Goal: Task Accomplishment & Management: Manage account settings

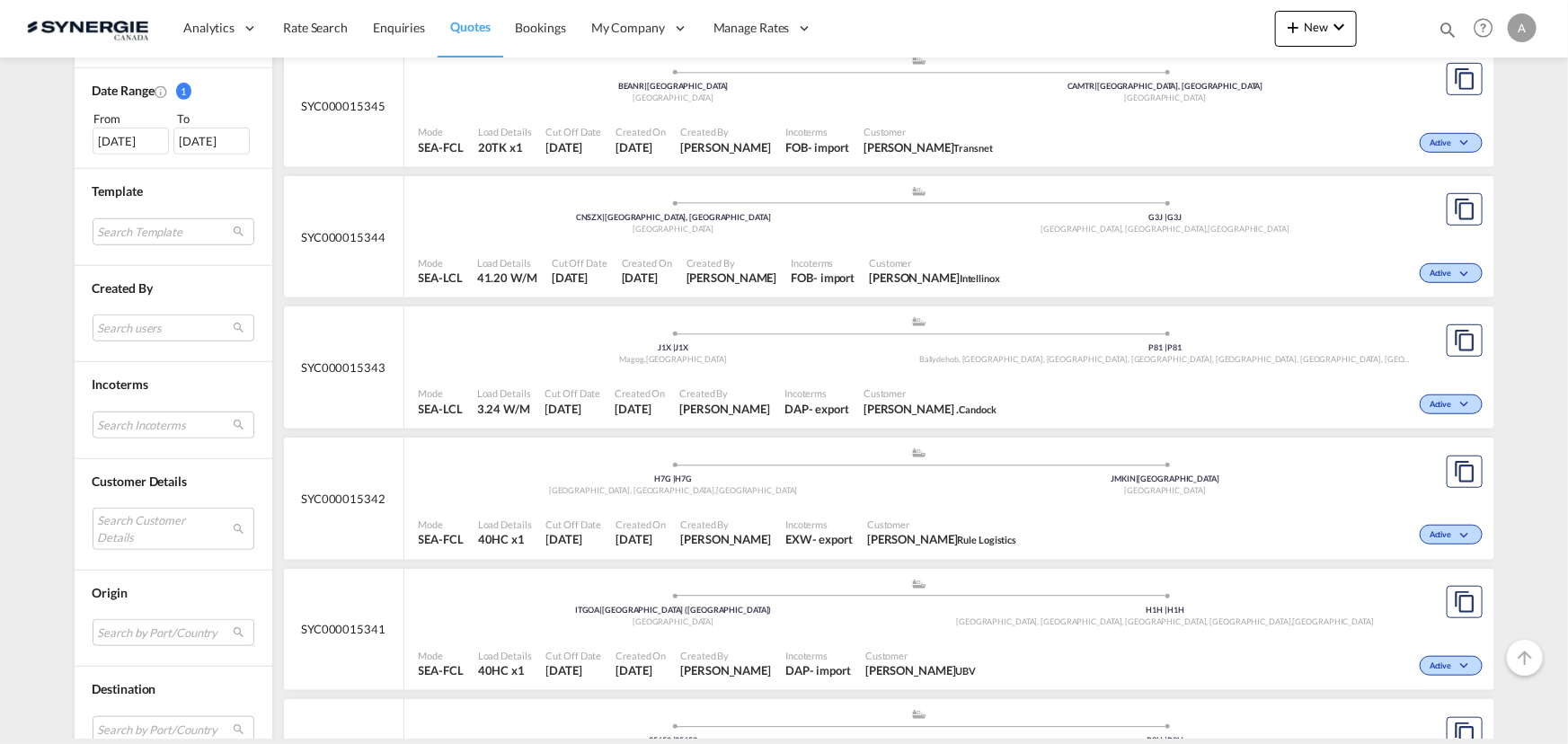
scroll to position [571, 0]
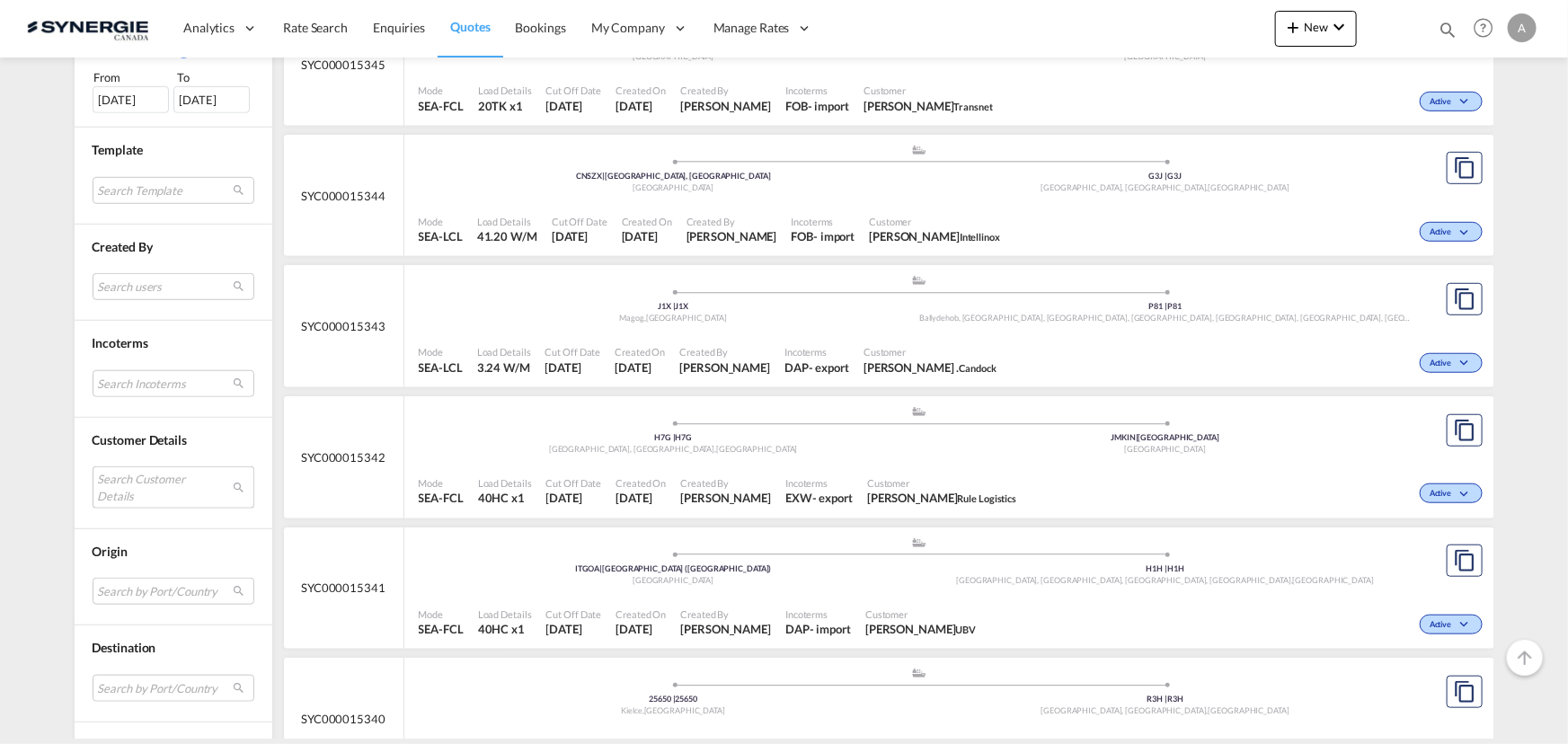
click at [159, 486] on md-select "Search Customer Details user name user thomas may thomasmay@zipfit.com | zipfit…" at bounding box center [174, 486] width 162 height 41
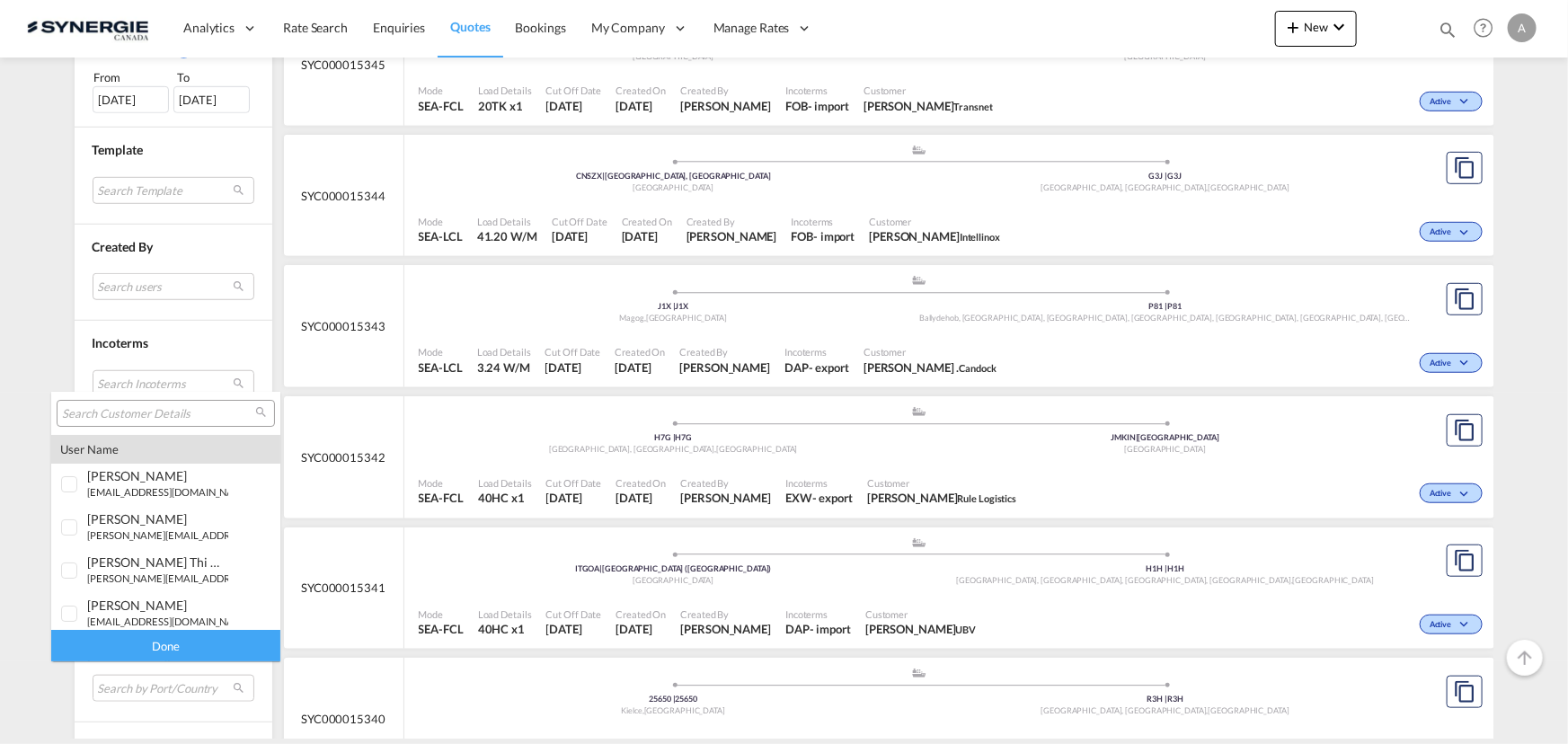
click at [148, 403] on div at bounding box center [166, 413] width 219 height 27
click at [144, 409] on input "search" at bounding box center [158, 414] width 193 height 16
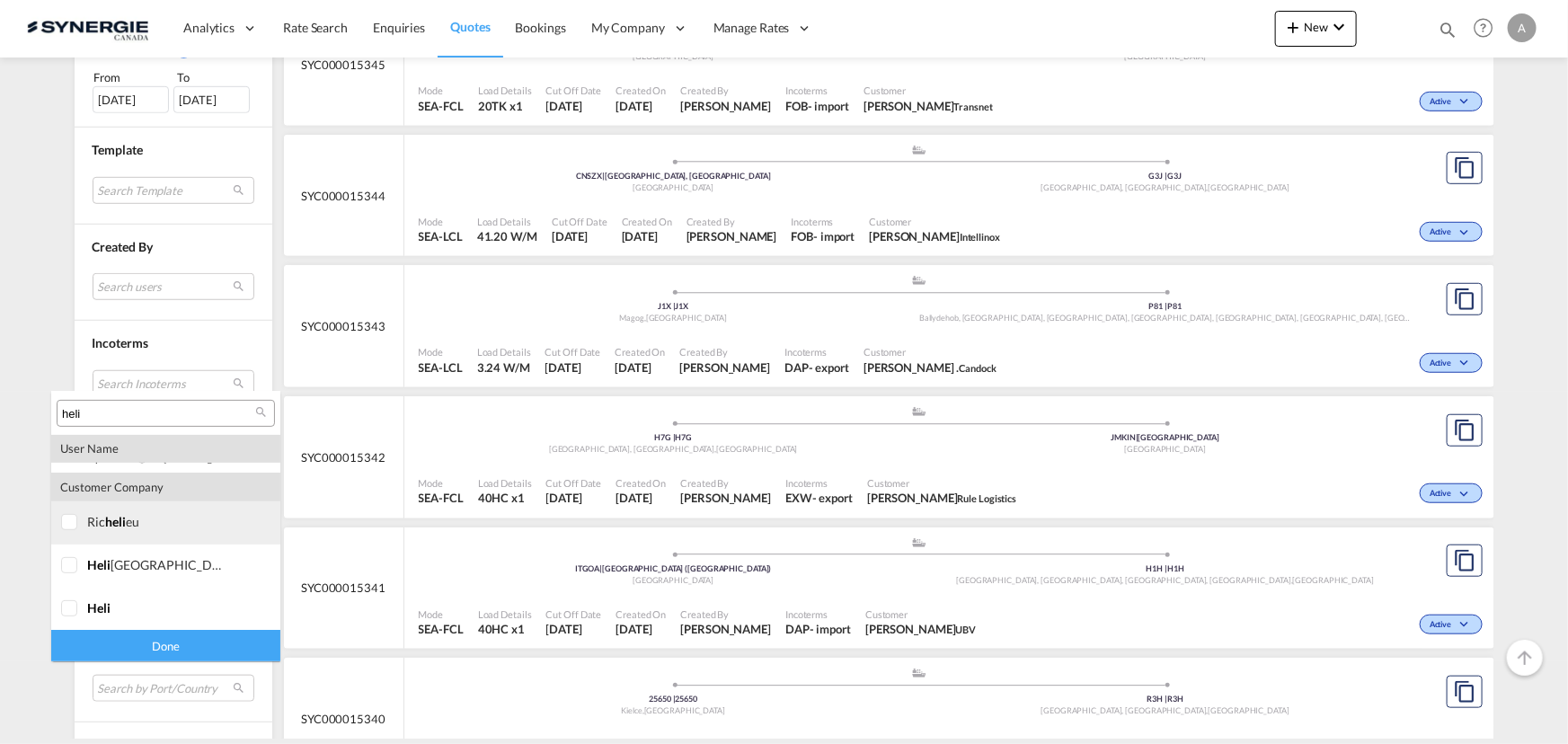
type input "heli"
click at [67, 527] on div at bounding box center [70, 523] width 18 height 18
click at [67, 530] on div at bounding box center [70, 523] width 18 height 18
click at [70, 575] on div at bounding box center [70, 566] width 18 height 18
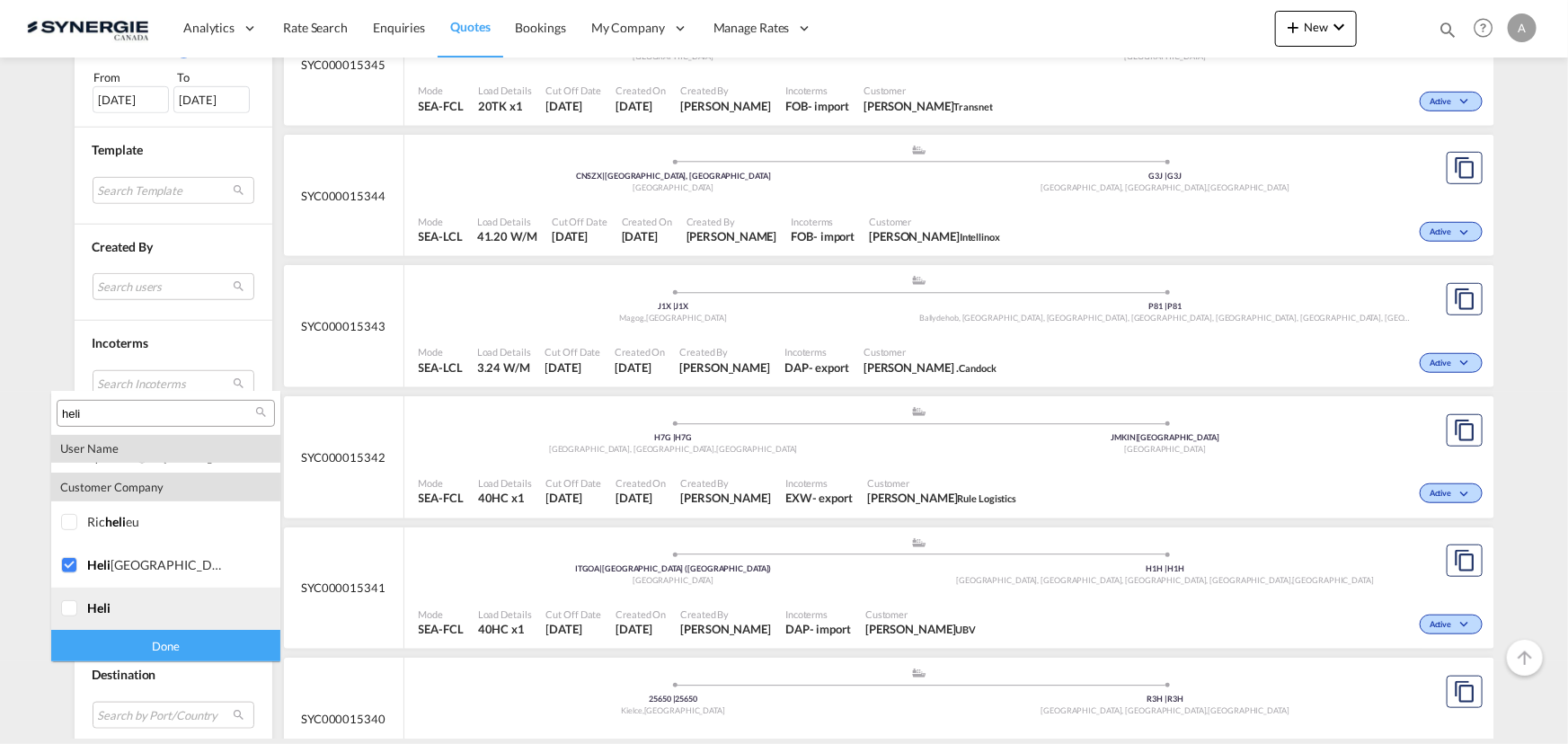
click at [69, 607] on div at bounding box center [70, 609] width 18 height 18
click at [98, 654] on div "Done" at bounding box center [165, 645] width 229 height 32
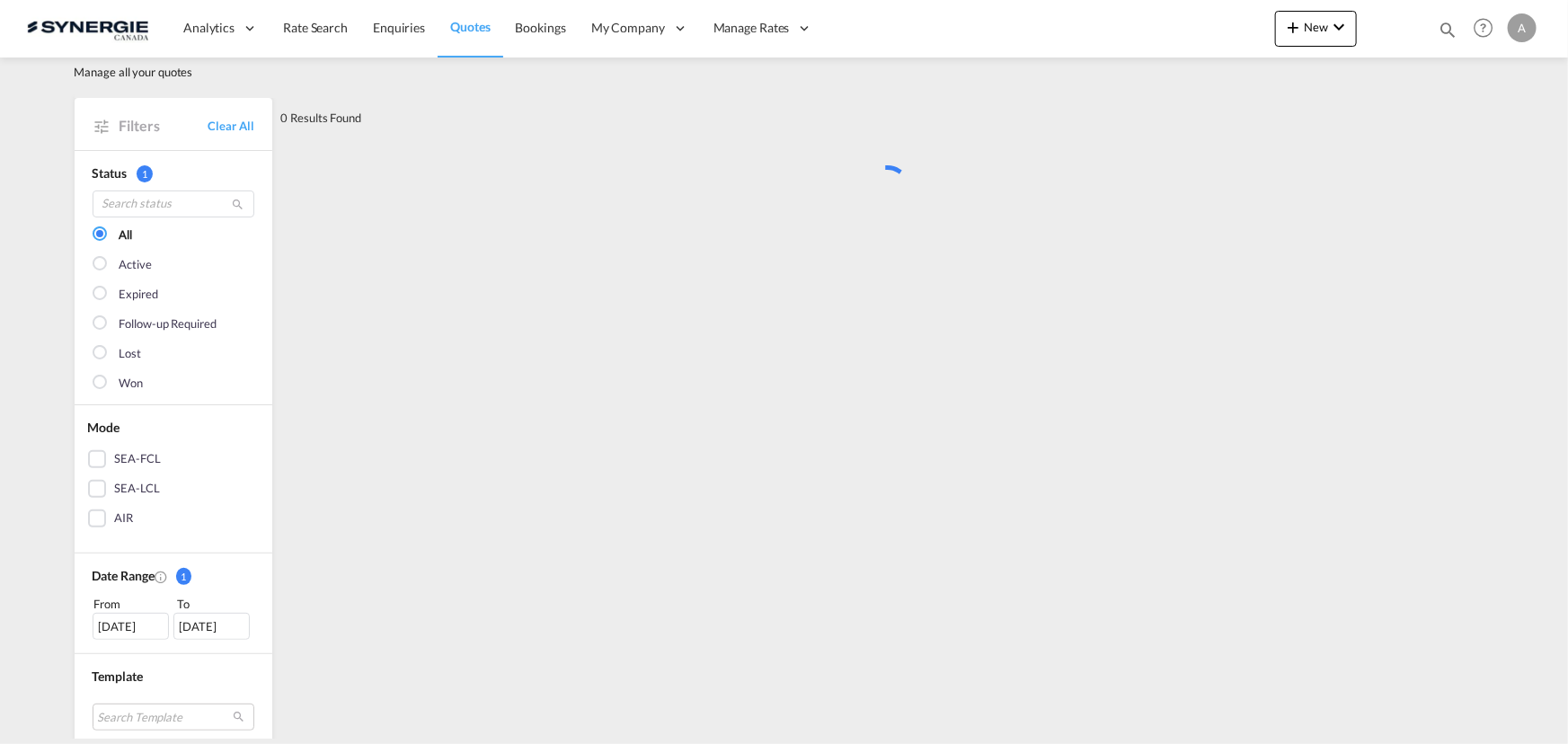
scroll to position [0, 0]
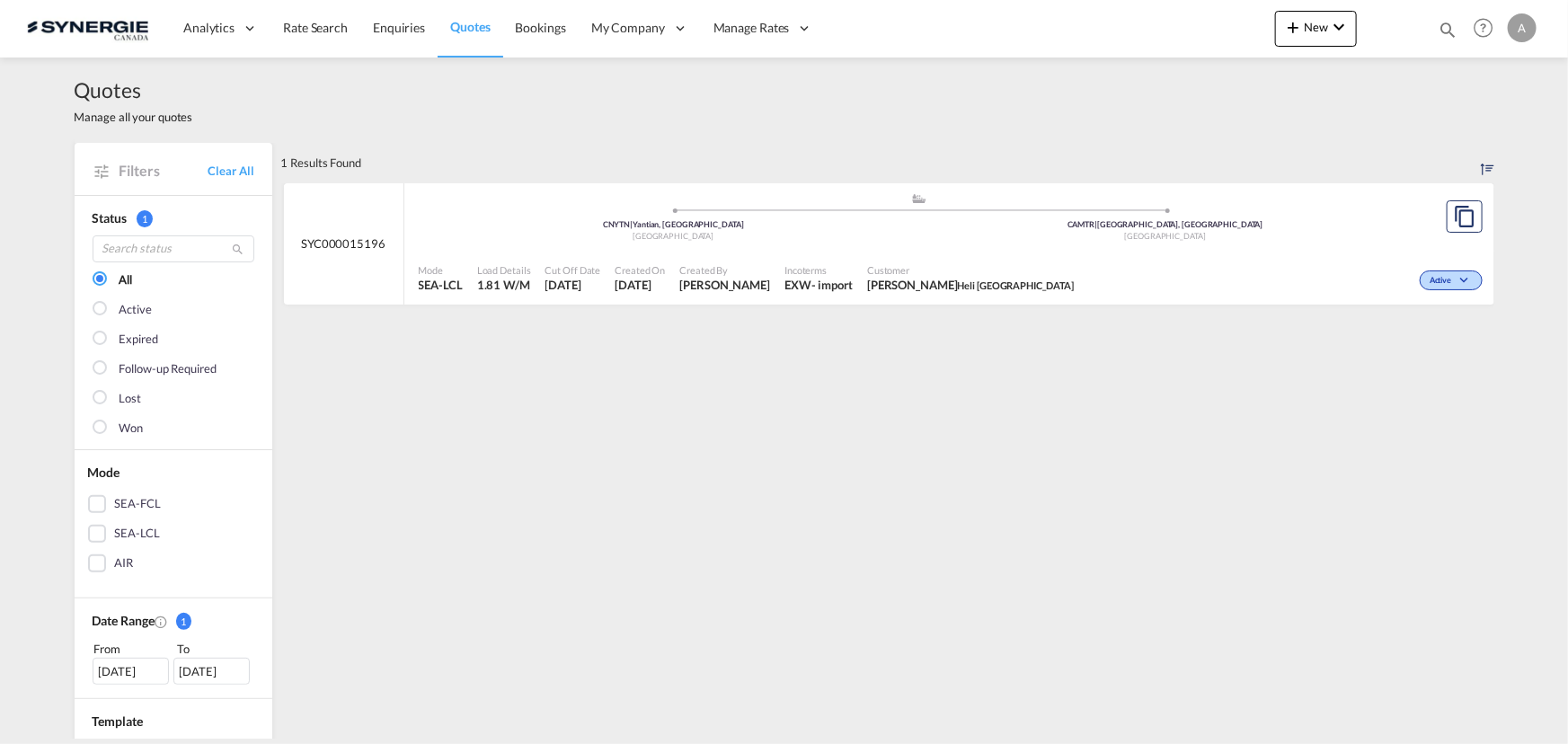
click at [842, 251] on div "Mode SEA-LCL Load Details 1.81 W/M Cut Off Date 1 Oct 2025 Created On 1 Oct 202…" at bounding box center [949, 278] width 1090 height 54
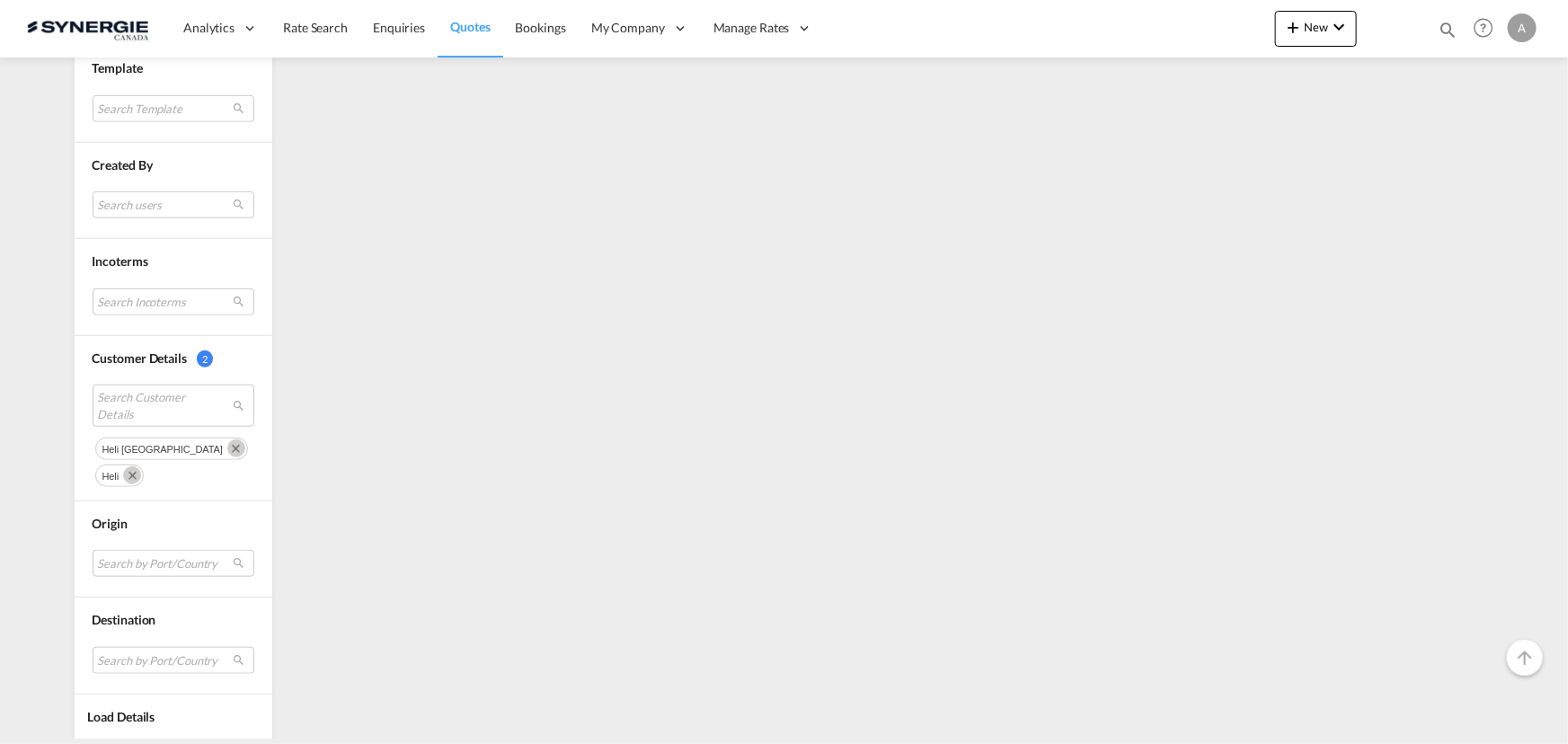
drag, startPoint x: 153, startPoint y: 446, endPoint x: 153, endPoint y: 465, distance: 19.0
click at [227, 446] on md-icon "Remove" at bounding box center [236, 448] width 18 height 18
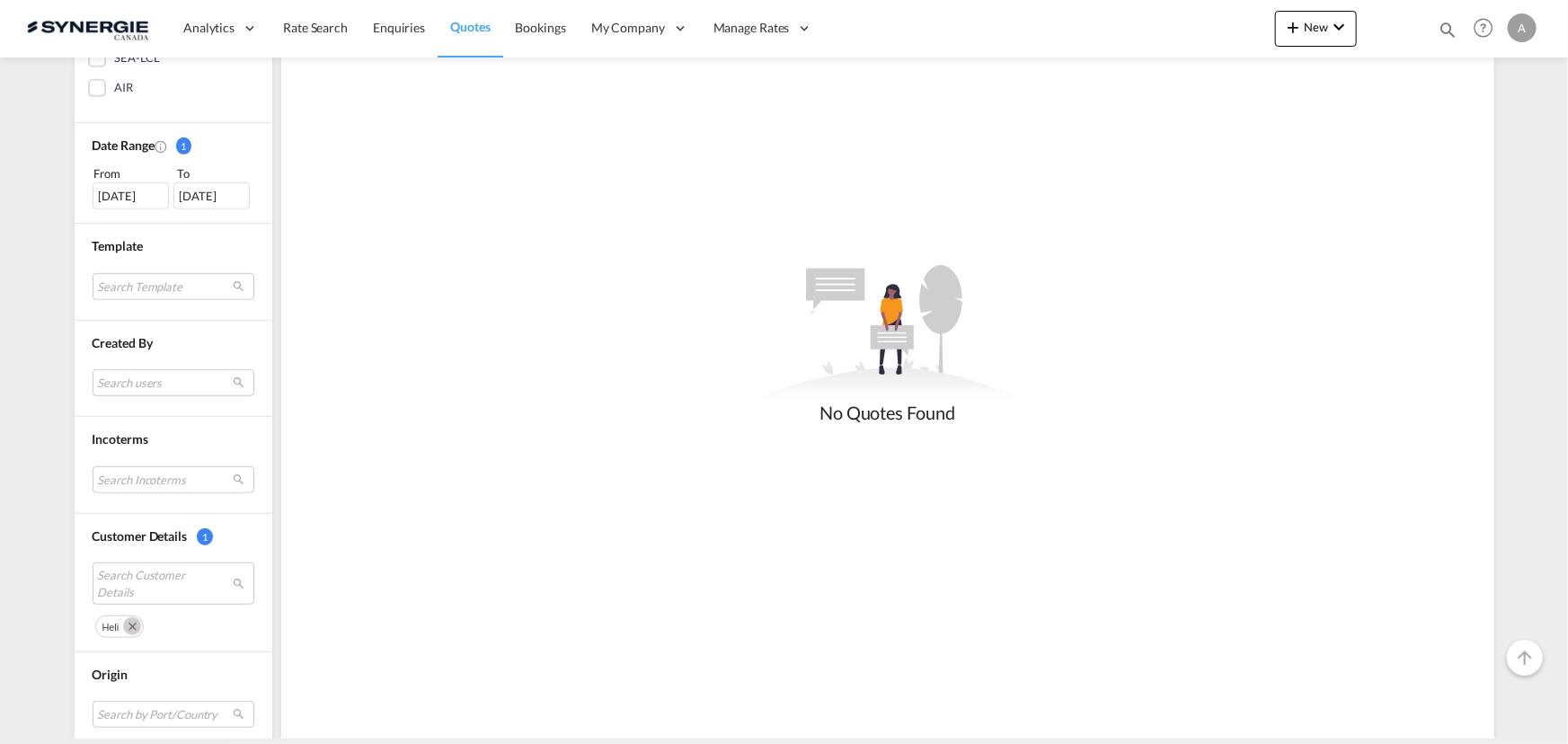
scroll to position [673, 0]
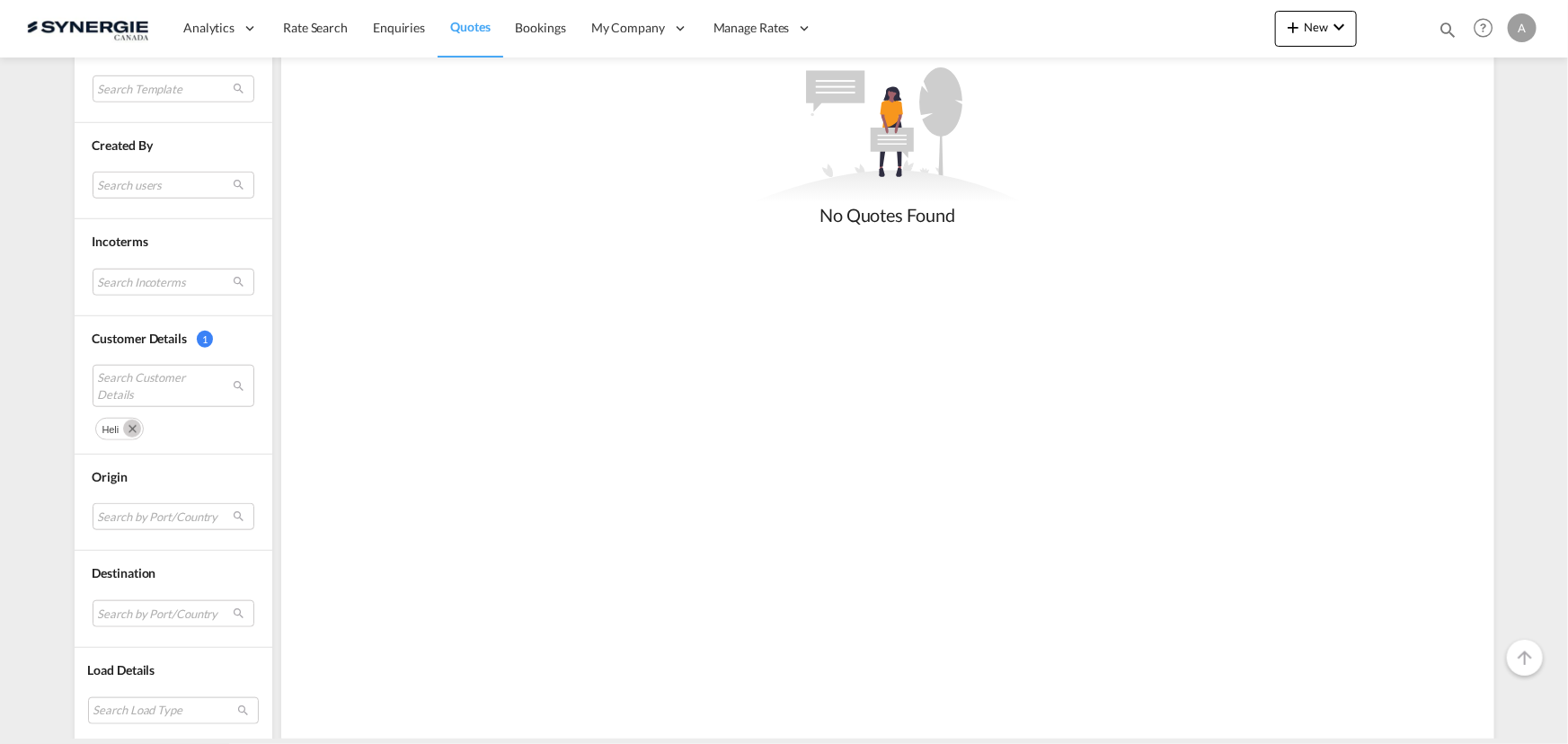
click at [124, 430] on md-icon "Remove" at bounding box center [131, 429] width 18 height 18
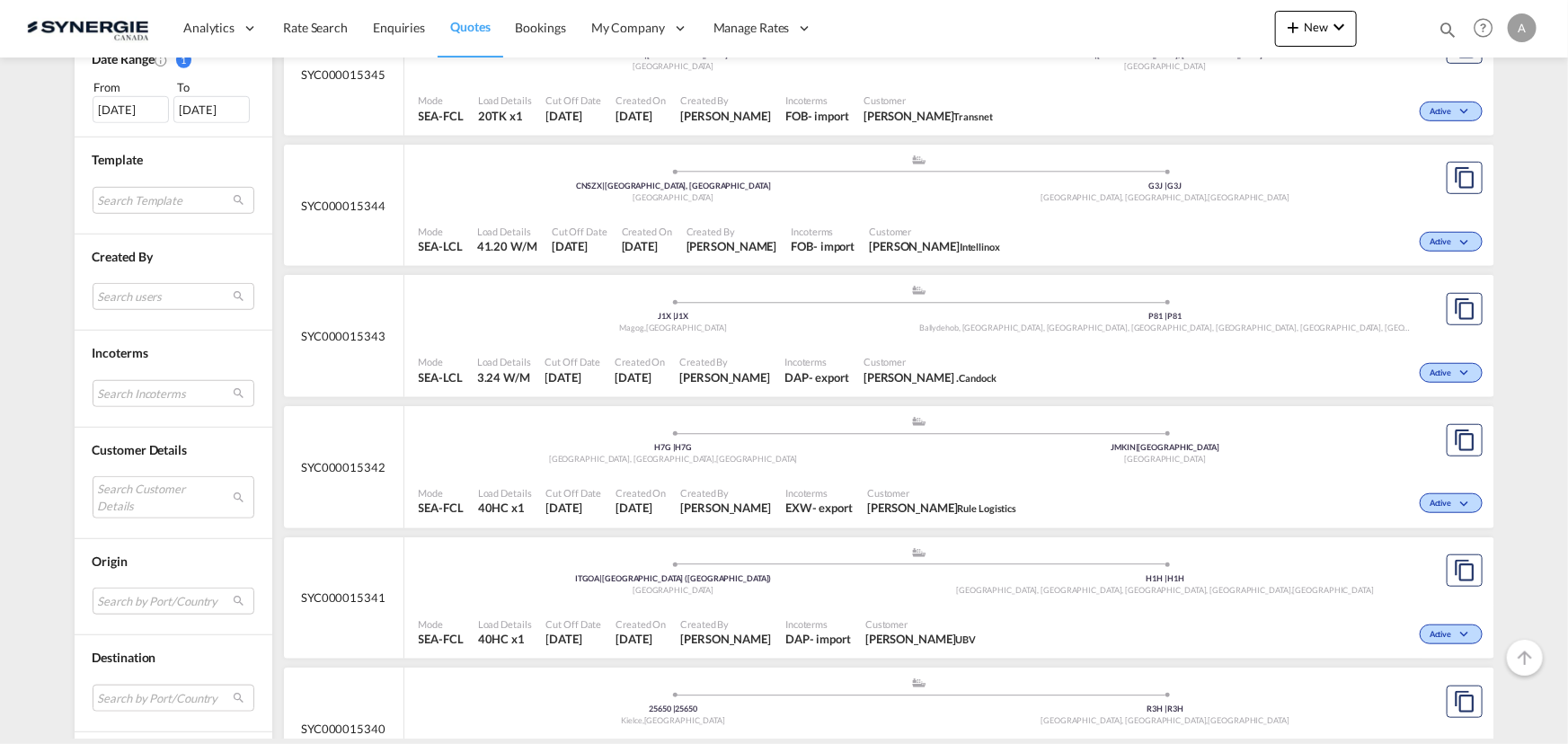
scroll to position [568, 0]
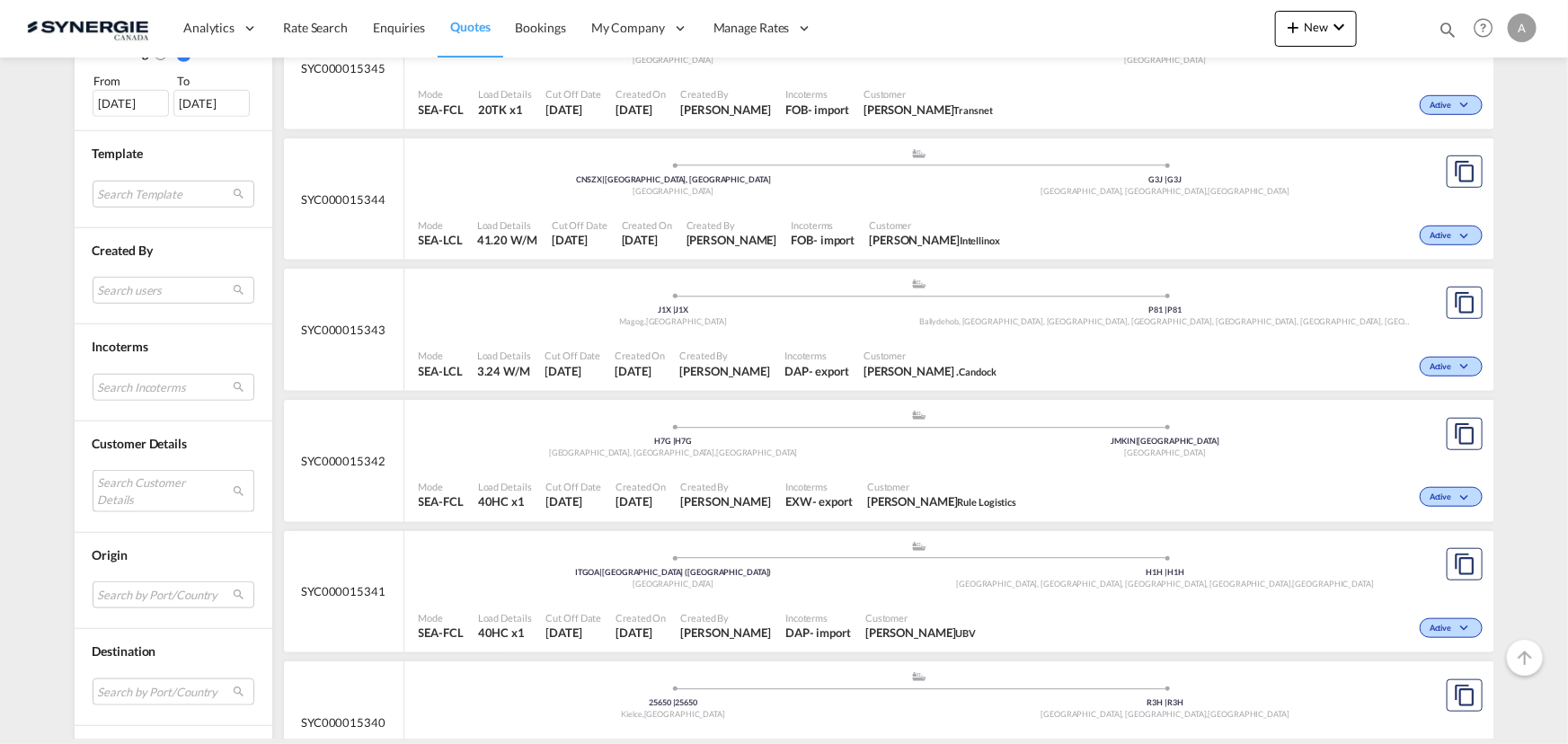
click at [127, 501] on md-select "Search Customer Details" at bounding box center [174, 490] width 162 height 41
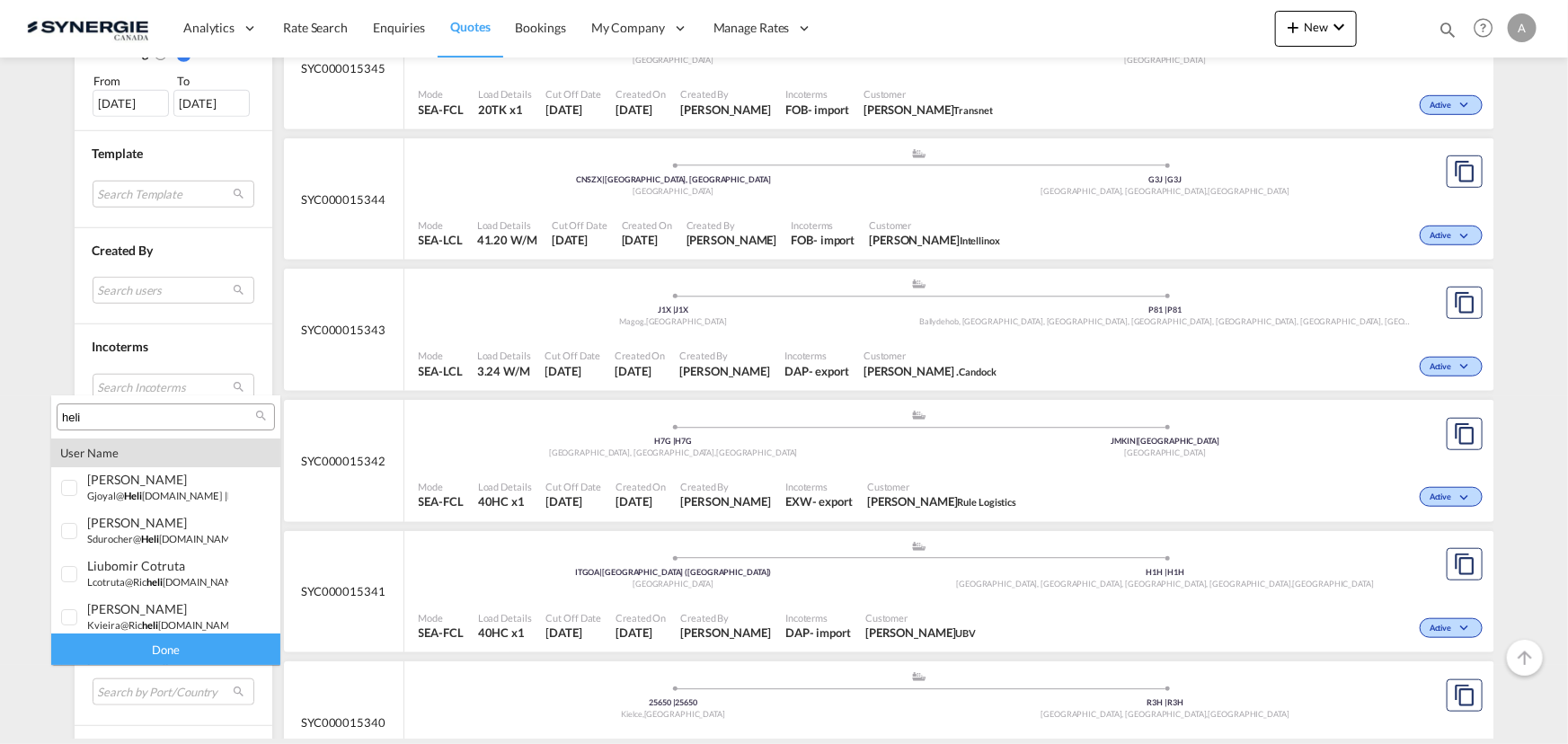
click at [145, 422] on input "heli" at bounding box center [158, 417] width 193 height 16
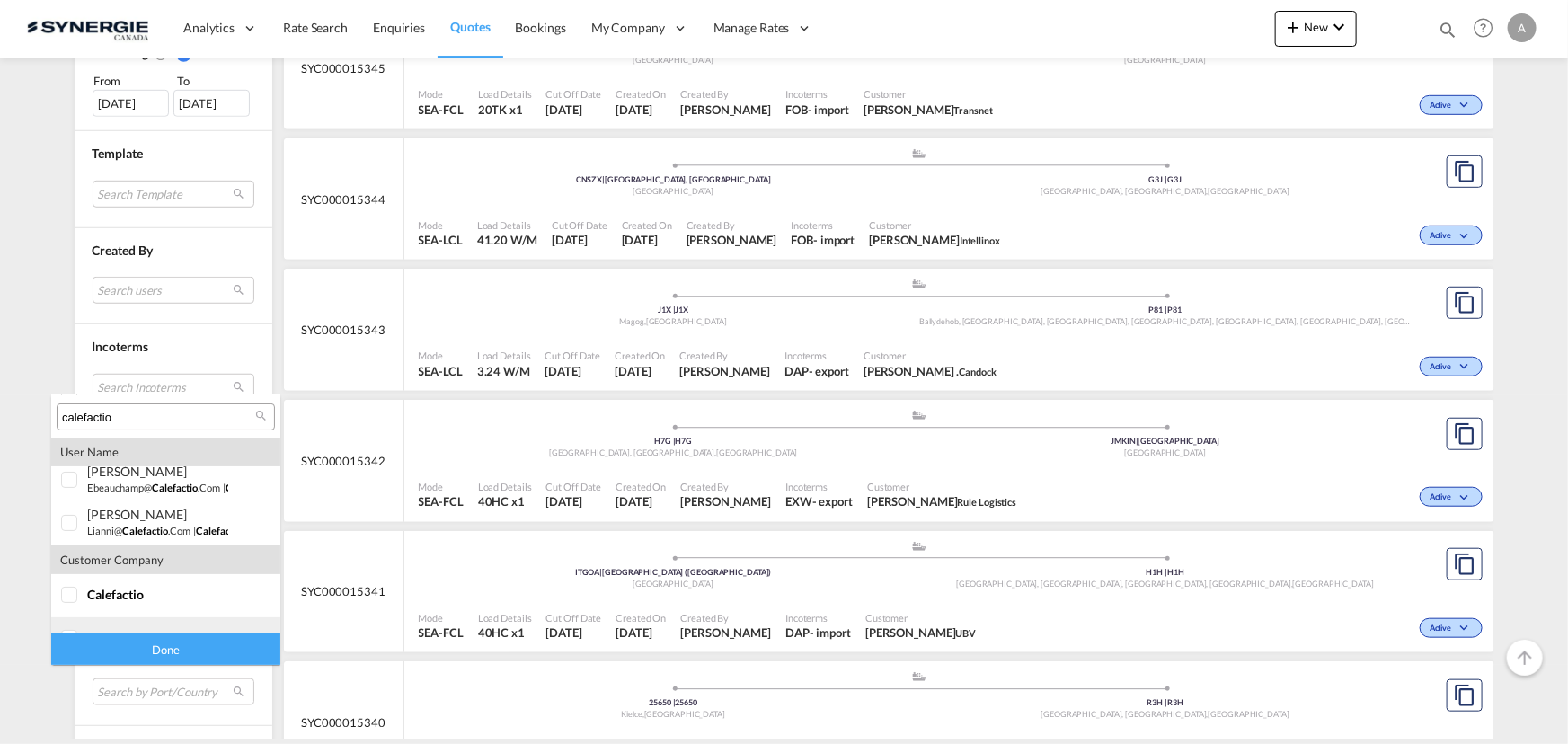
scroll to position [207, 0]
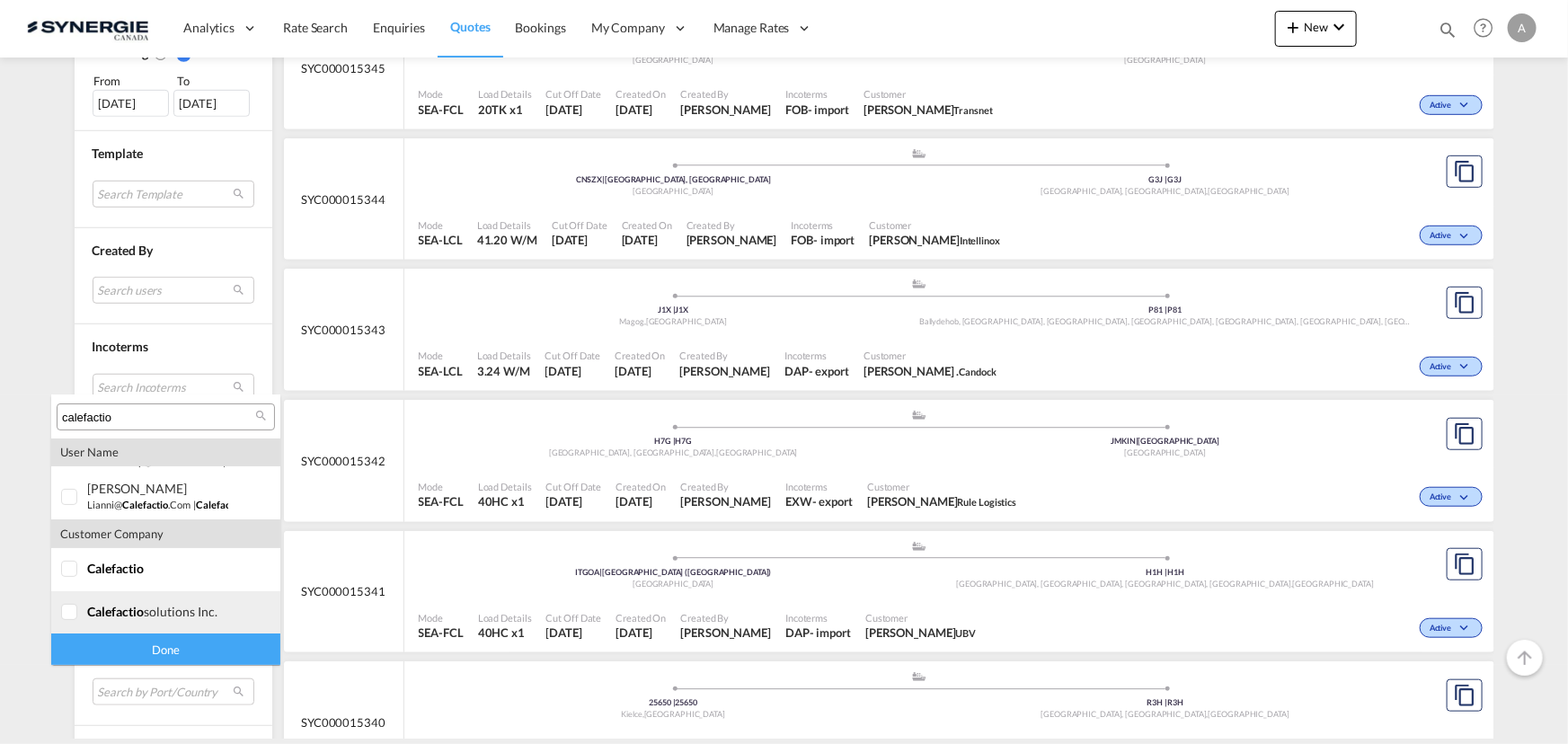
type input "calefactio"
click at [112, 570] on span "calefactio" at bounding box center [115, 569] width 57 height 15
click at [110, 620] on md-option "company calefactio solutions inc." at bounding box center [165, 613] width 229 height 43
click at [137, 647] on div "Done" at bounding box center [165, 649] width 229 height 32
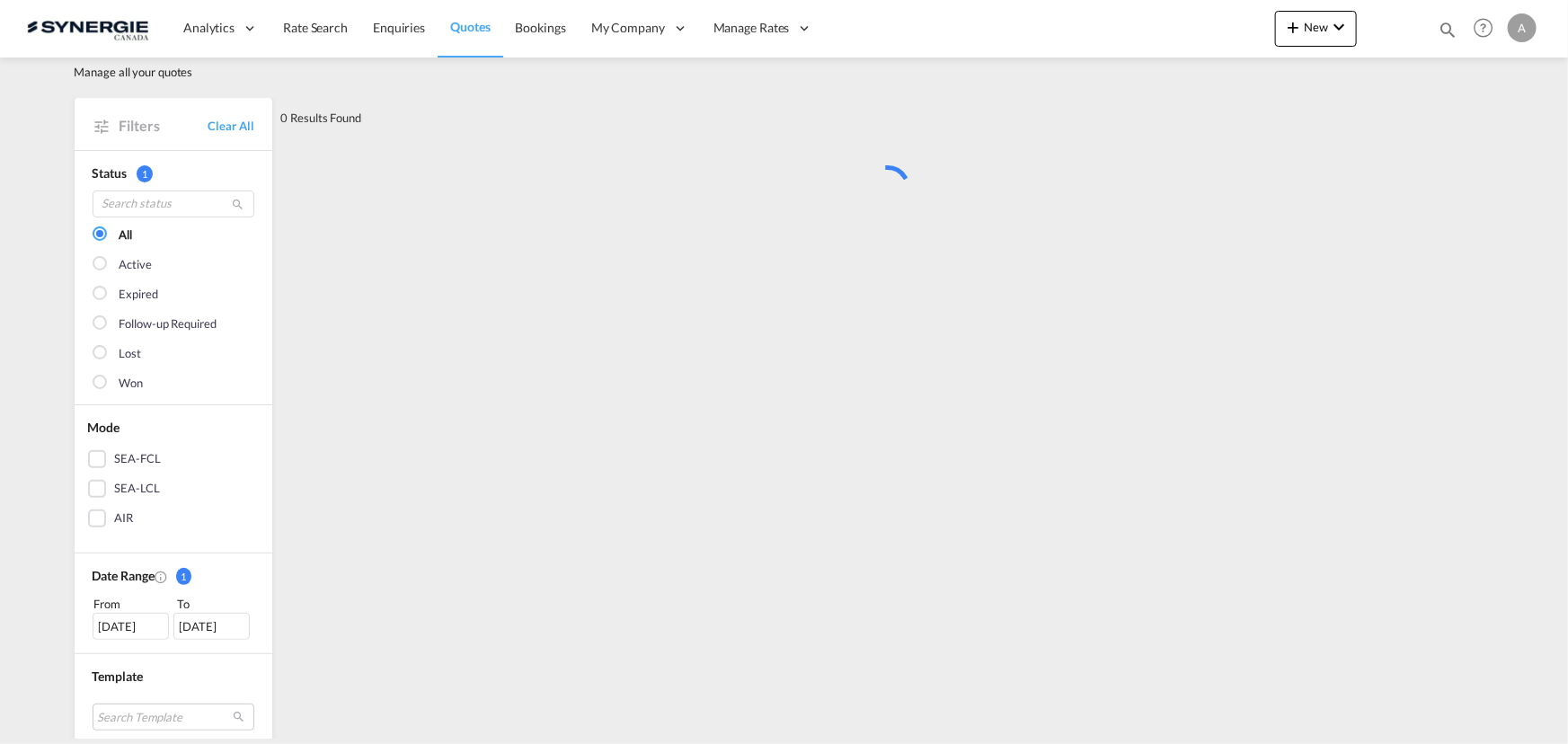
scroll to position [0, 0]
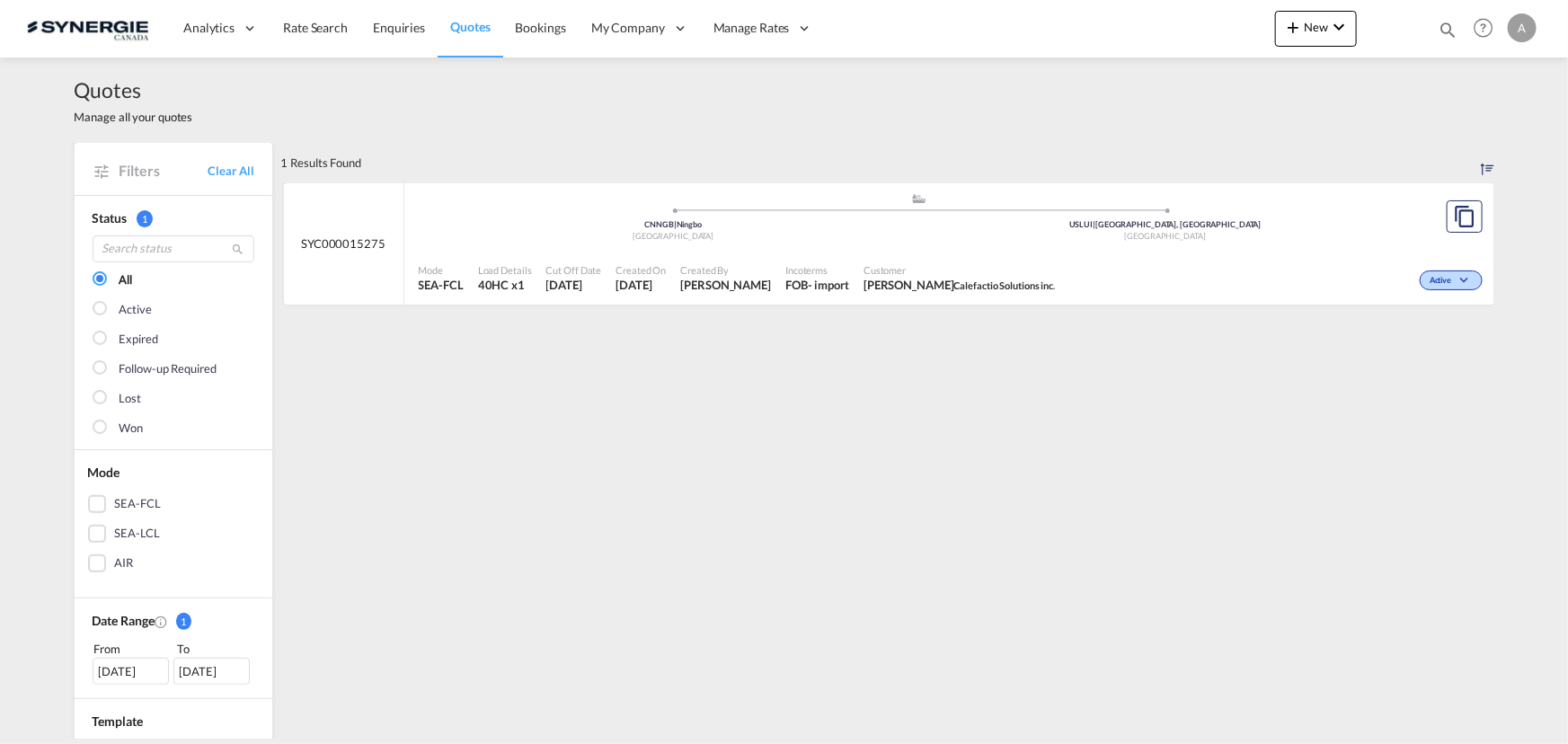
click at [832, 244] on div ".a{fill:#aaa8ad;} .a{fill:#aaa8ad;} CNNGB | Ningbo China USLUI | Louisville, KY…" at bounding box center [920, 220] width 1002 height 54
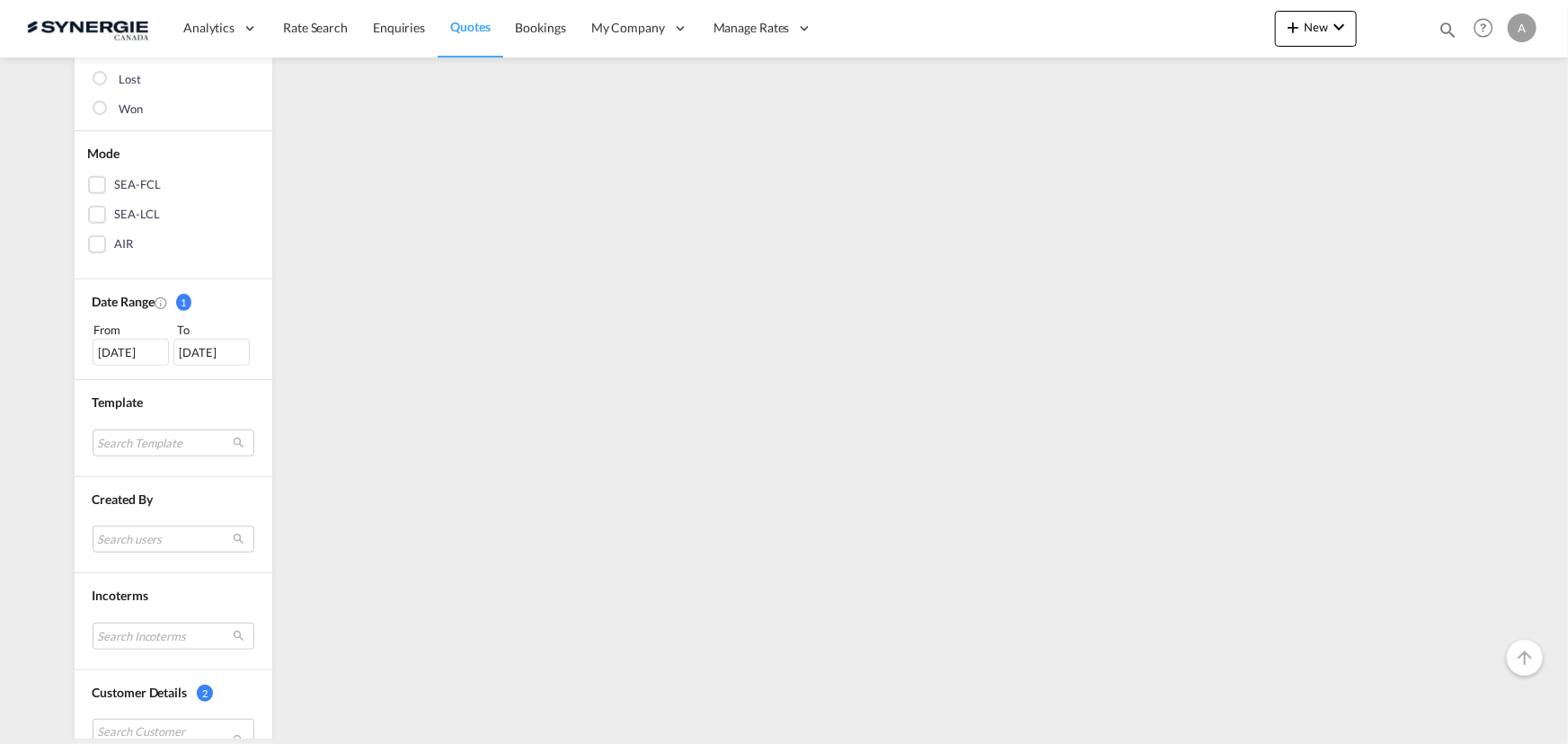
scroll to position [490, 0]
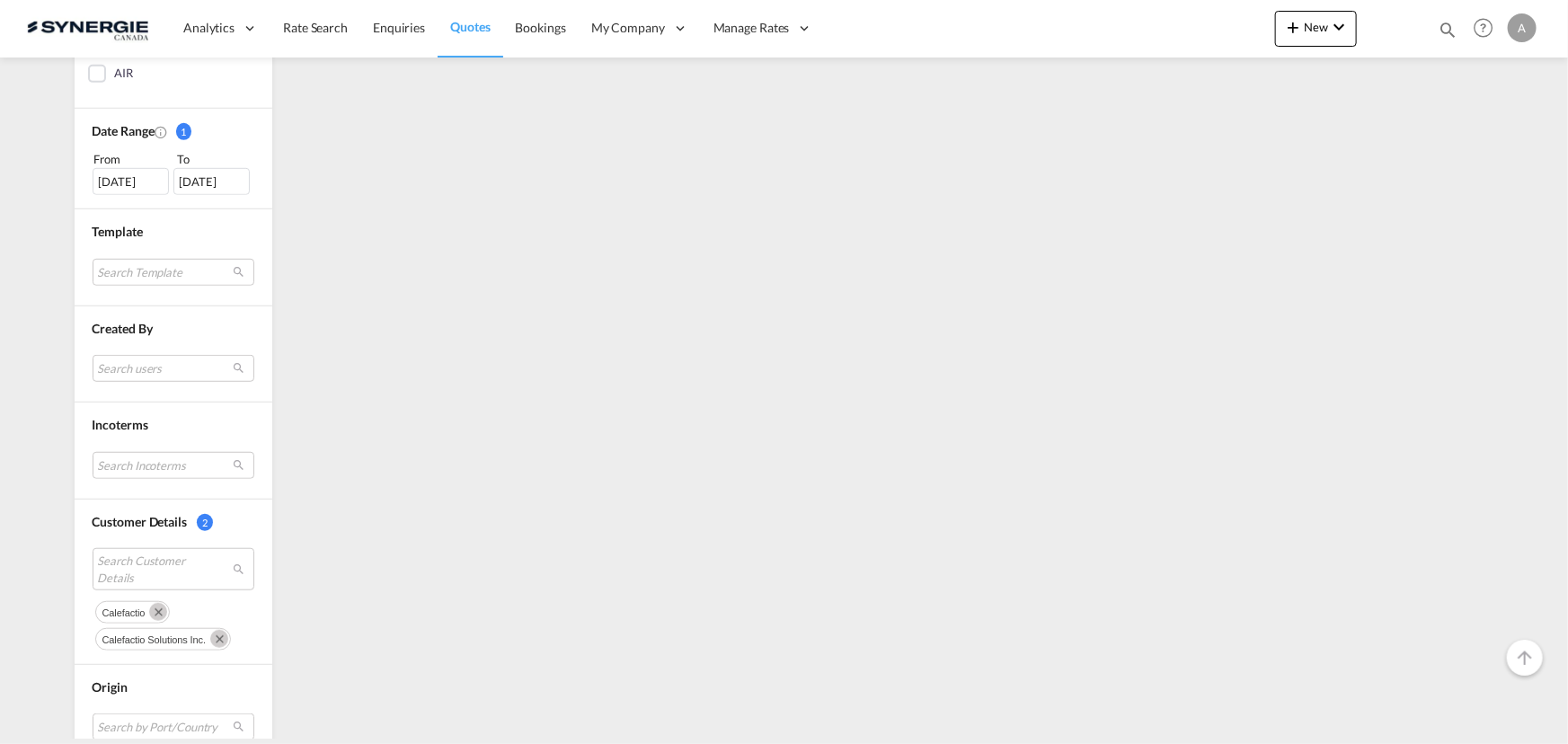
click at [150, 609] on md-icon "Remove" at bounding box center [158, 612] width 18 height 18
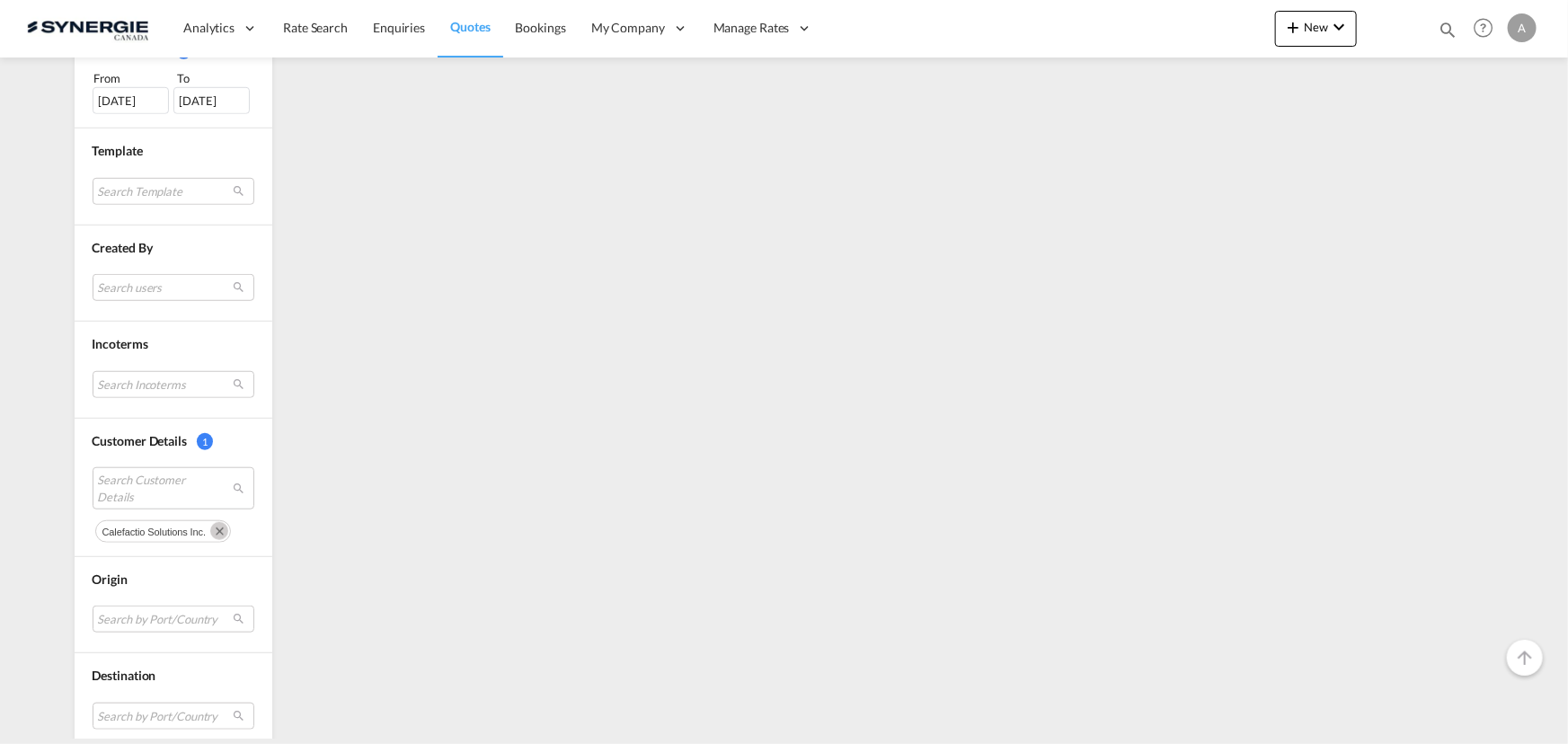
click at [222, 523] on button "Remove" at bounding box center [217, 530] width 27 height 18
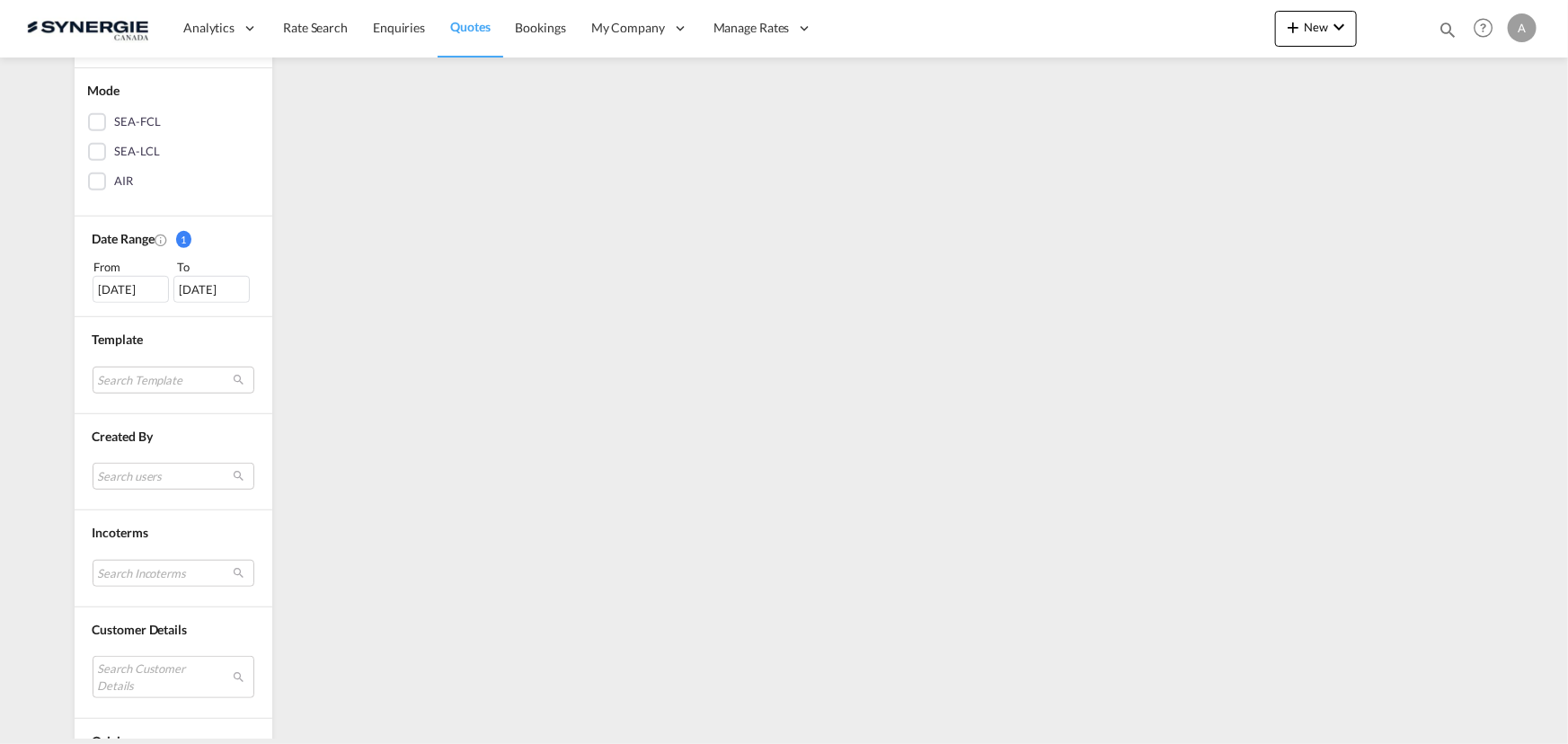
scroll to position [648, 0]
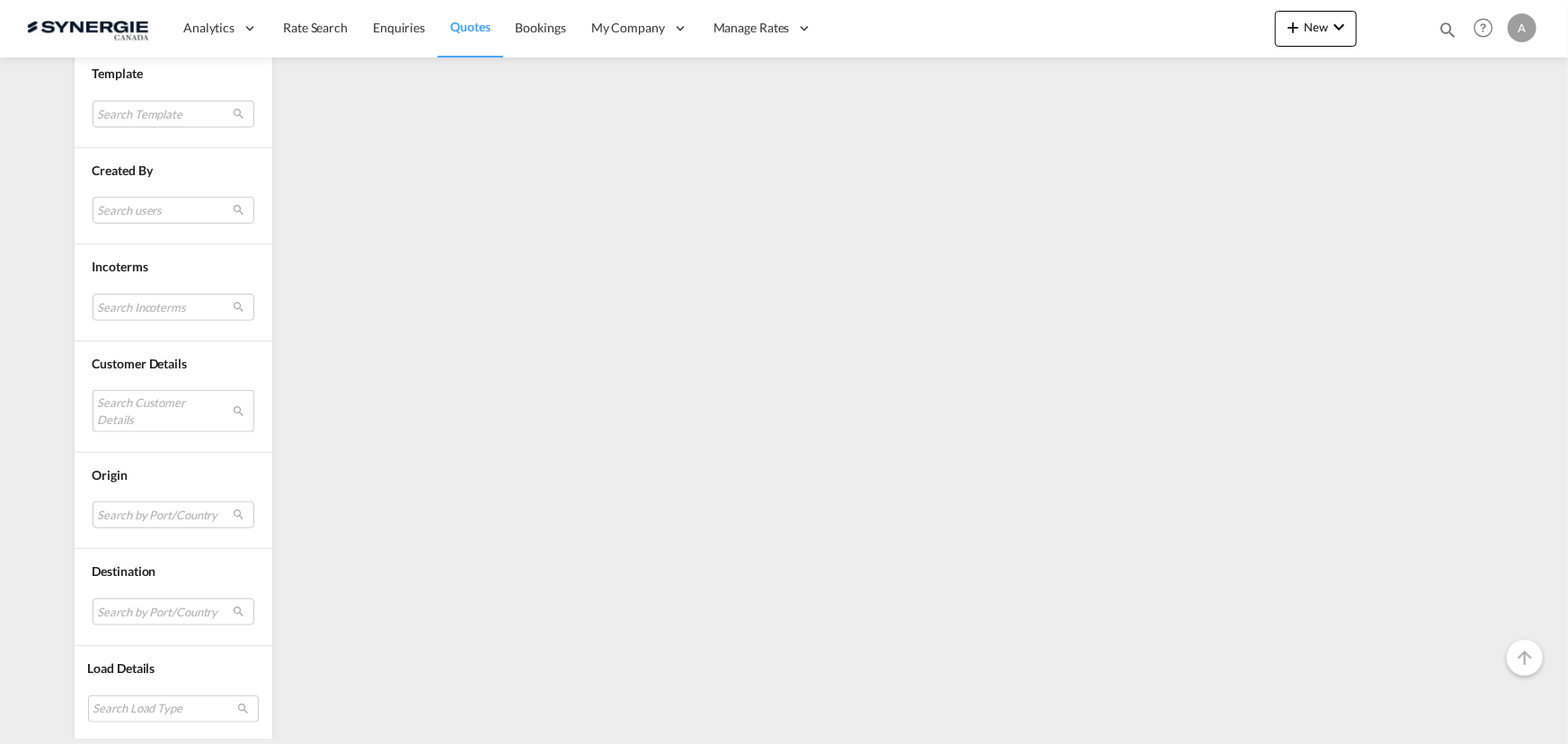
click at [132, 394] on md-select "Search Customer Details" at bounding box center [174, 410] width 162 height 41
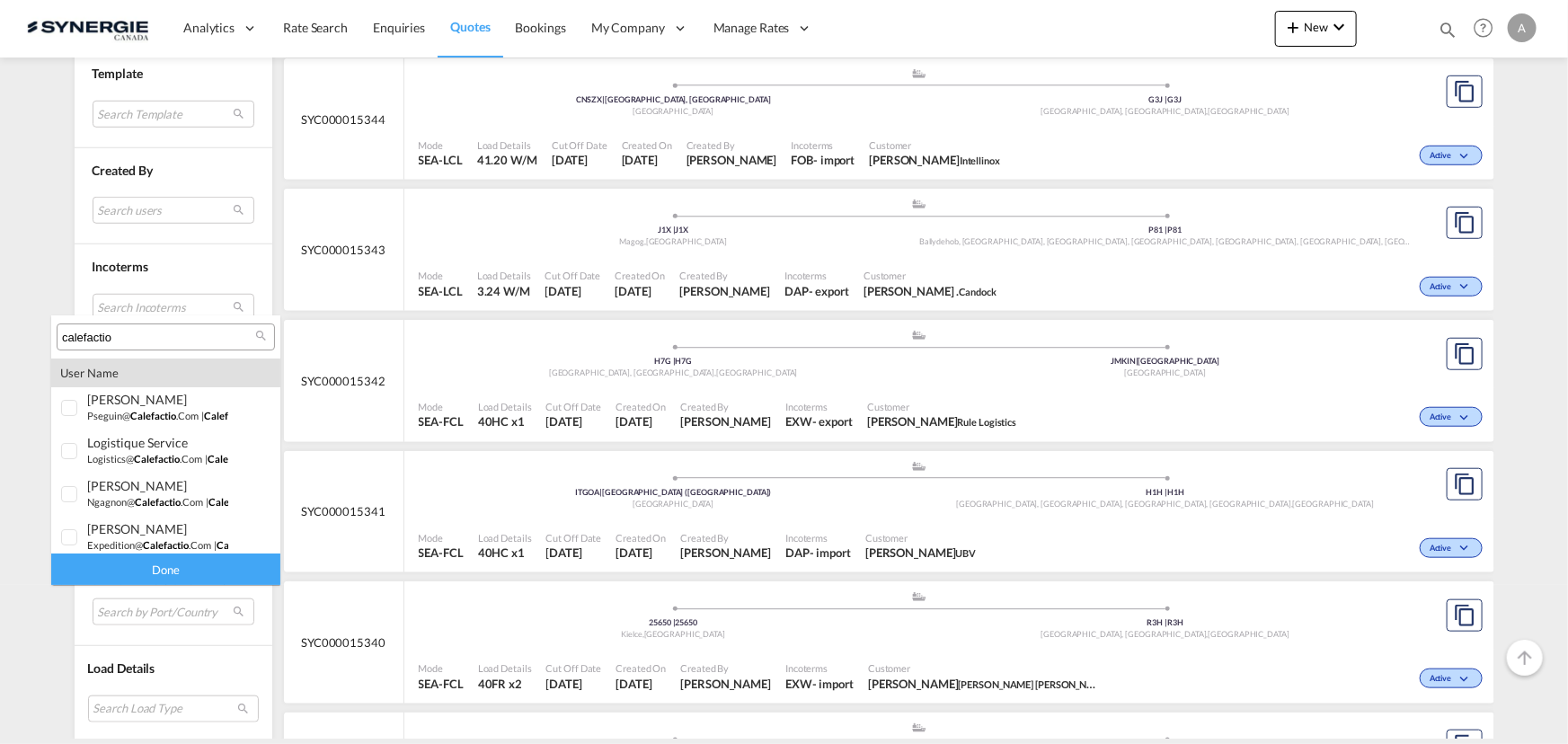
click at [155, 330] on input "calefactio" at bounding box center [158, 337] width 193 height 16
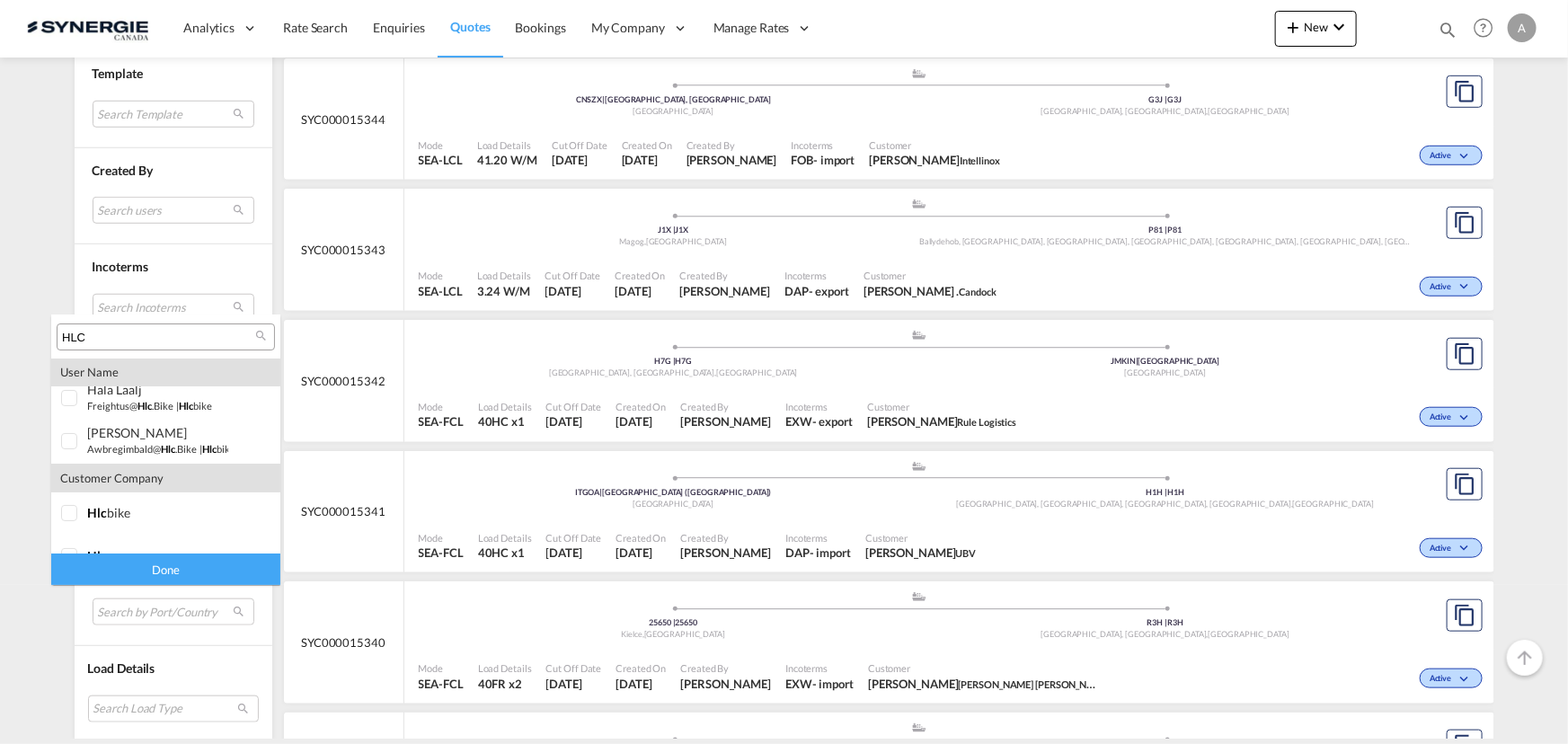
scroll to position [79, 0]
type input "HLC"
click at [78, 496] on div at bounding box center [70, 488] width 18 height 18
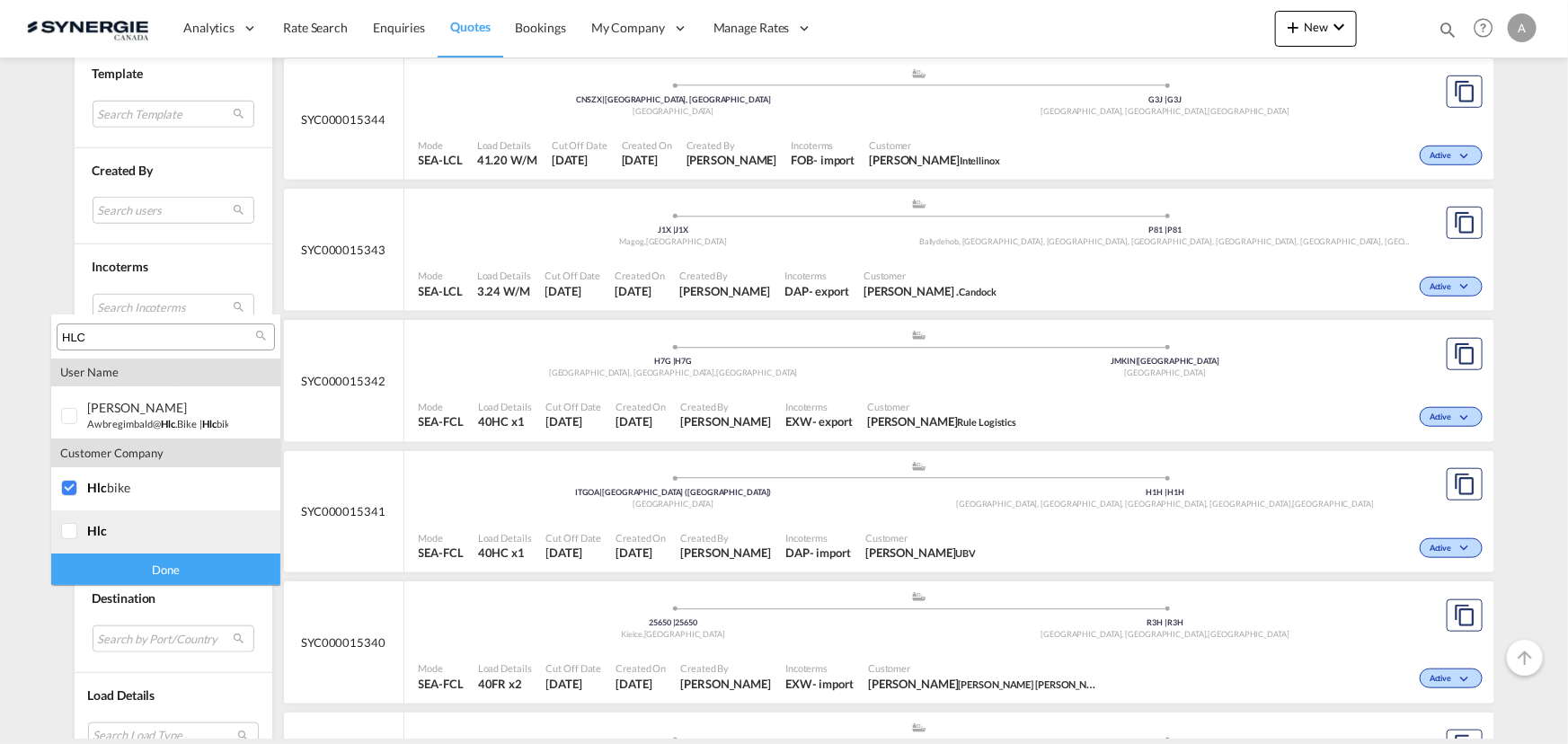
click at [77, 538] on div at bounding box center [70, 531] width 18 height 18
click at [100, 570] on div "Done" at bounding box center [165, 569] width 229 height 32
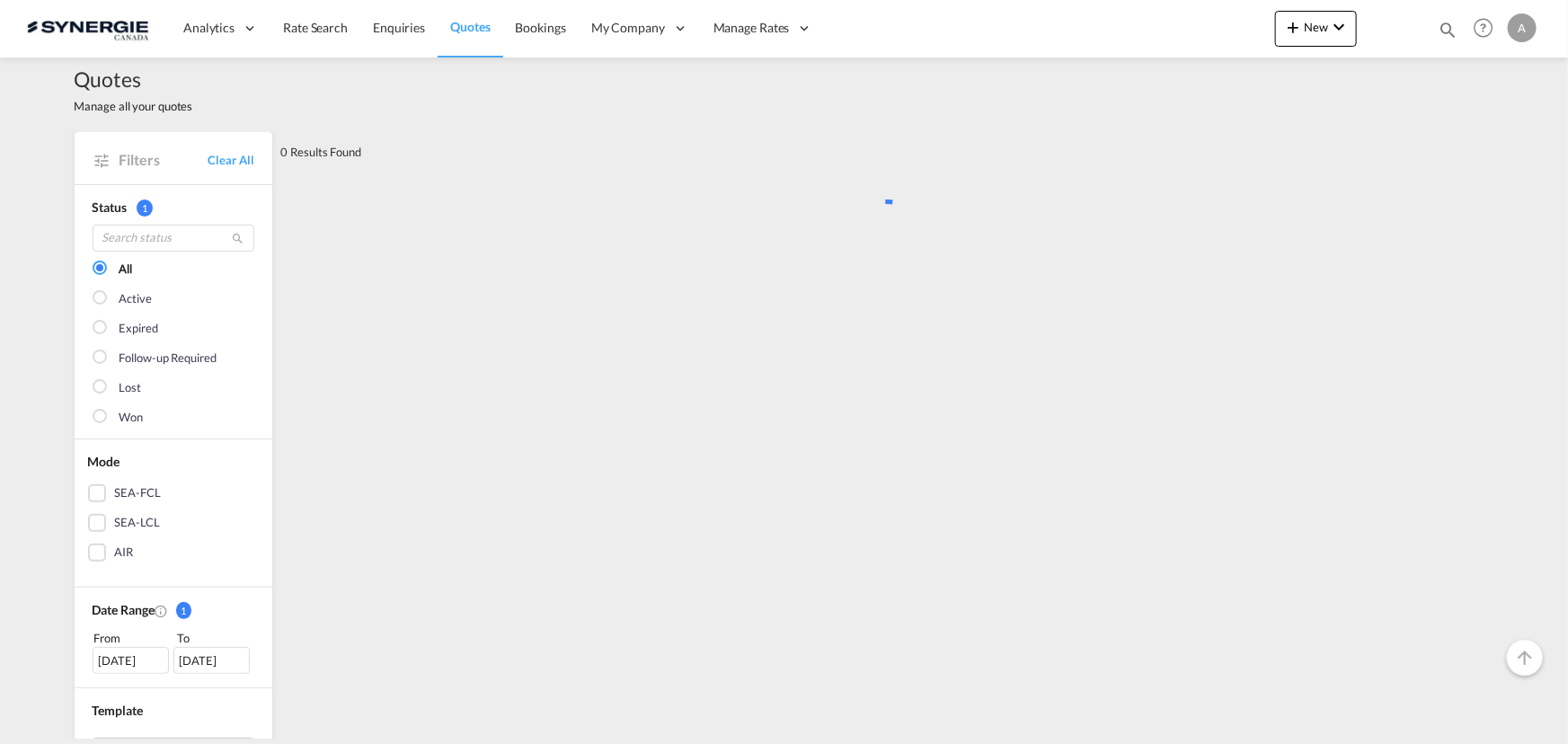
scroll to position [0, 0]
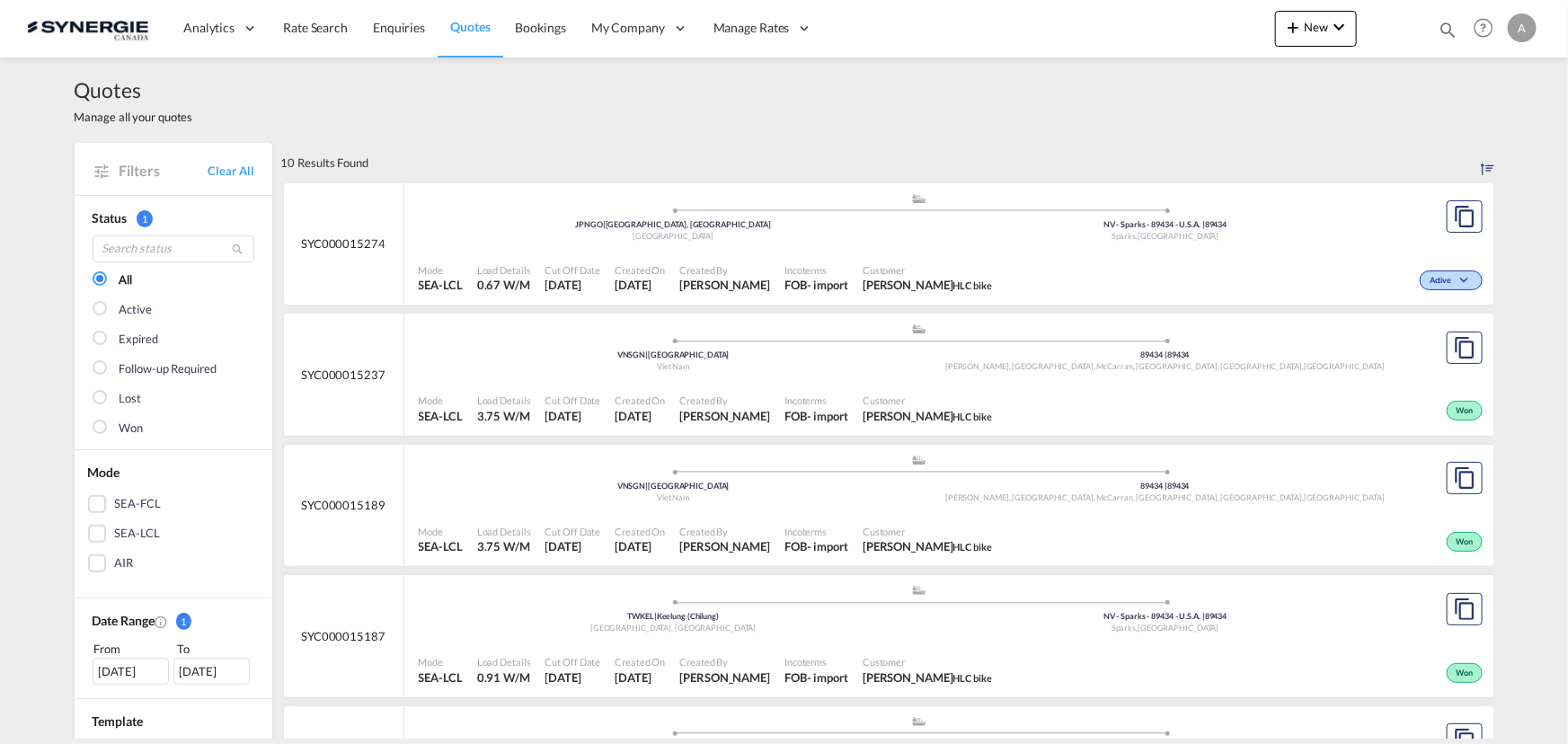
click at [892, 245] on div ".a{fill:#aaa8ad;} .a{fill:#aaa8ad;} JPNGO | Nagoya, Aichi Japan NV - Sparks - 8…" at bounding box center [920, 221] width 1002 height 58
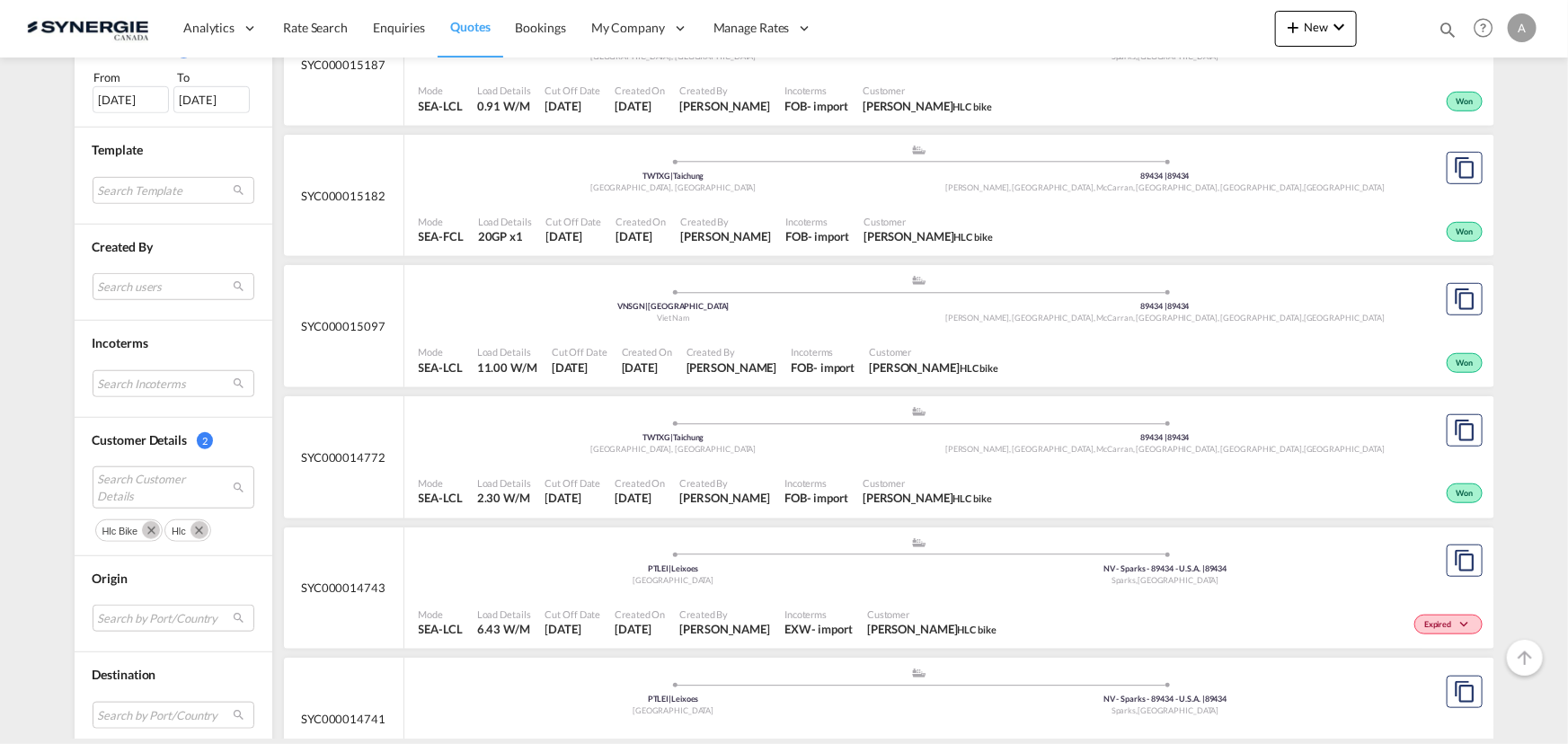
click at [191, 527] on md-icon "Remove" at bounding box center [199, 530] width 18 height 18
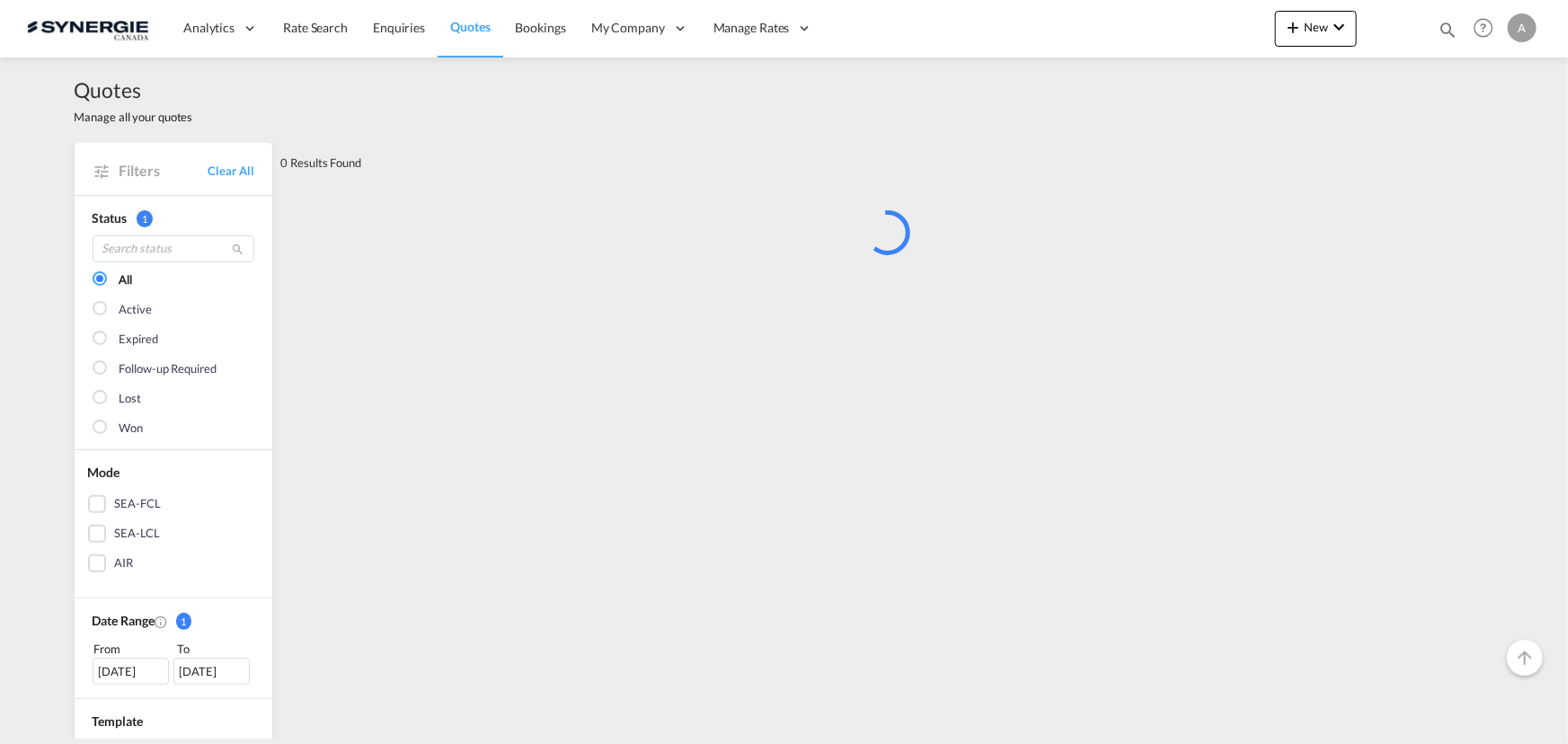
scroll to position [407, 0]
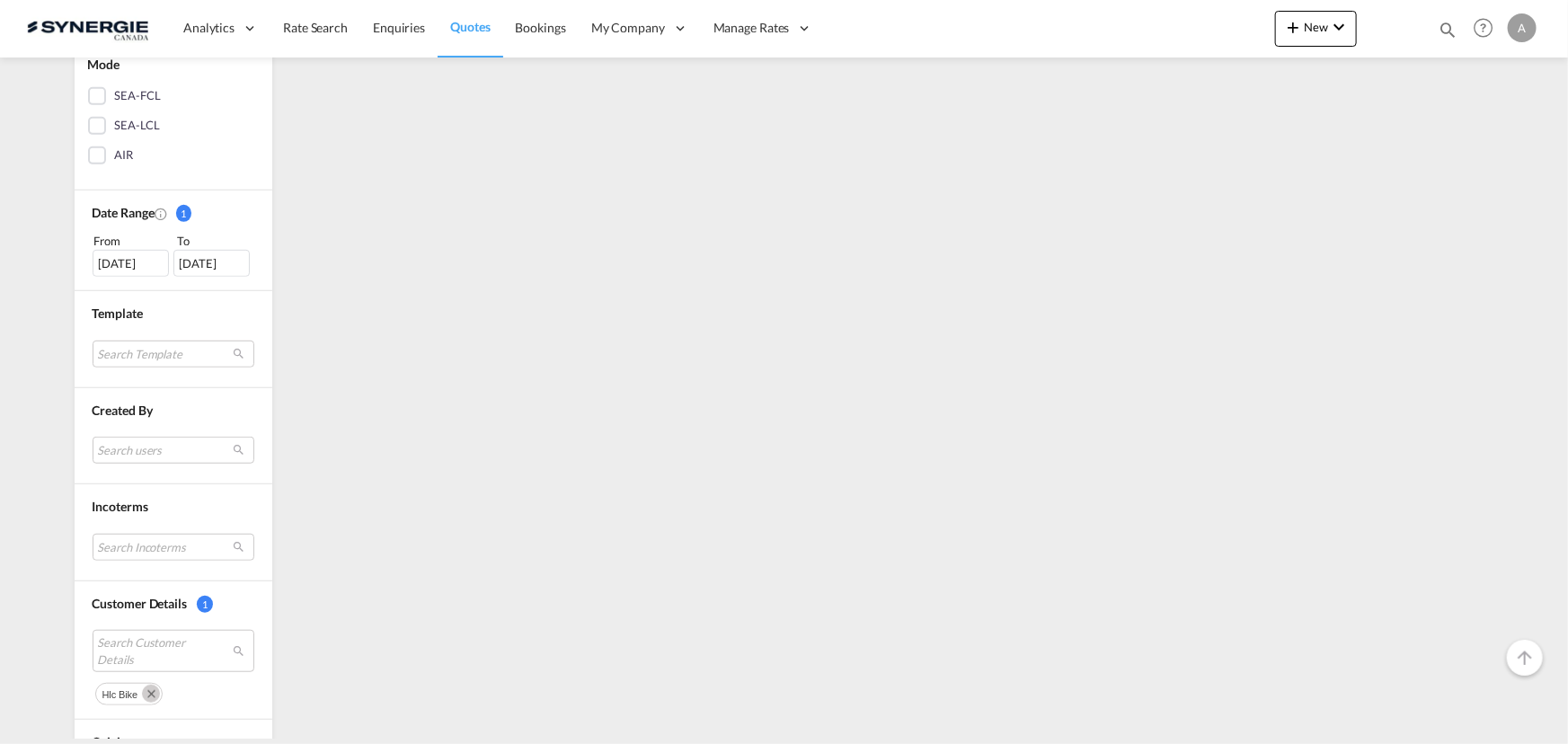
drag, startPoint x: 143, startPoint y: 692, endPoint x: 144, endPoint y: 682, distance: 10.0
click at [144, 692] on md-icon "Remove" at bounding box center [151, 693] width 18 height 18
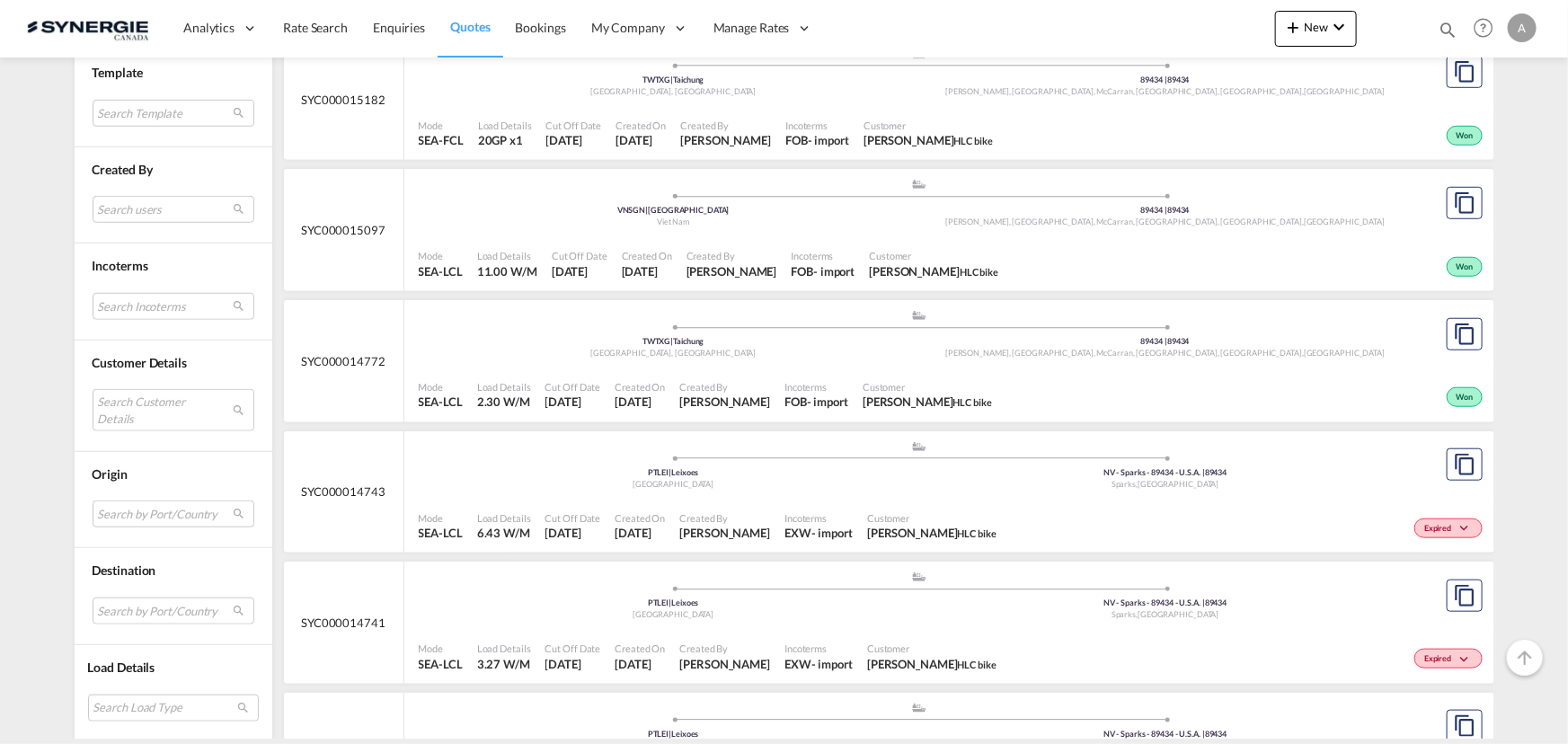
scroll to position [755, 0]
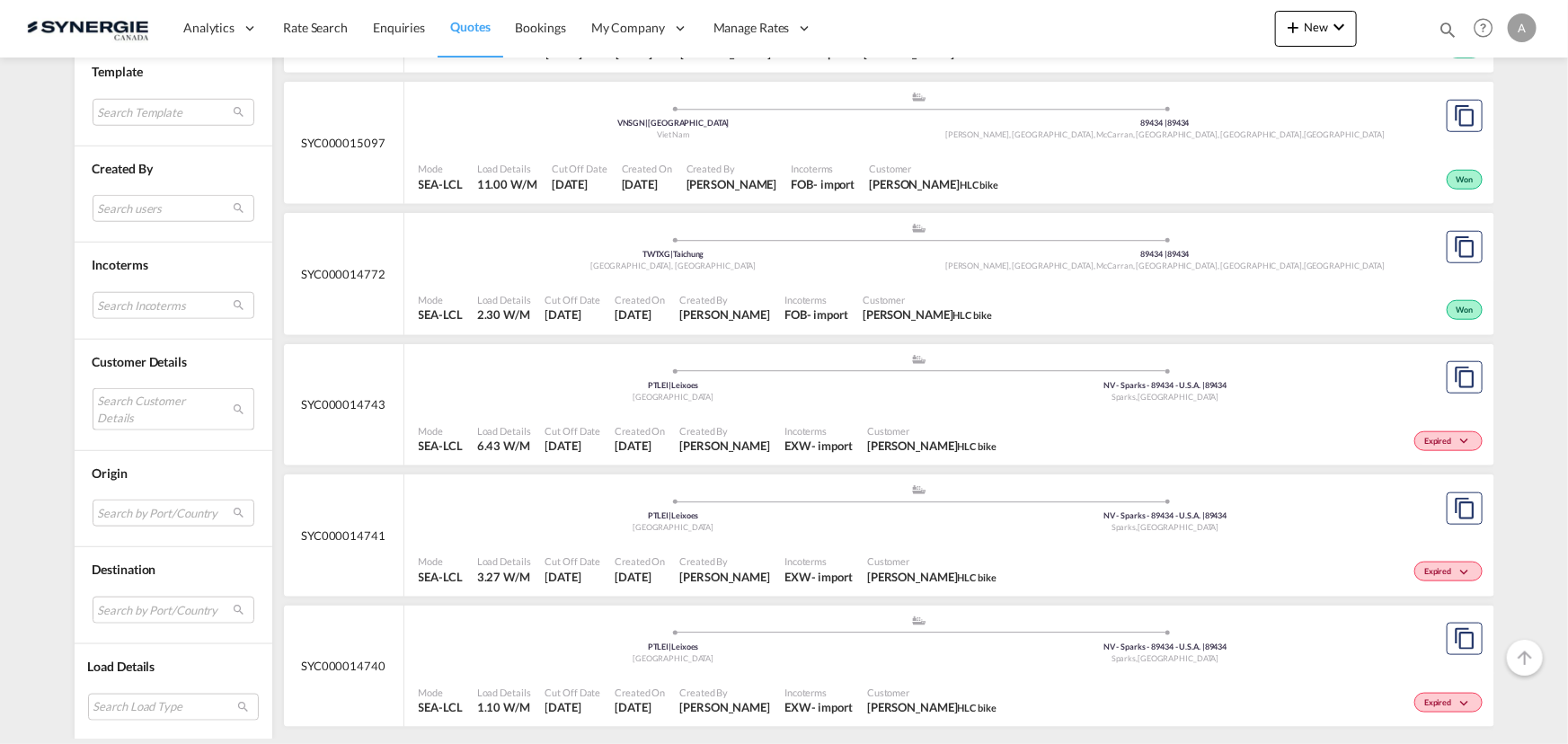
click at [151, 394] on md-select "Search Customer Details" at bounding box center [174, 408] width 162 height 41
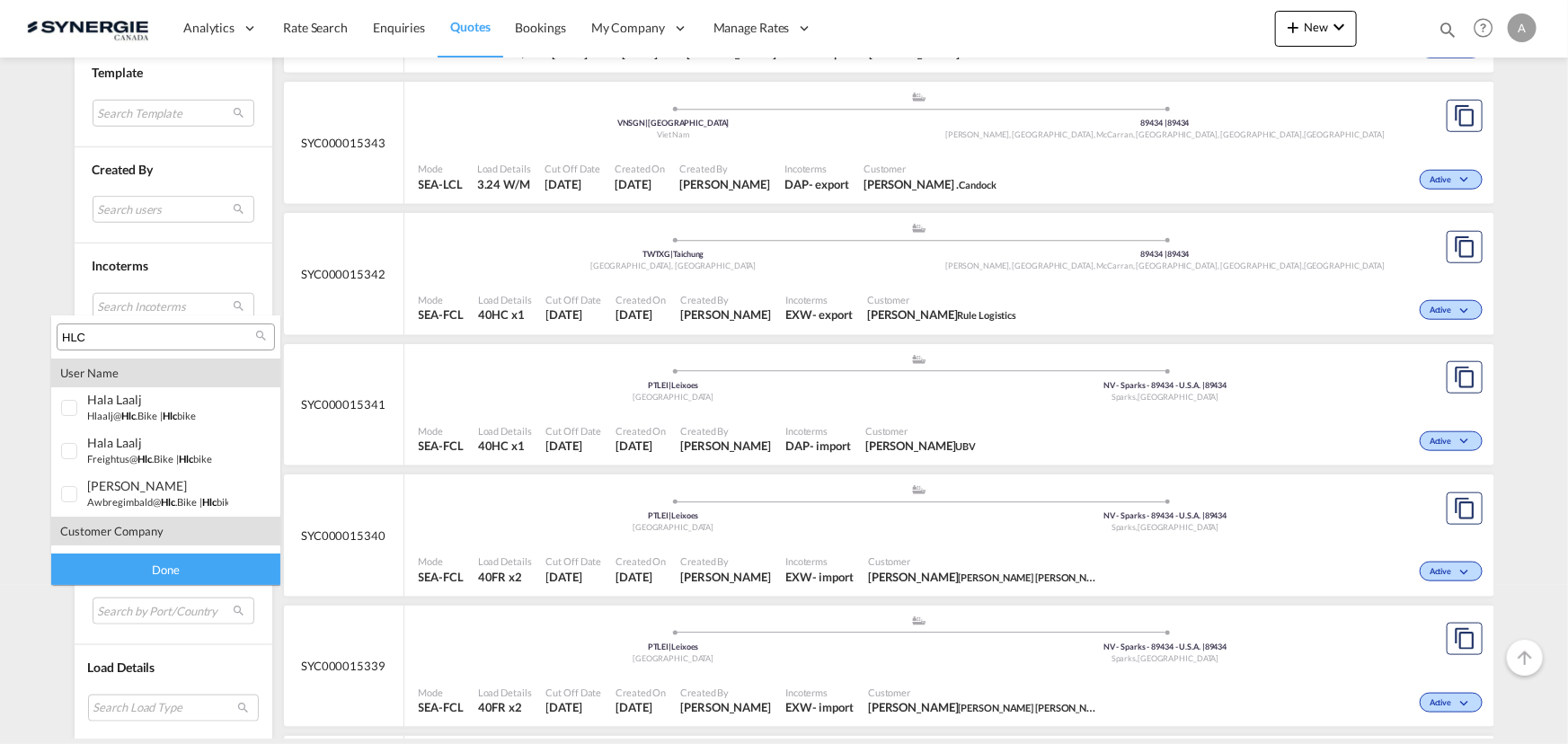
click at [163, 338] on input "HLC" at bounding box center [158, 337] width 193 height 16
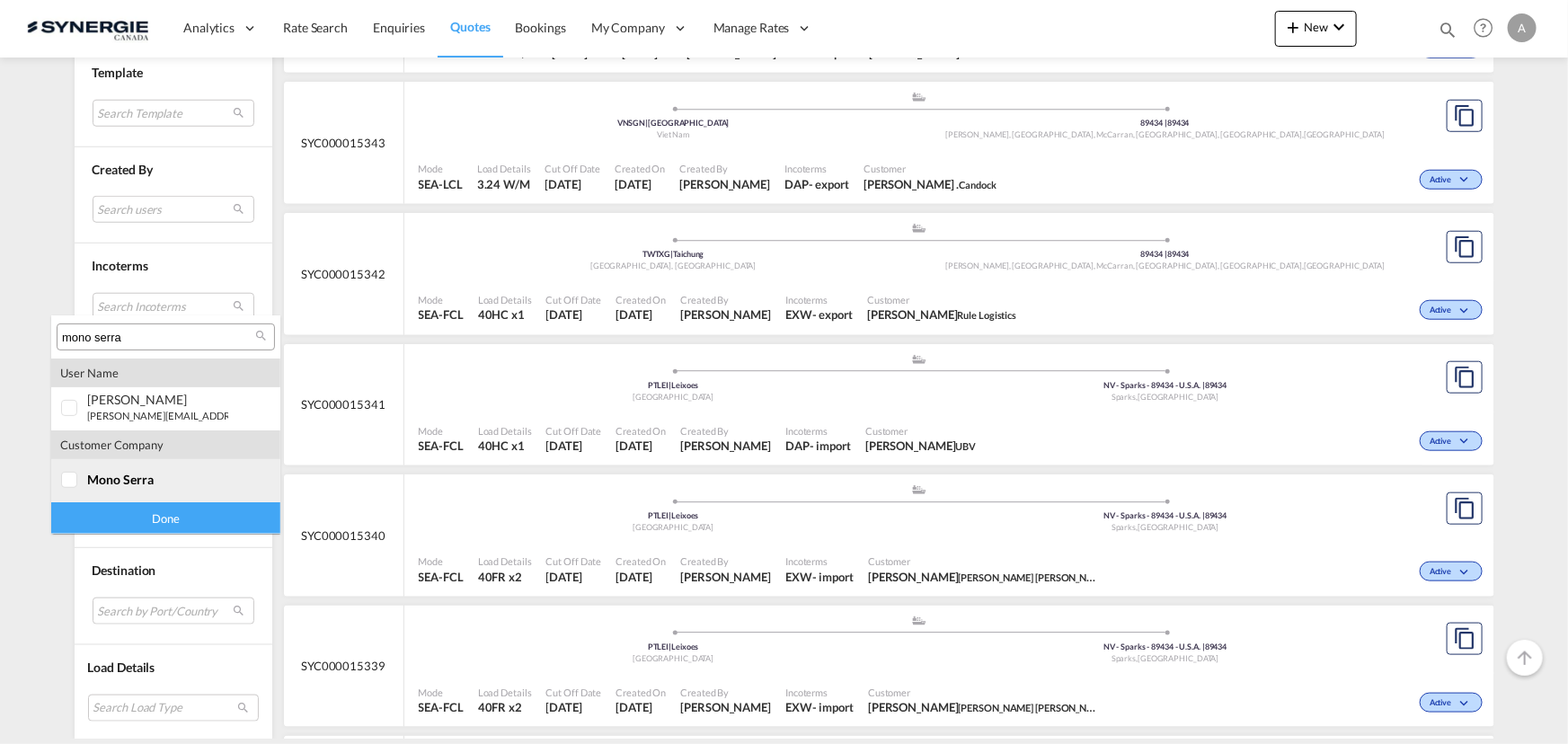
type input "mono serra"
click at [98, 486] on md-option "company mono serra" at bounding box center [165, 480] width 229 height 43
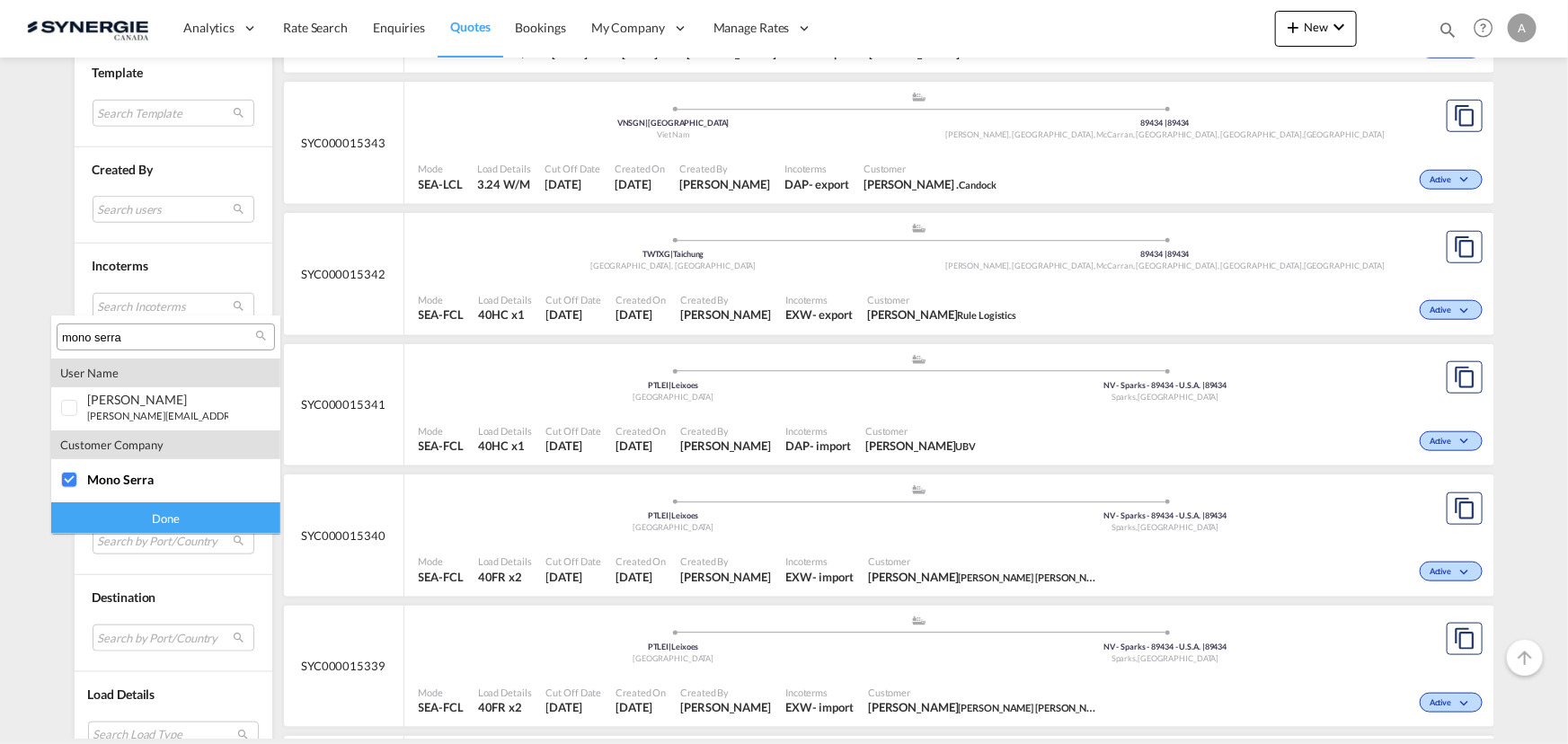
click at [107, 516] on div "Done" at bounding box center [165, 518] width 229 height 32
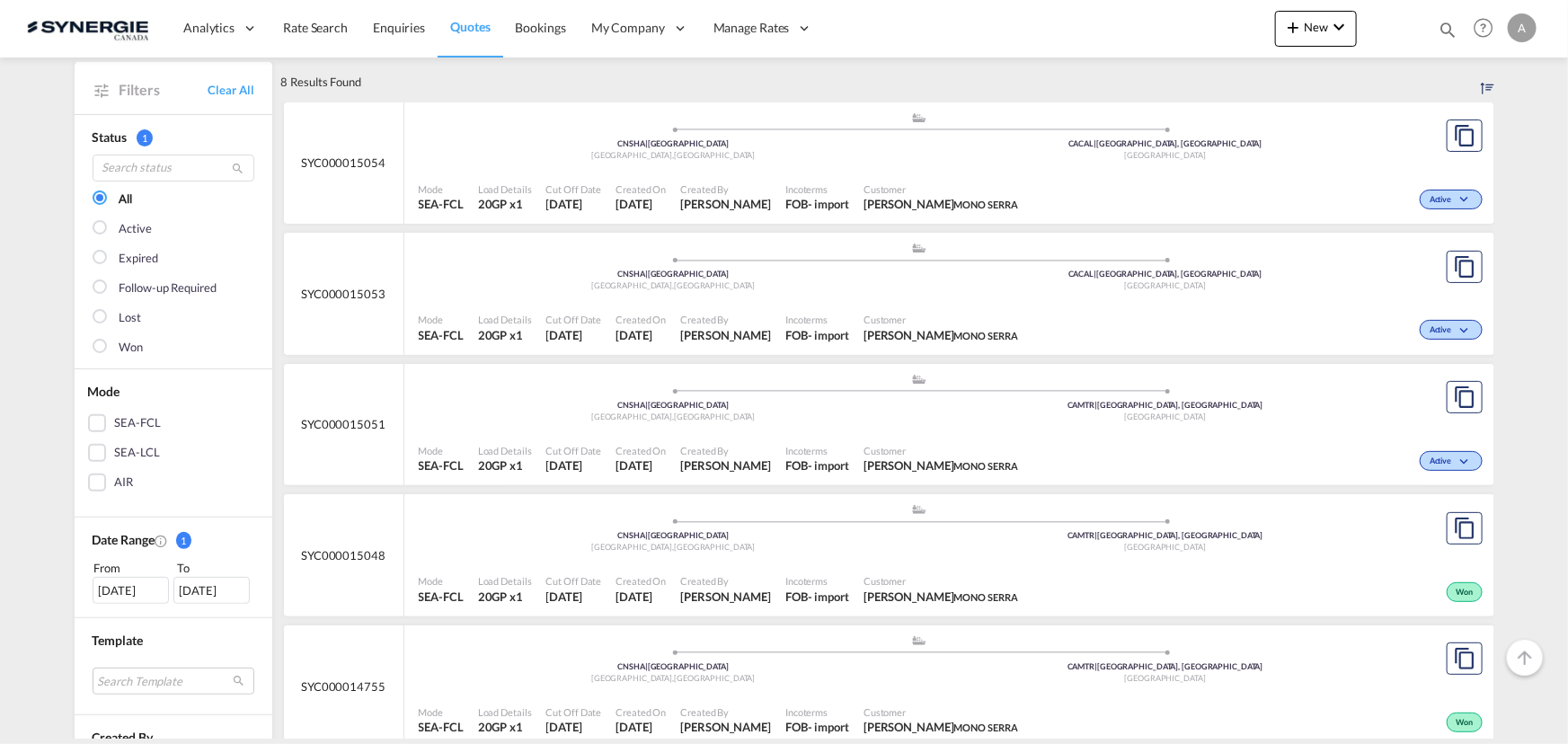
scroll to position [163, 0]
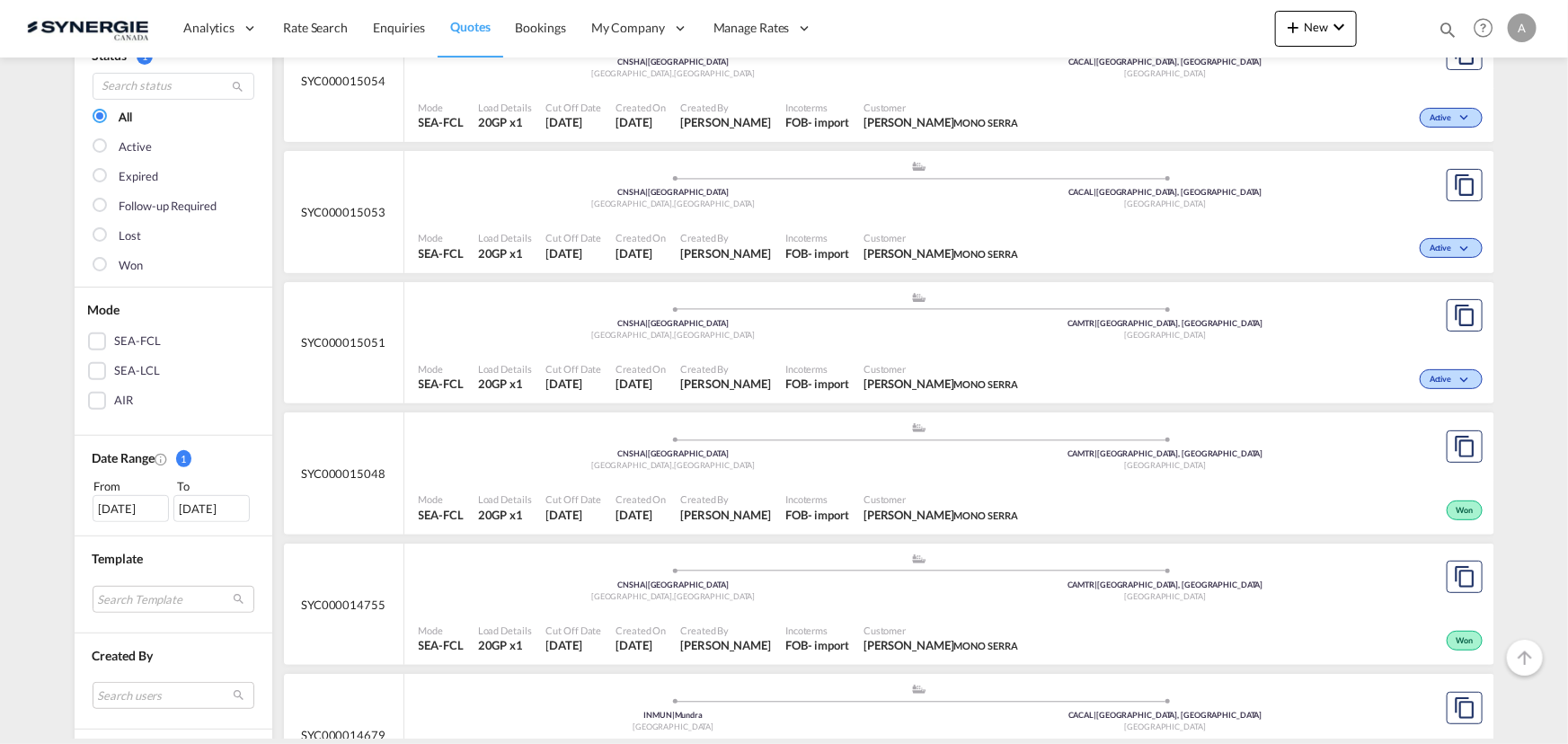
click at [774, 485] on div "Created By Adriana Groposila" at bounding box center [726, 507] width 105 height 45
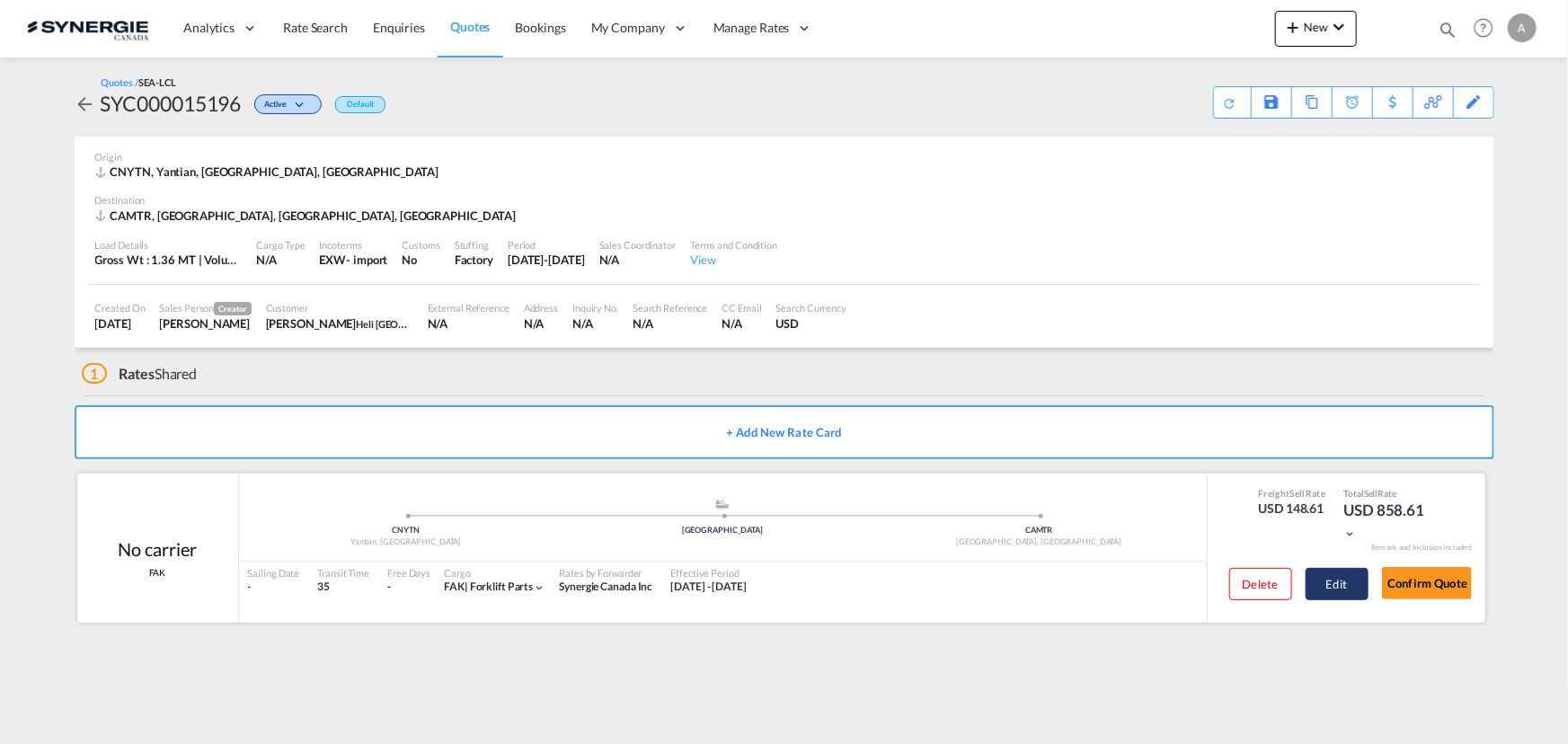
click at [1321, 584] on button "Edit" at bounding box center [1338, 584] width 63 height 33
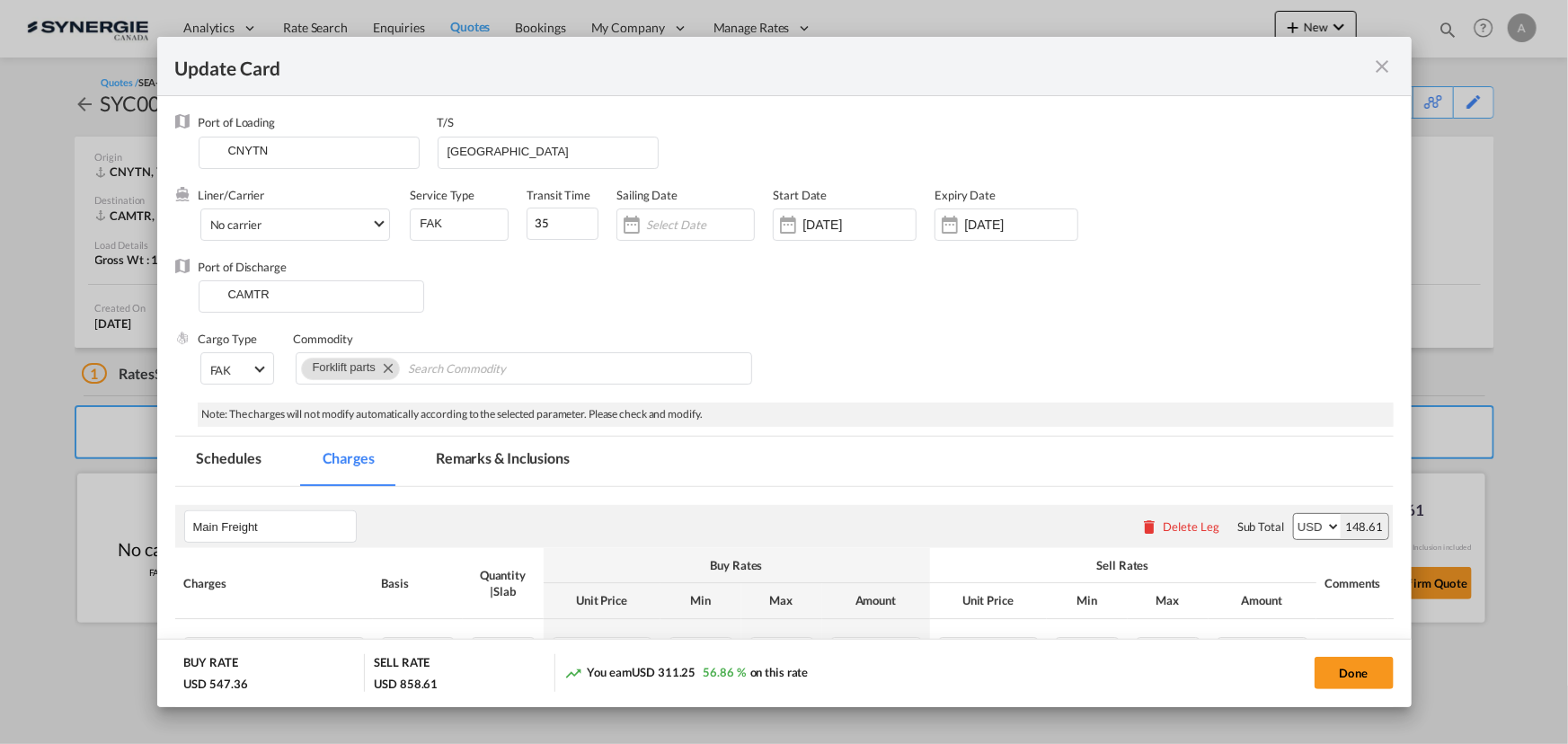
select select "per_w/m"
select select "per_shipment"
select select "per_bl"
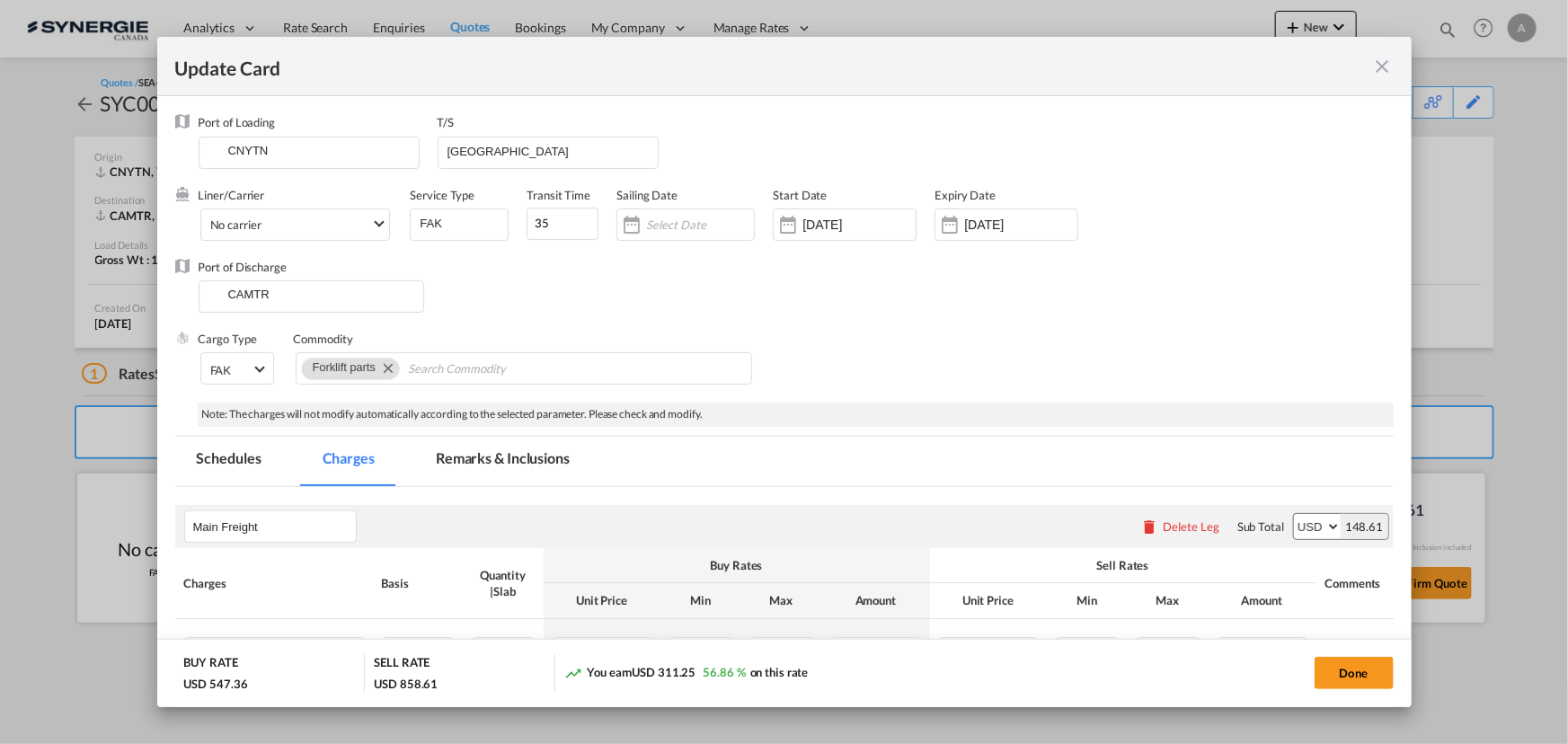
select select "per_shipment"
select select "per_bl"
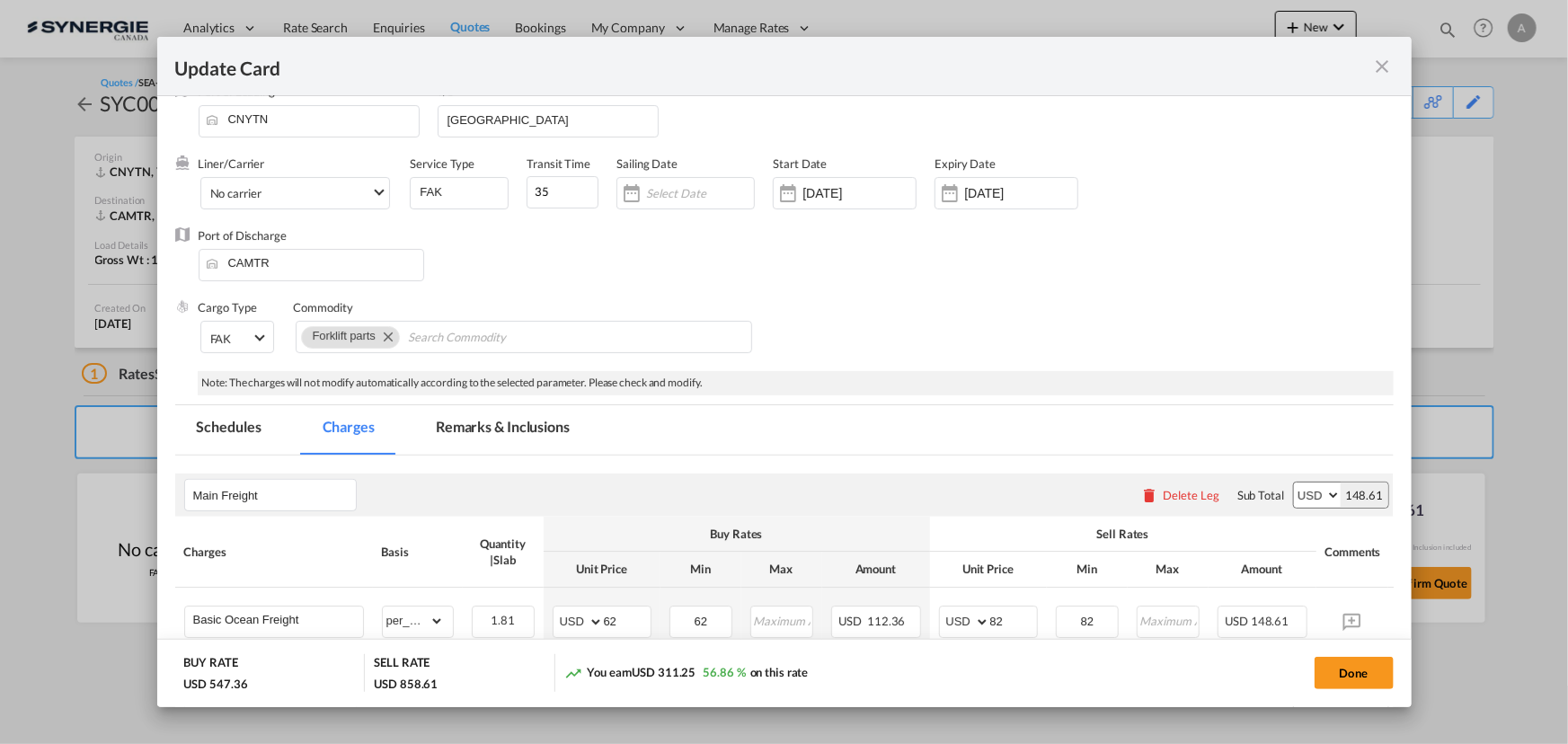
scroll to position [81, 0]
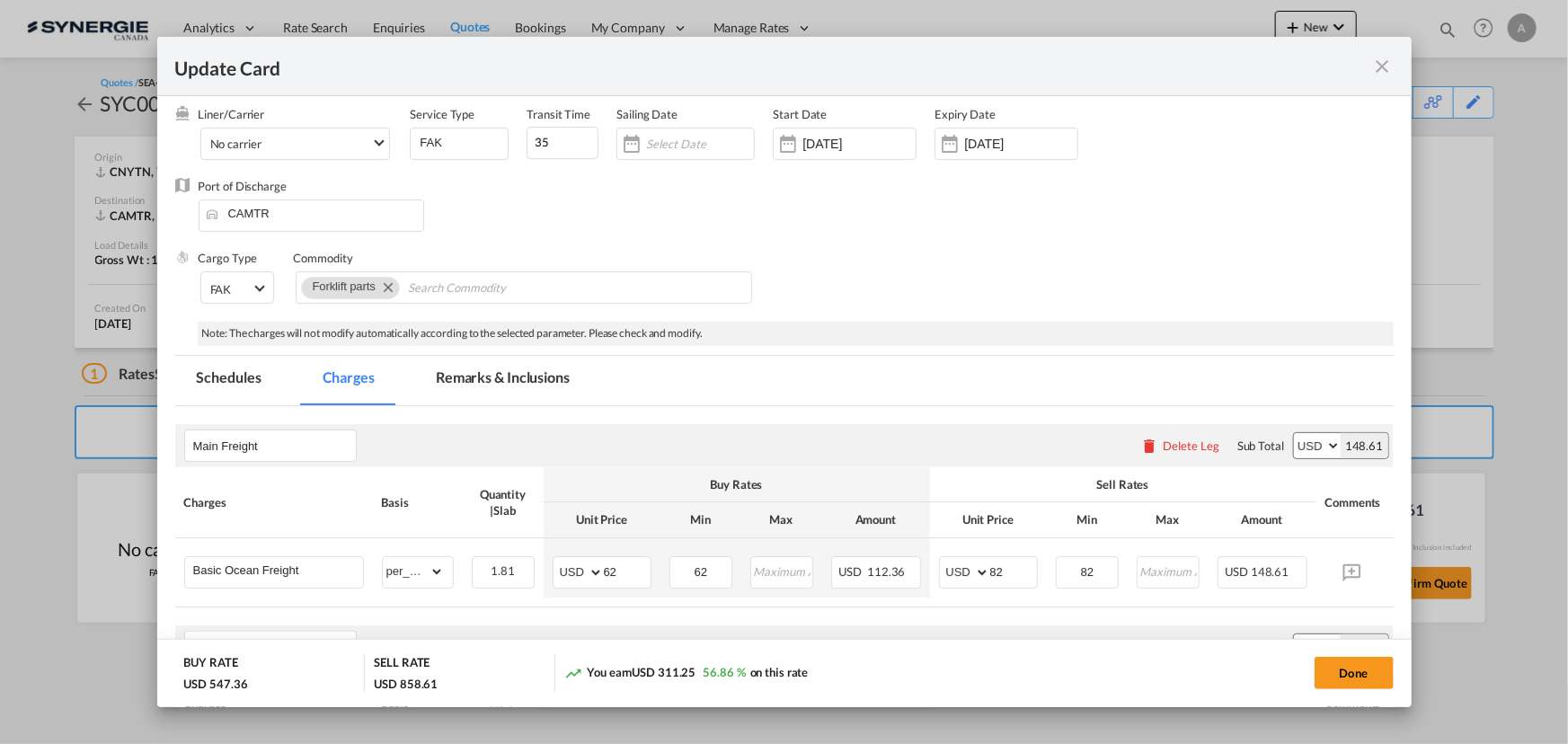
click at [493, 358] on md-tab-item "Remarks & Inclusions" at bounding box center [503, 381] width 177 height 50
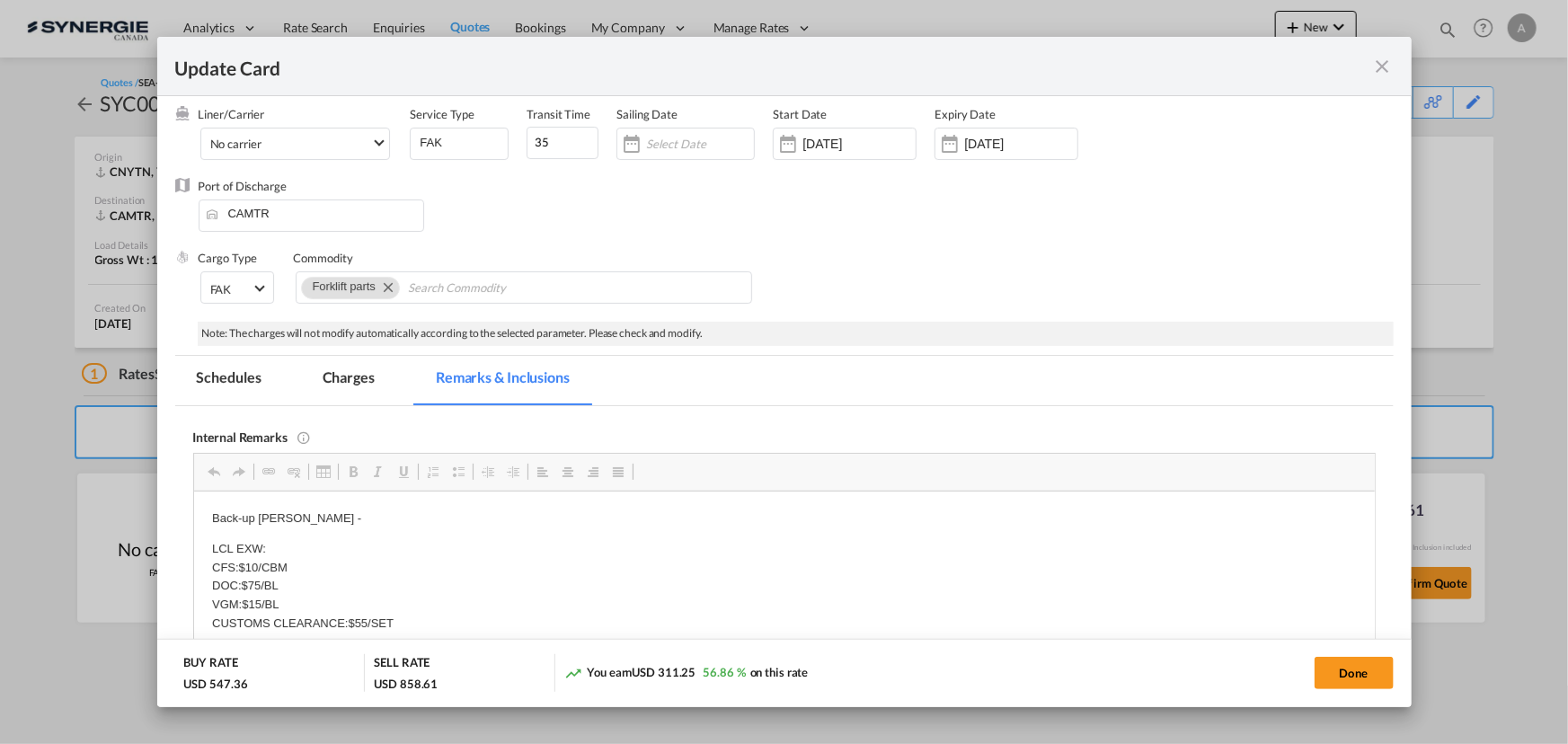
scroll to position [0, 0]
click at [1384, 70] on md-icon "icon-close fg-AAA8AD m-0 pointer" at bounding box center [1383, 66] width 21 height 21
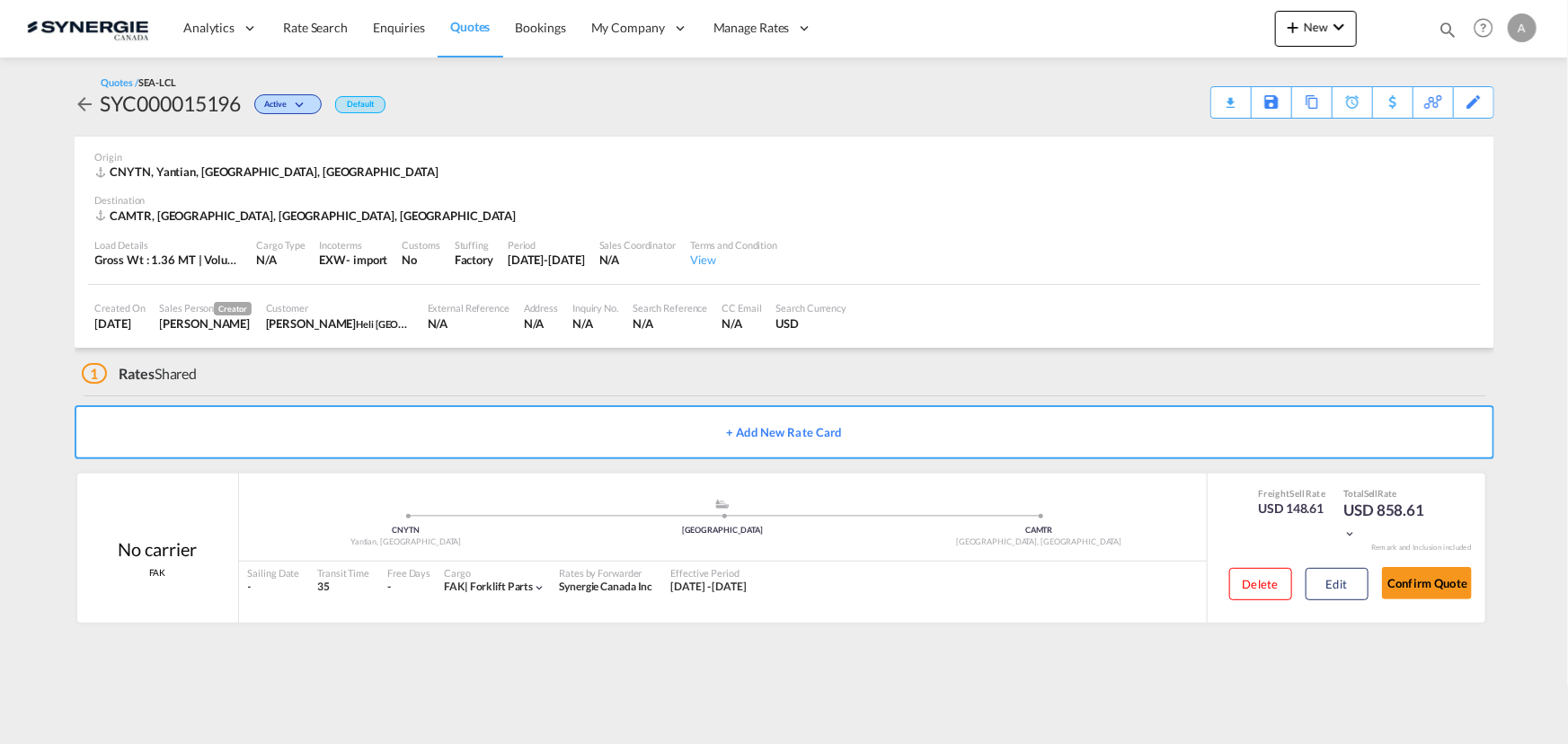
click at [178, 92] on div "SYC000015196" at bounding box center [171, 104] width 141 height 29
copy div "SYC000015196"
click at [1336, 586] on button "Edit" at bounding box center [1338, 584] width 63 height 33
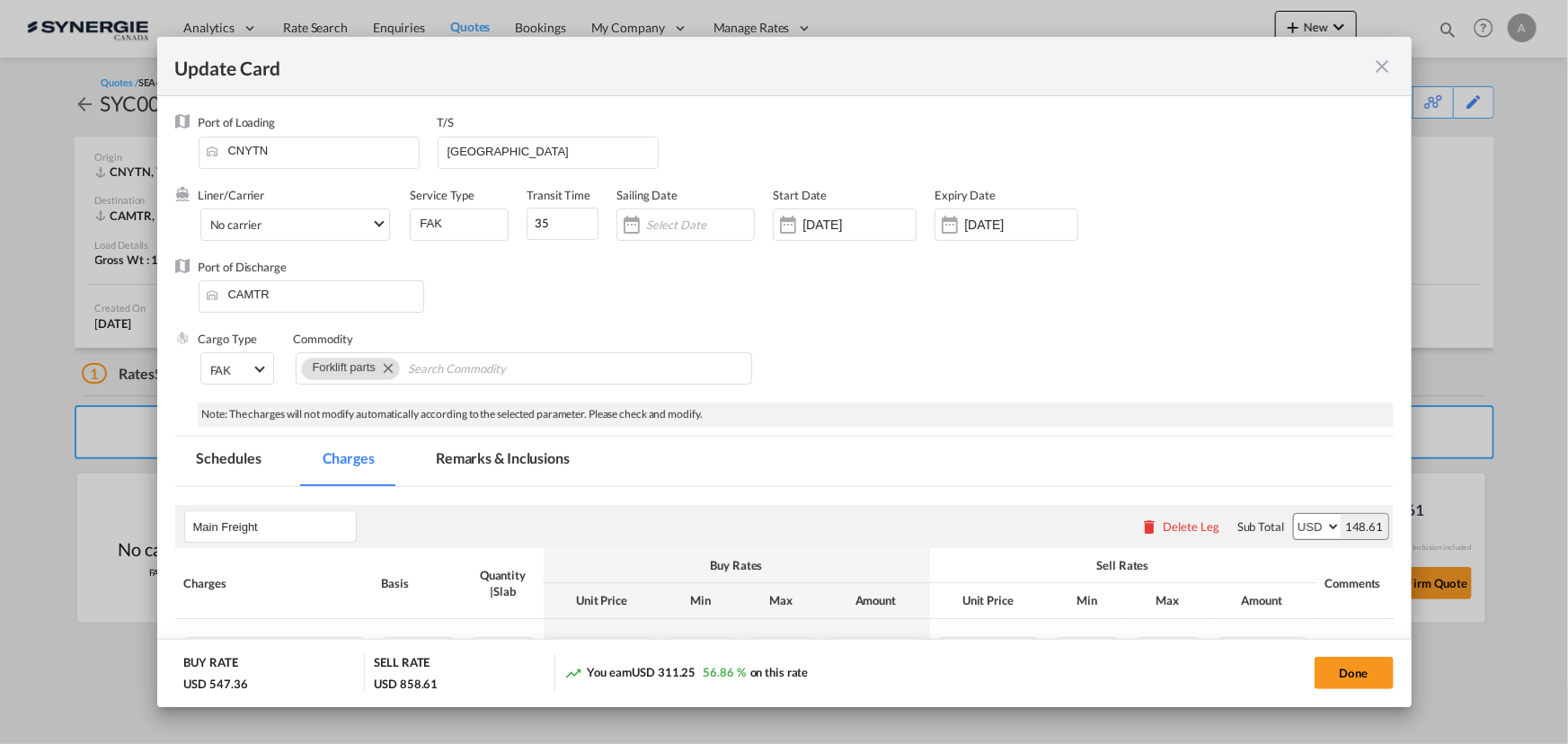
click at [485, 472] on md-tab-item "Remarks & Inclusions" at bounding box center [503, 461] width 177 height 50
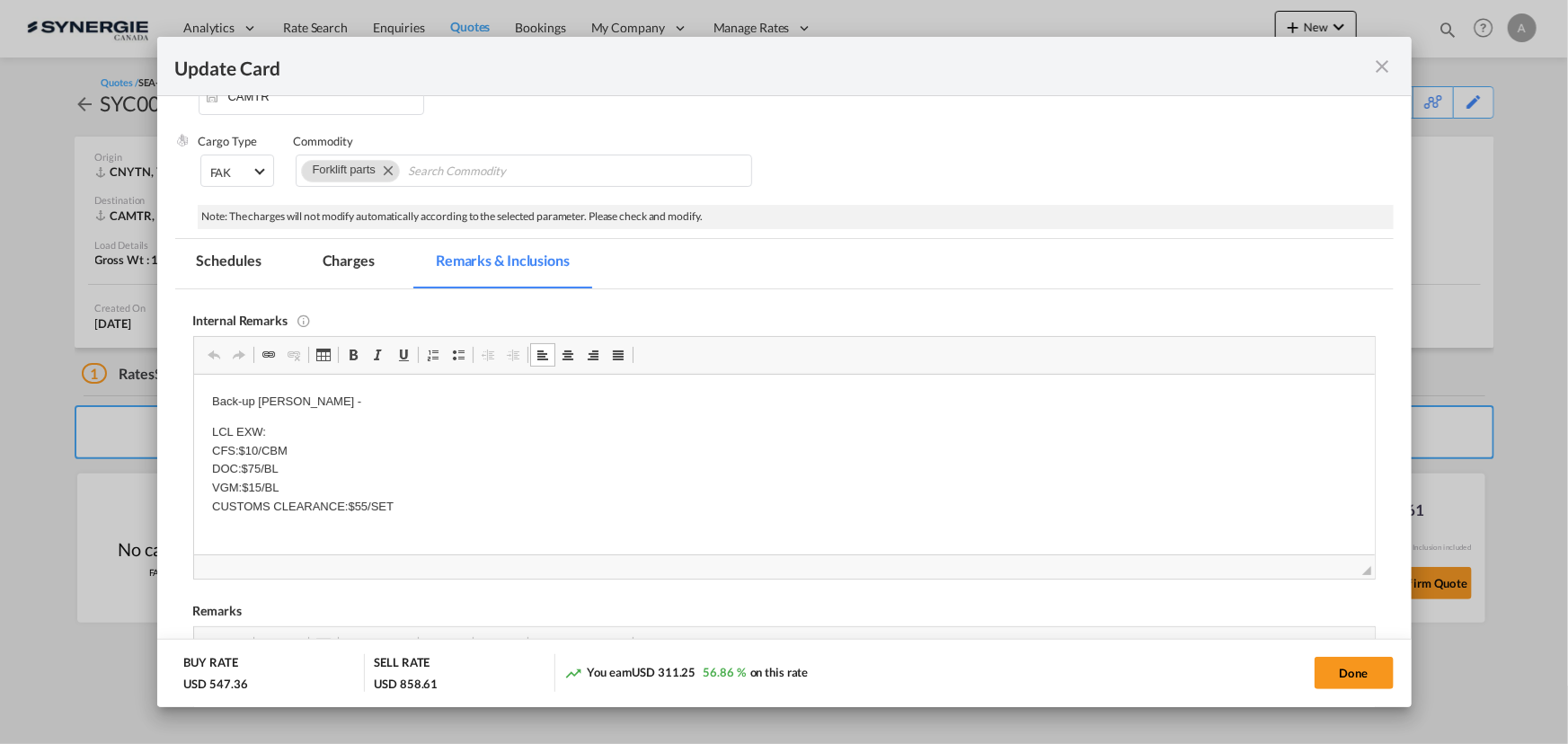
click at [337, 399] on p "Back-up EVEROK -" at bounding box center [784, 402] width 1145 height 19
click at [363, 269] on md-tab-item "Charges" at bounding box center [348, 264] width 95 height 50
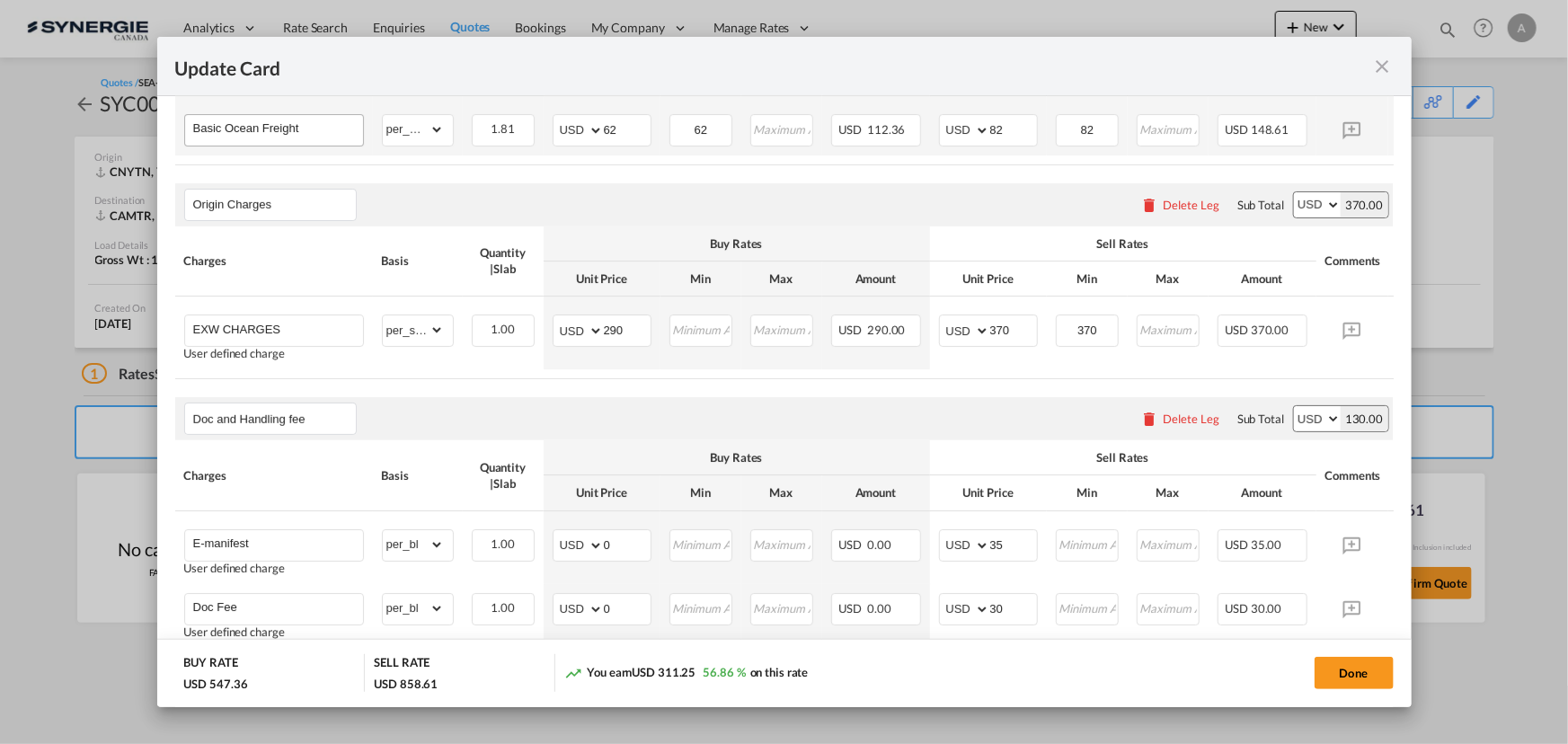
scroll to position [523, 0]
click at [1379, 66] on md-icon "icon-close fg-AAA8AD m-0 pointer" at bounding box center [1383, 66] width 21 height 21
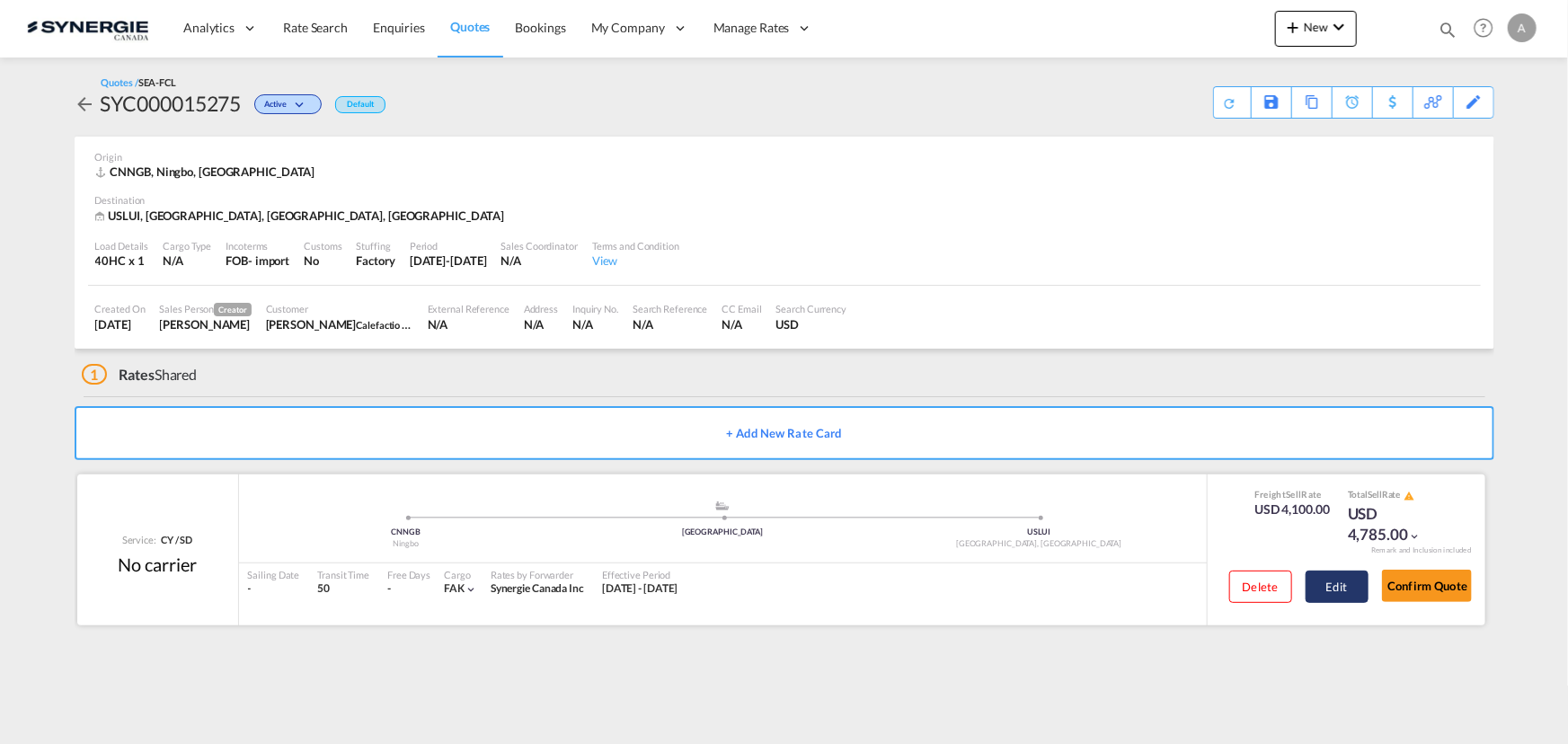
click at [1330, 577] on button "Edit" at bounding box center [1338, 587] width 63 height 33
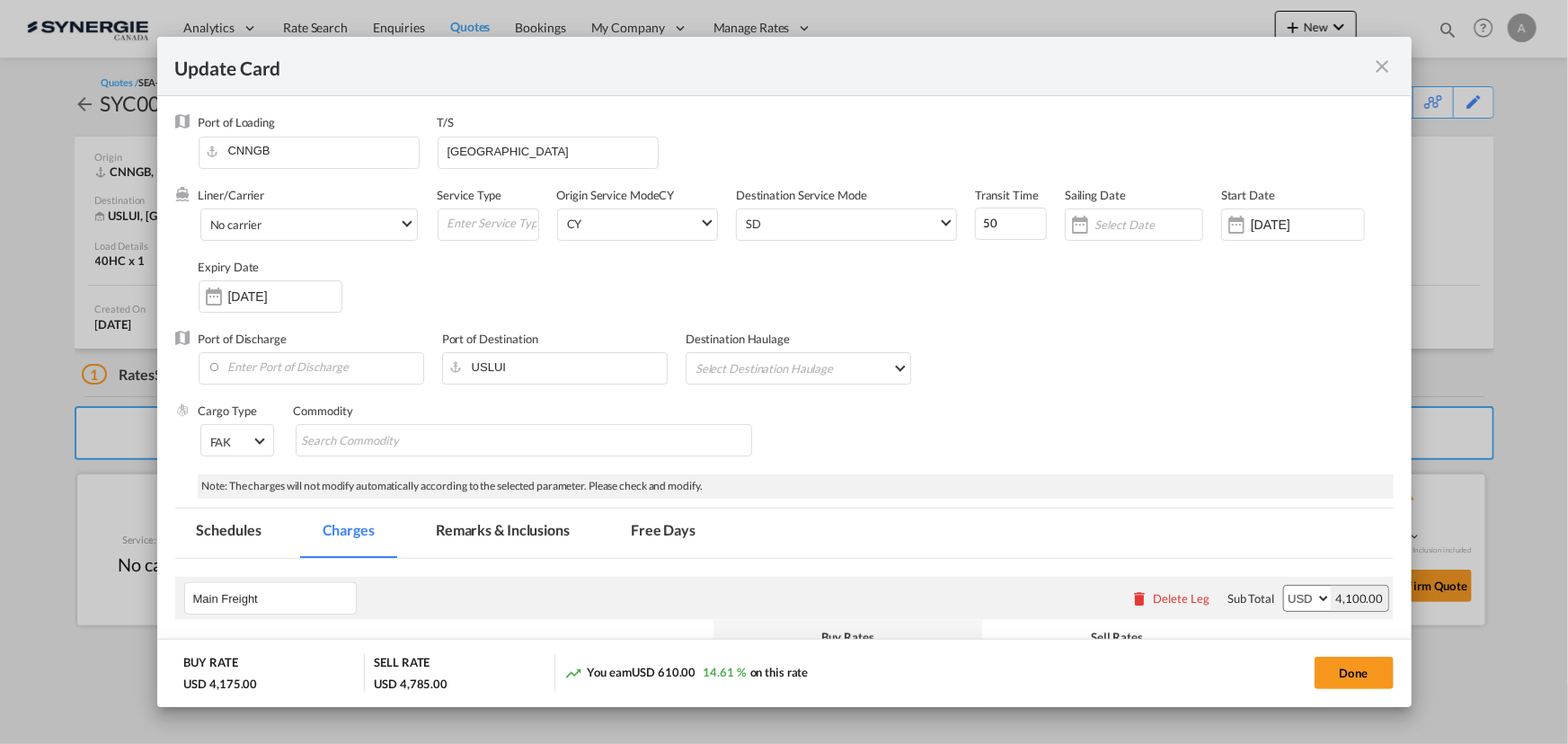
select select "per container"
select select "per B/L"
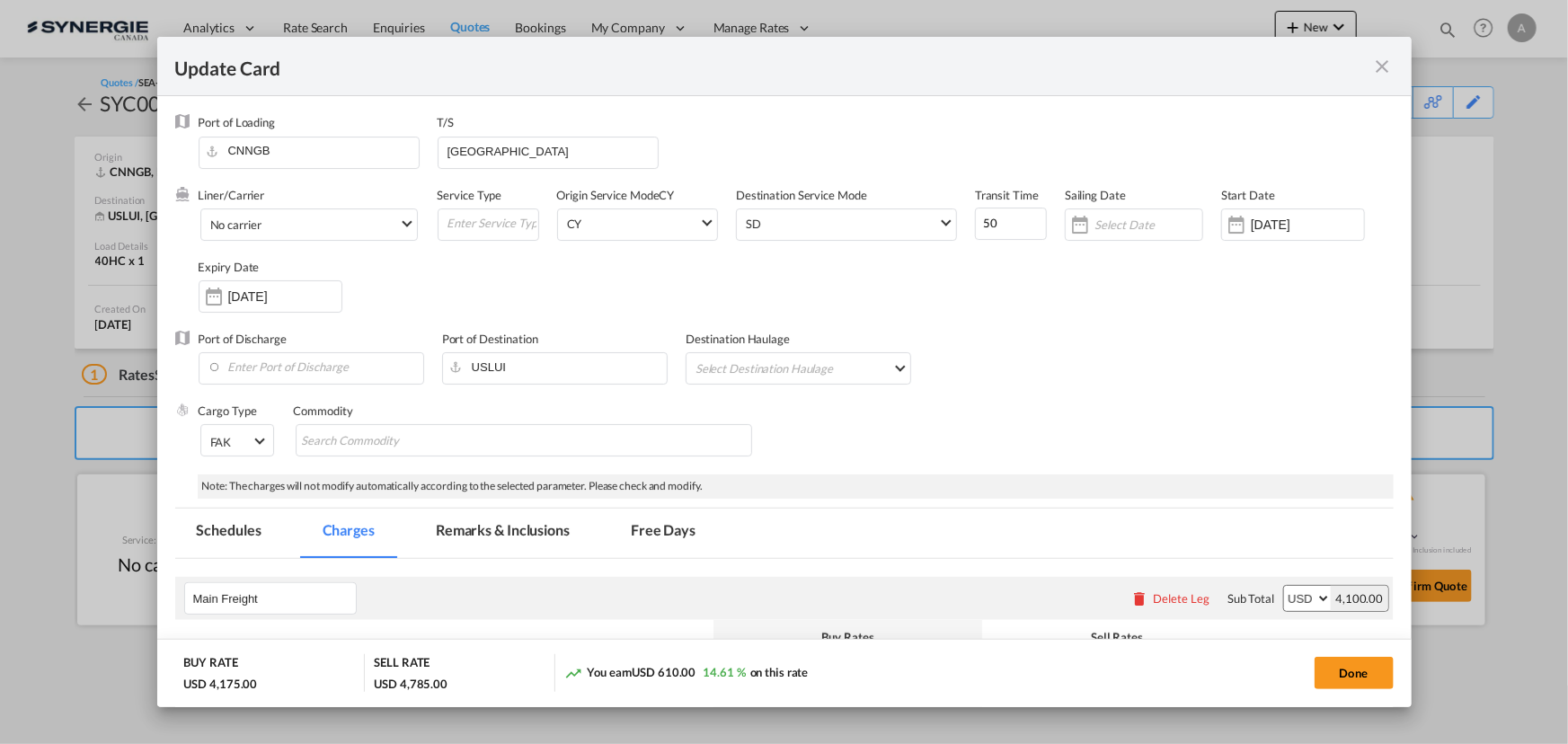
select select "per B/L"
select select "per shipment"
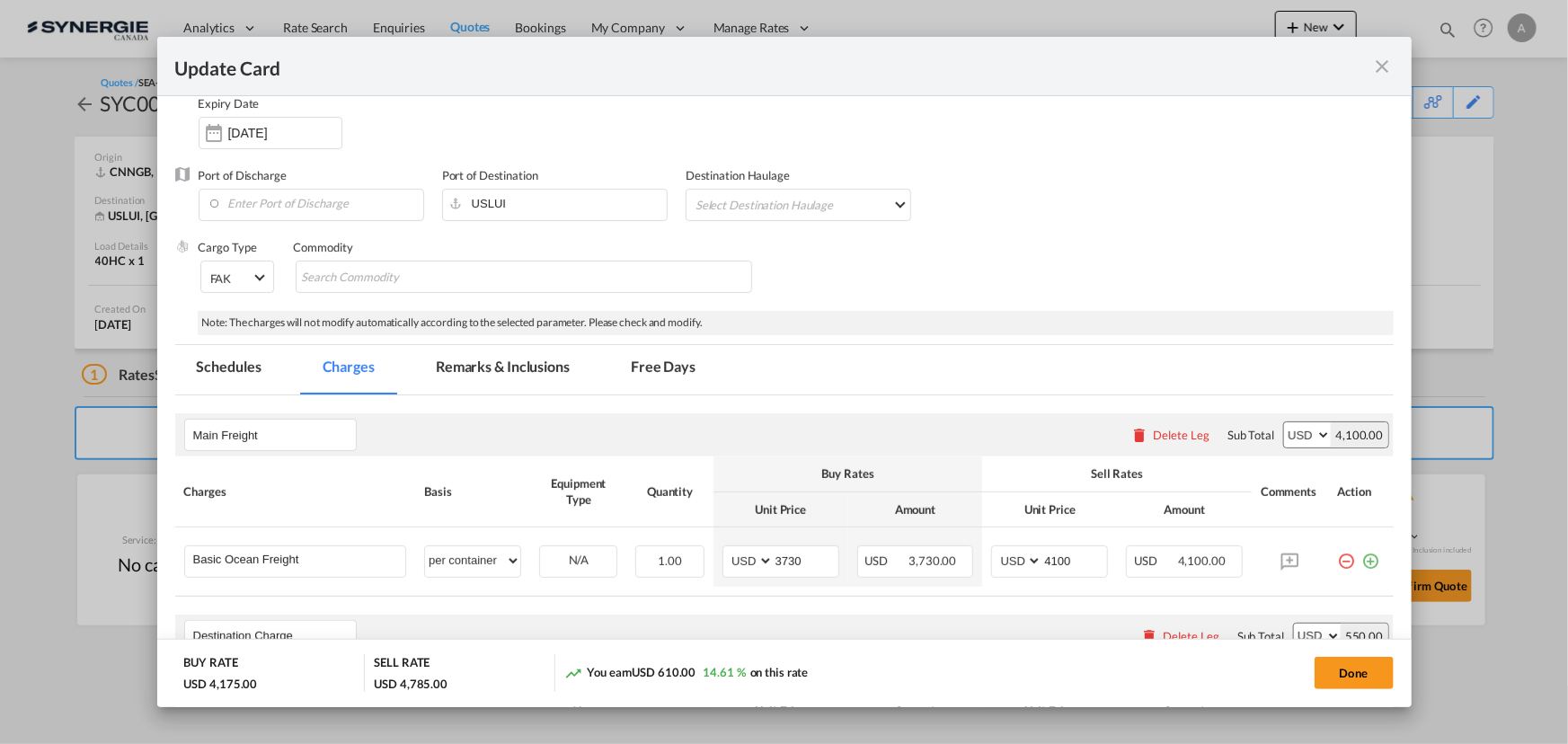
scroll to position [163, 0]
drag, startPoint x: 482, startPoint y: 364, endPoint x: 492, endPoint y: 364, distance: 10.0
click at [482, 364] on md-tab-item "Remarks & Inclusions" at bounding box center [503, 371] width 177 height 50
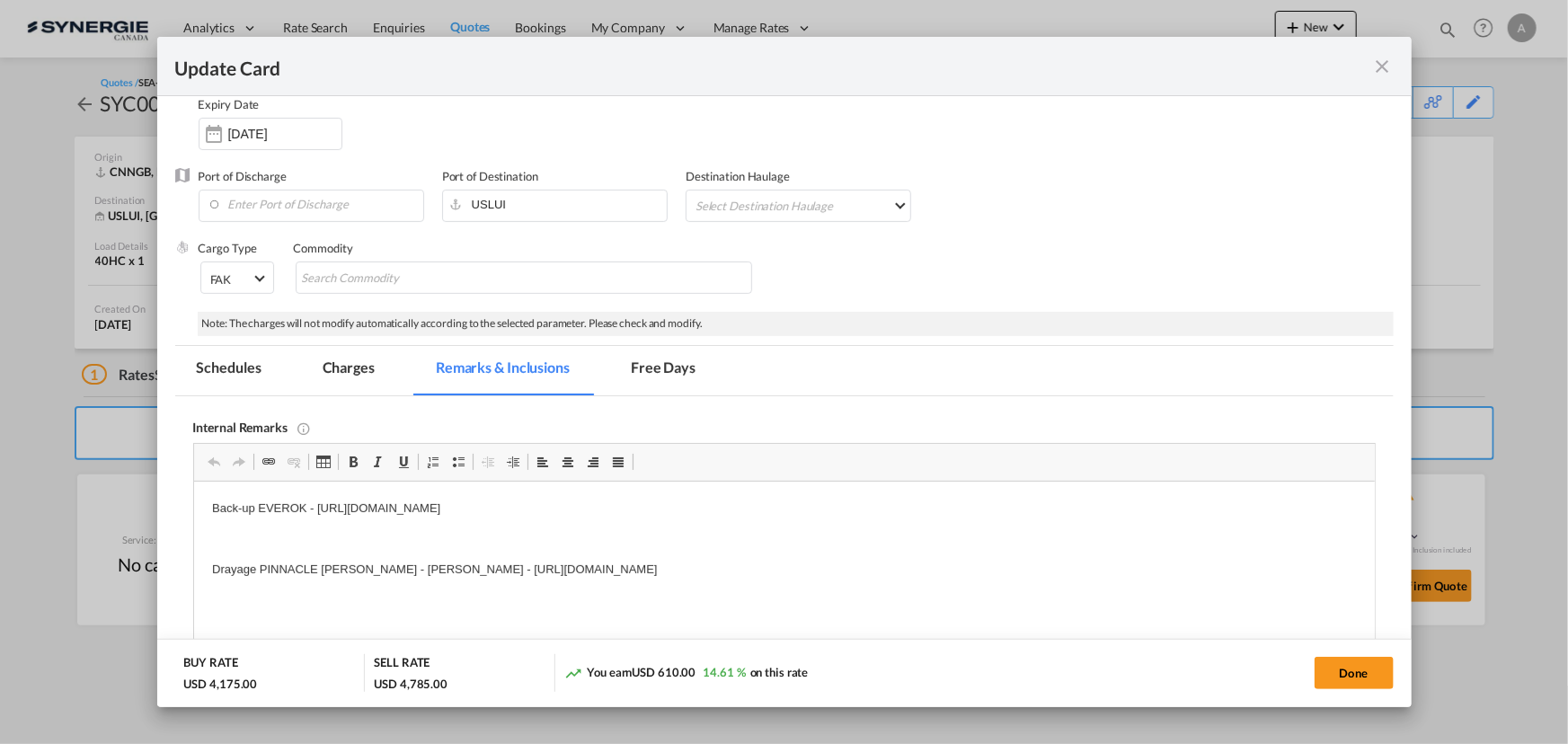
scroll to position [0, 0]
click at [362, 361] on md-tab-item "Charges" at bounding box center [348, 371] width 95 height 50
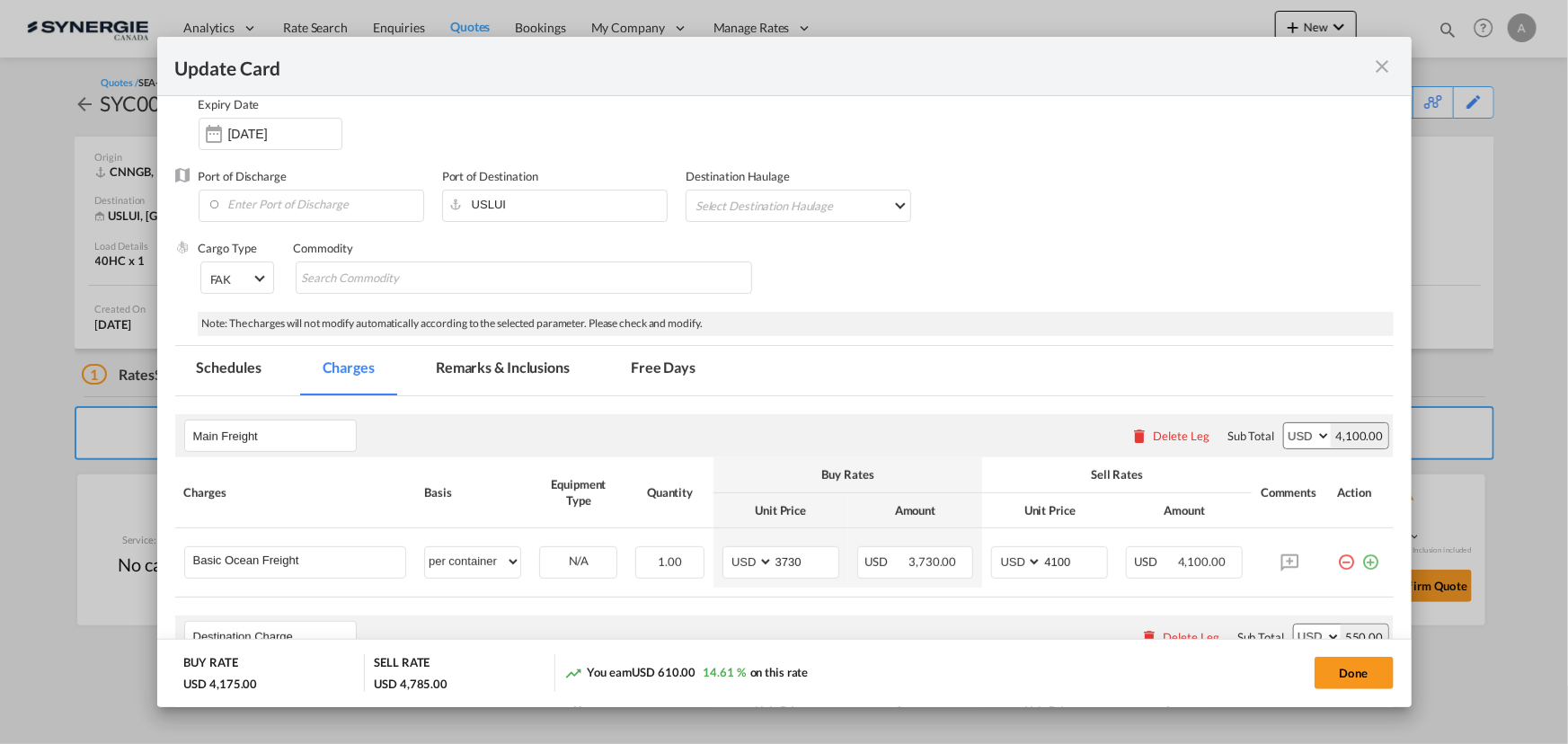
drag, startPoint x: 1382, startPoint y: 70, endPoint x: 1445, endPoint y: 122, distance: 81.7
click at [1382, 69] on md-icon "icon-close fg-AAA8AD m-0 pointer" at bounding box center [1383, 66] width 21 height 21
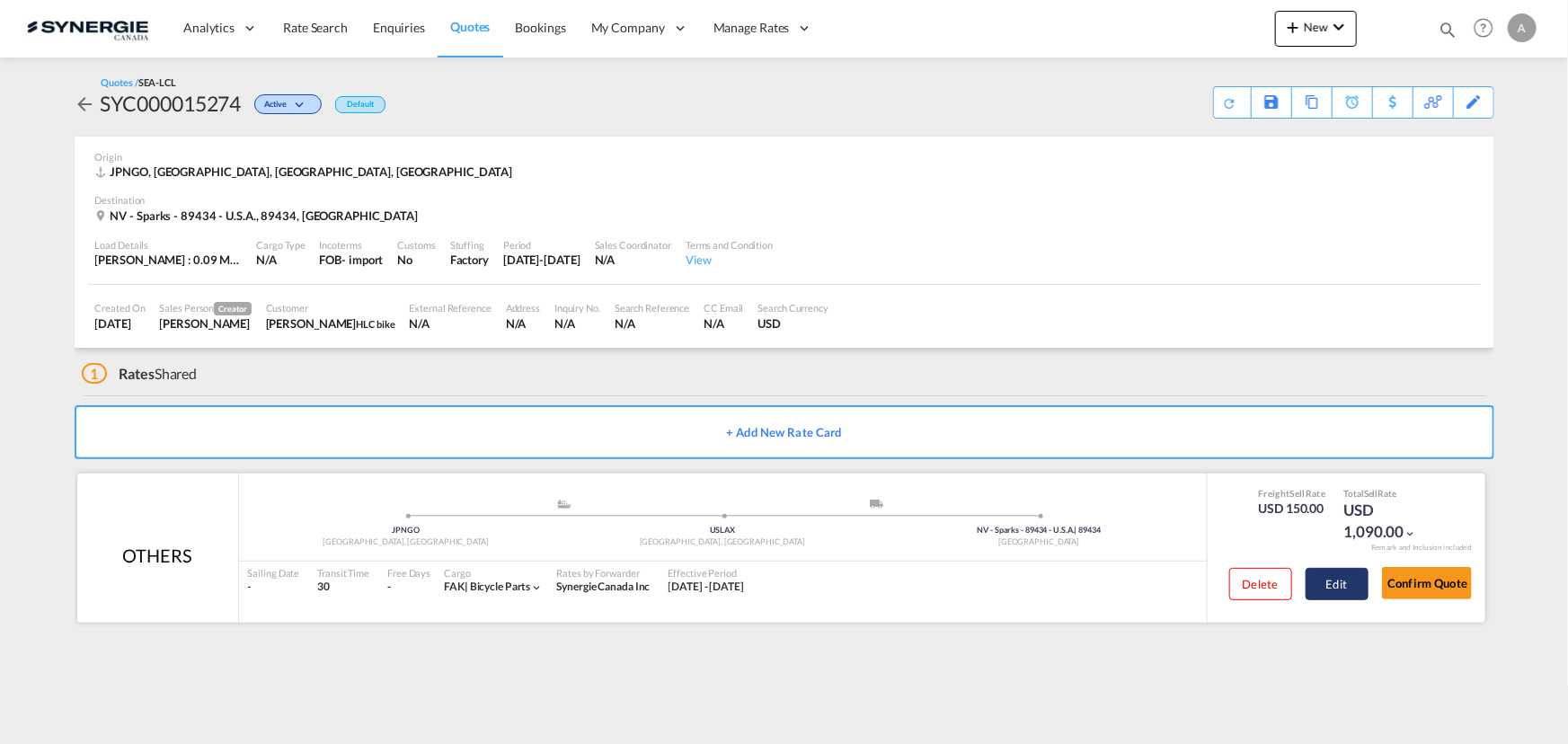
click at [1322, 583] on button "Edit" at bounding box center [1338, 584] width 63 height 33
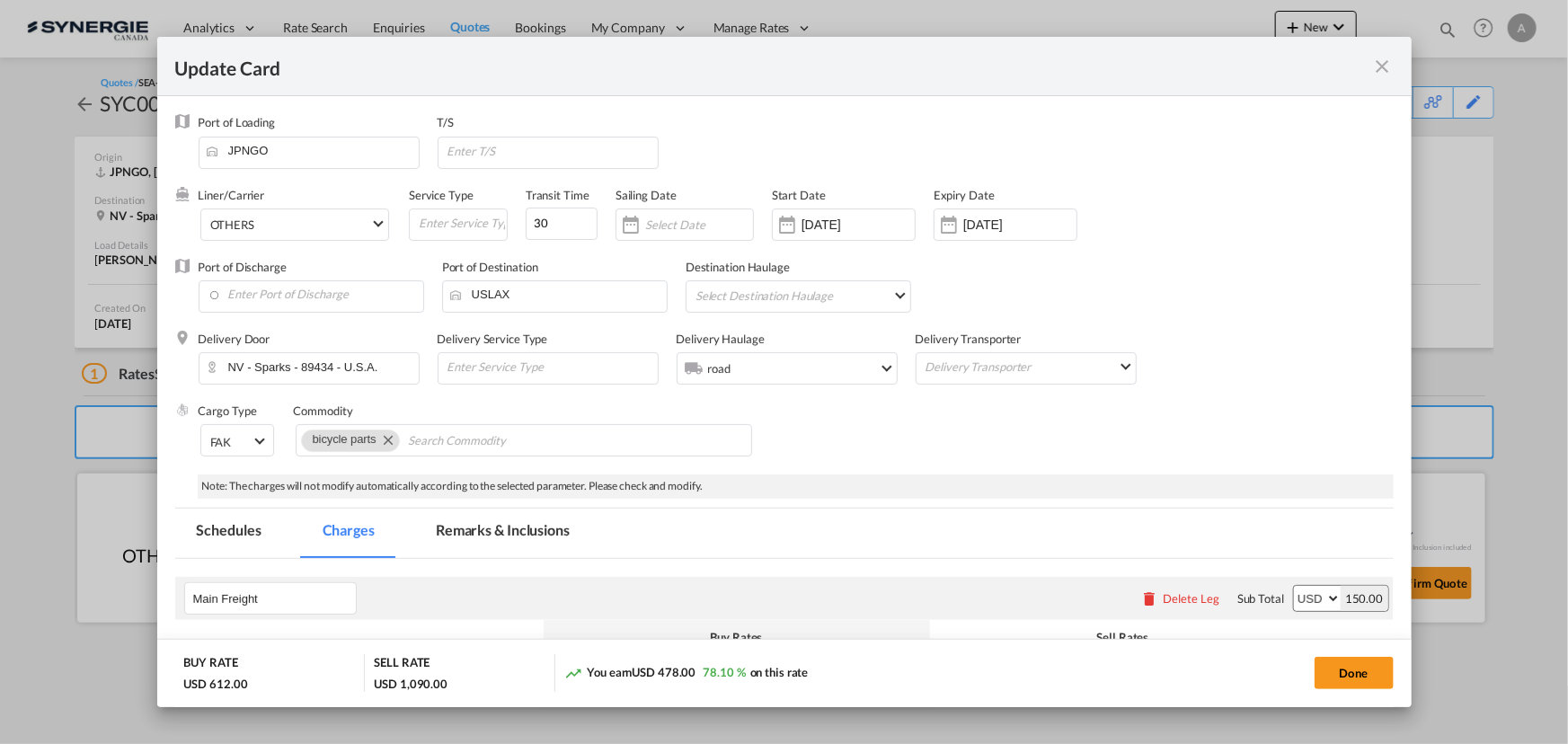
select select "per_w/m"
select select "per_bl"
select select "flat"
select select "per_bl"
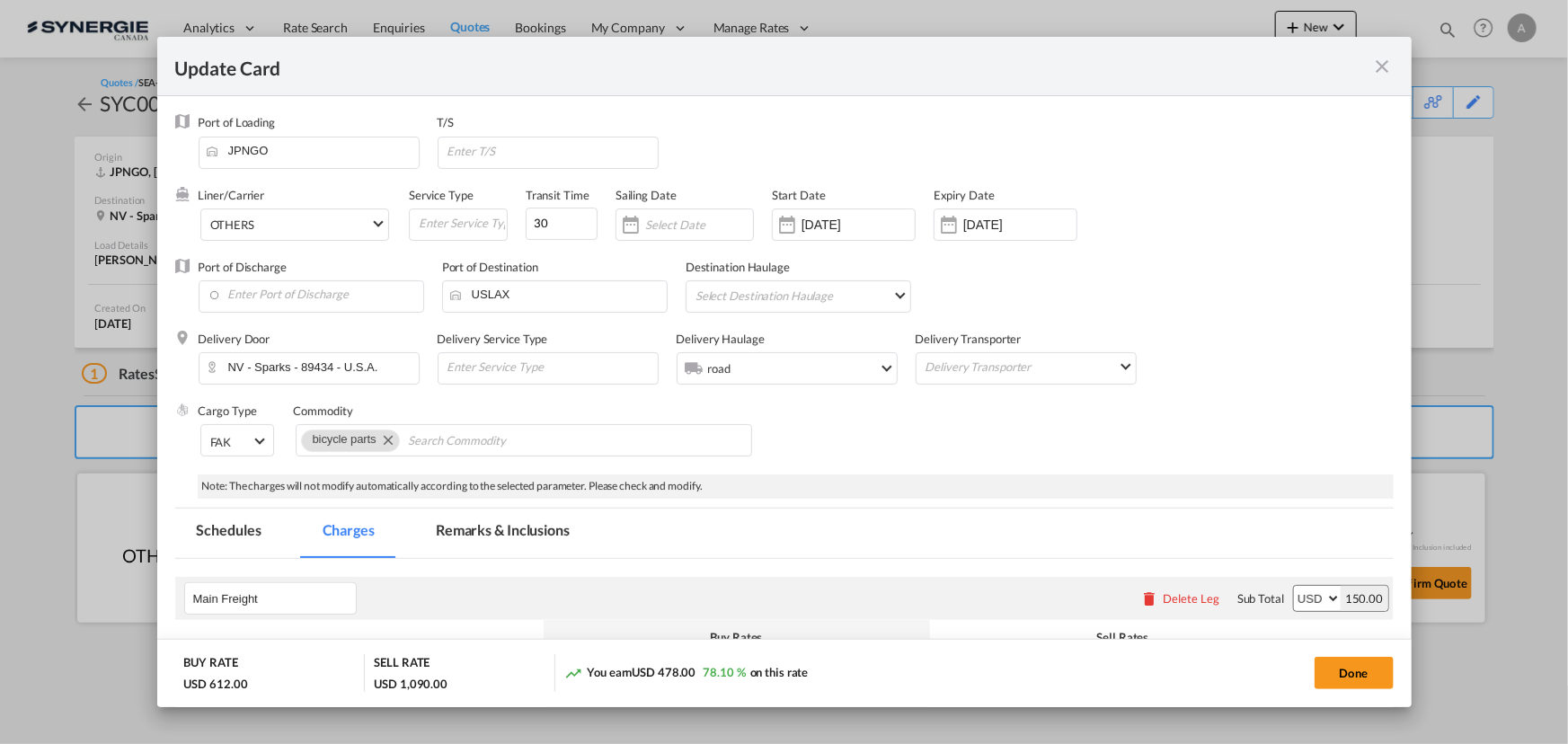
select select "per_shipment"
select select "per_bl"
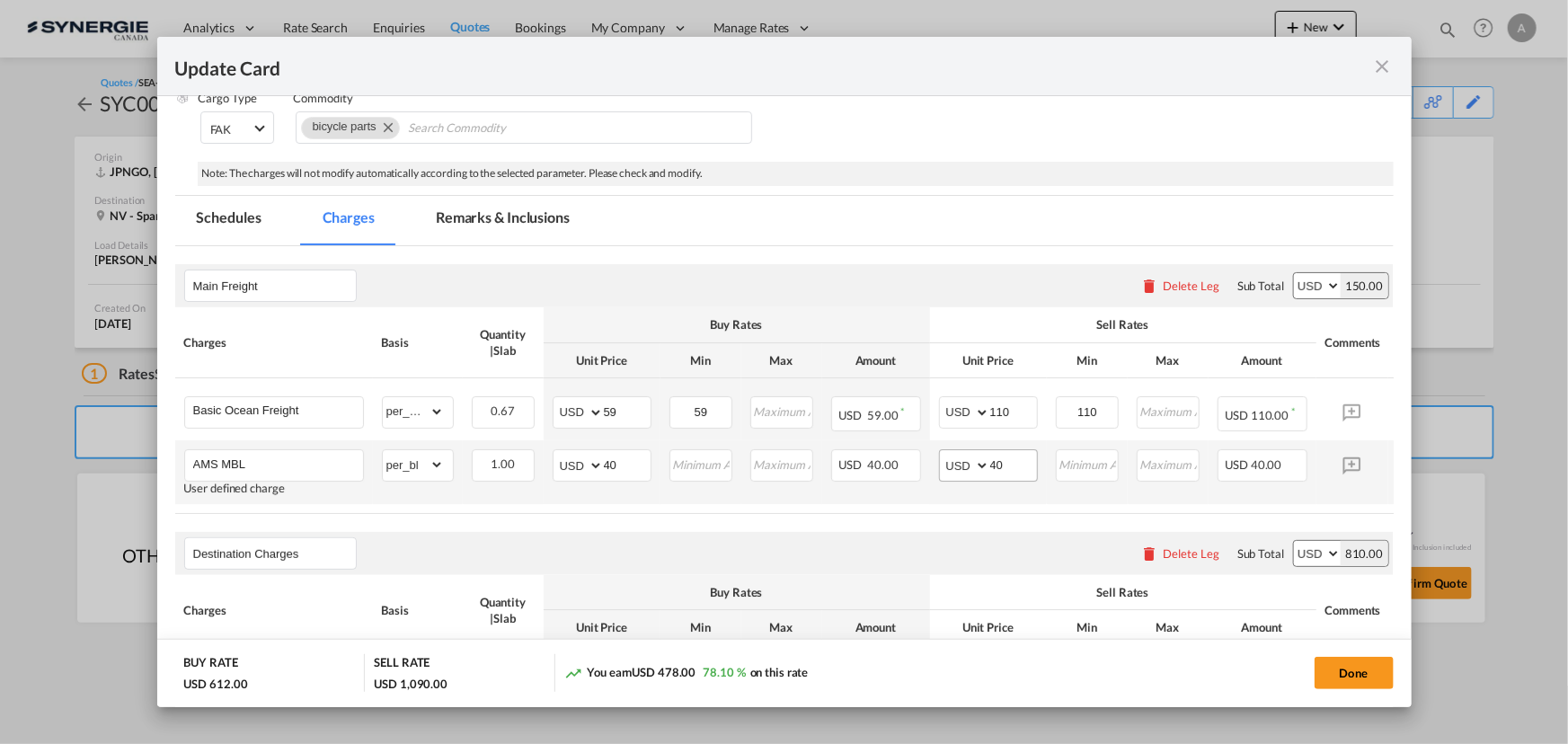
scroll to position [312, 0]
click at [1380, 66] on md-icon "icon-close fg-AAA8AD m-0 pointer" at bounding box center [1383, 66] width 21 height 21
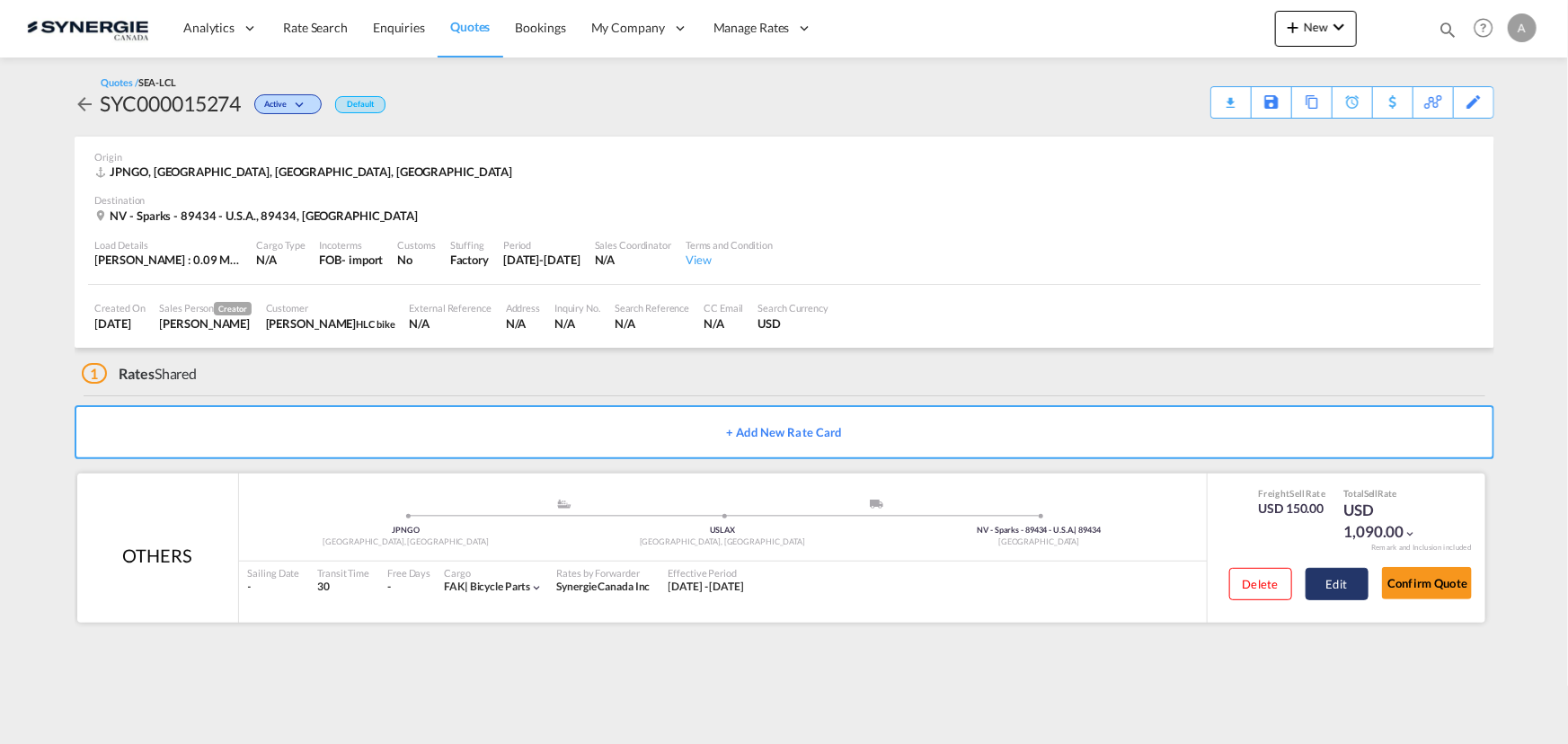
click at [1339, 582] on button "Edit" at bounding box center [1338, 584] width 63 height 33
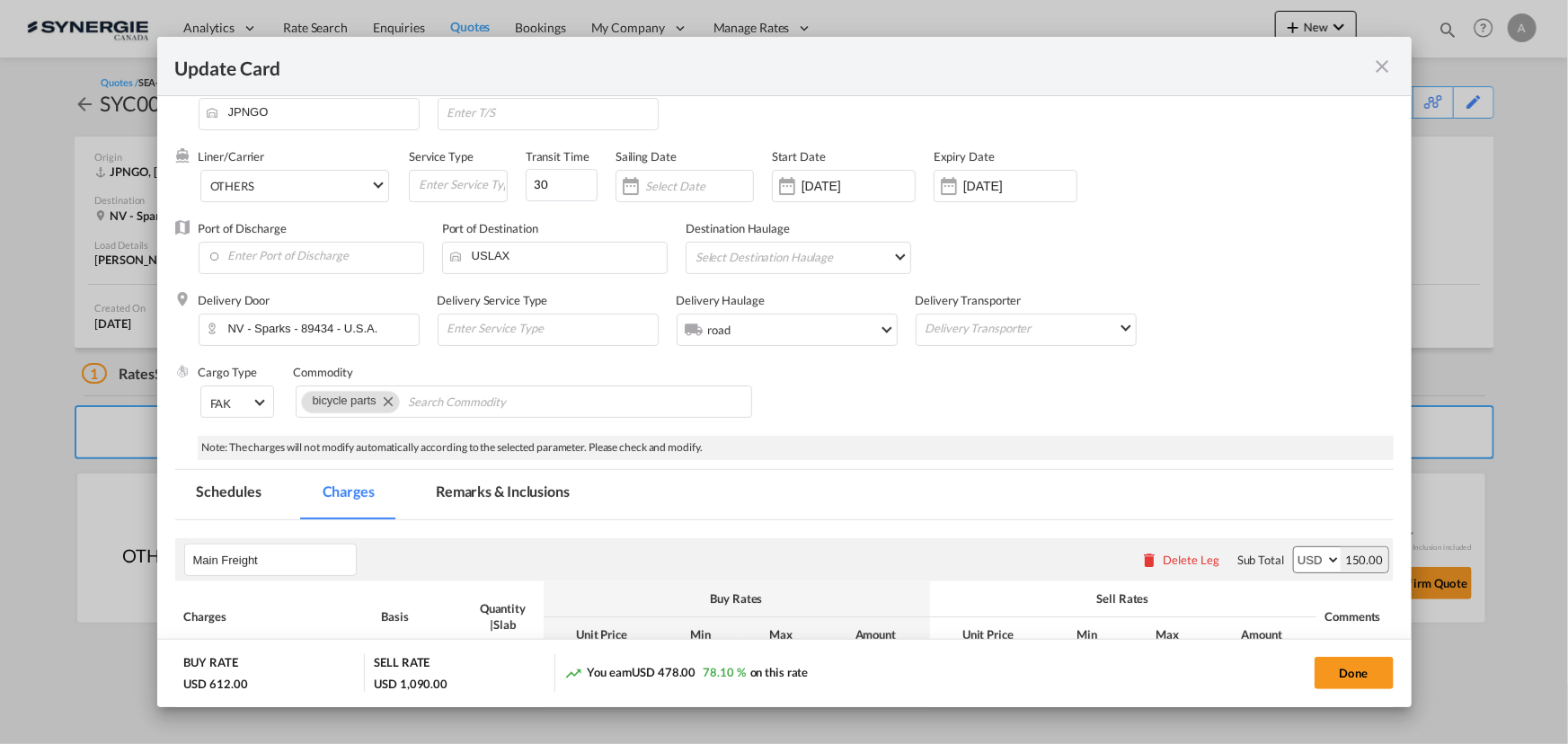
scroll to position [0, 0]
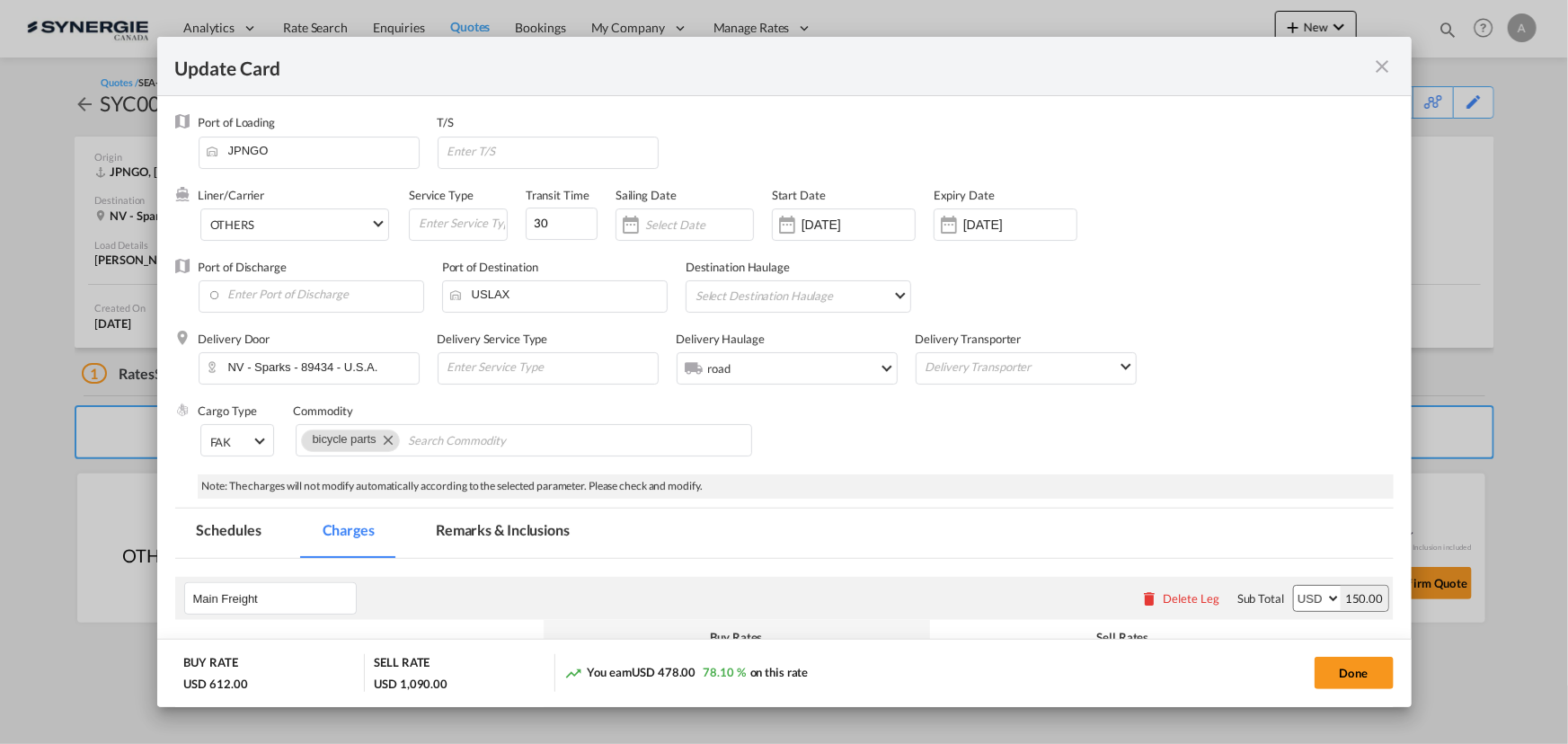
click at [1388, 61] on md-icon "icon-close fg-AAA8AD m-0 pointer" at bounding box center [1383, 66] width 21 height 21
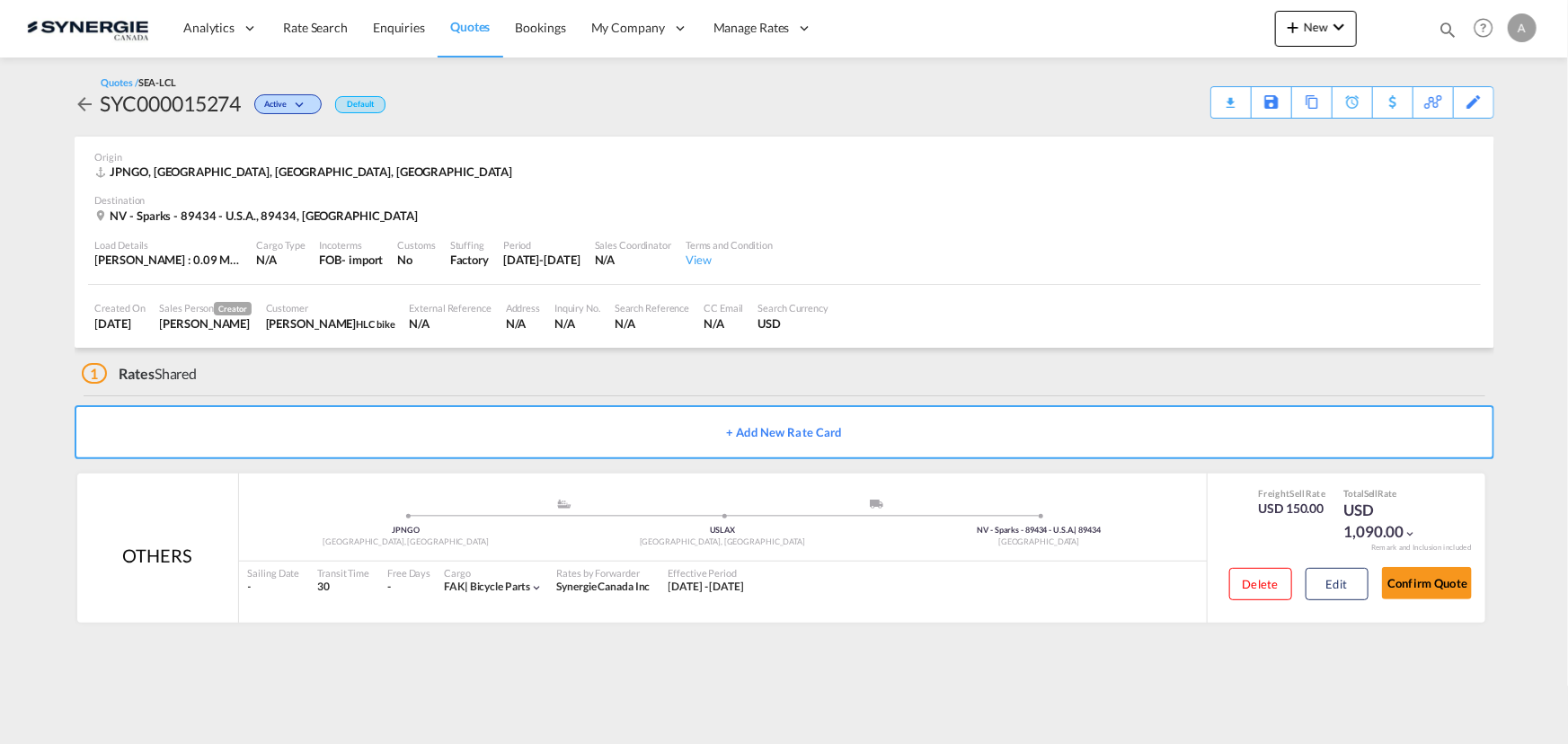
click at [1438, 26] on md-icon "icon-magnify" at bounding box center [1447, 30] width 20 height 20
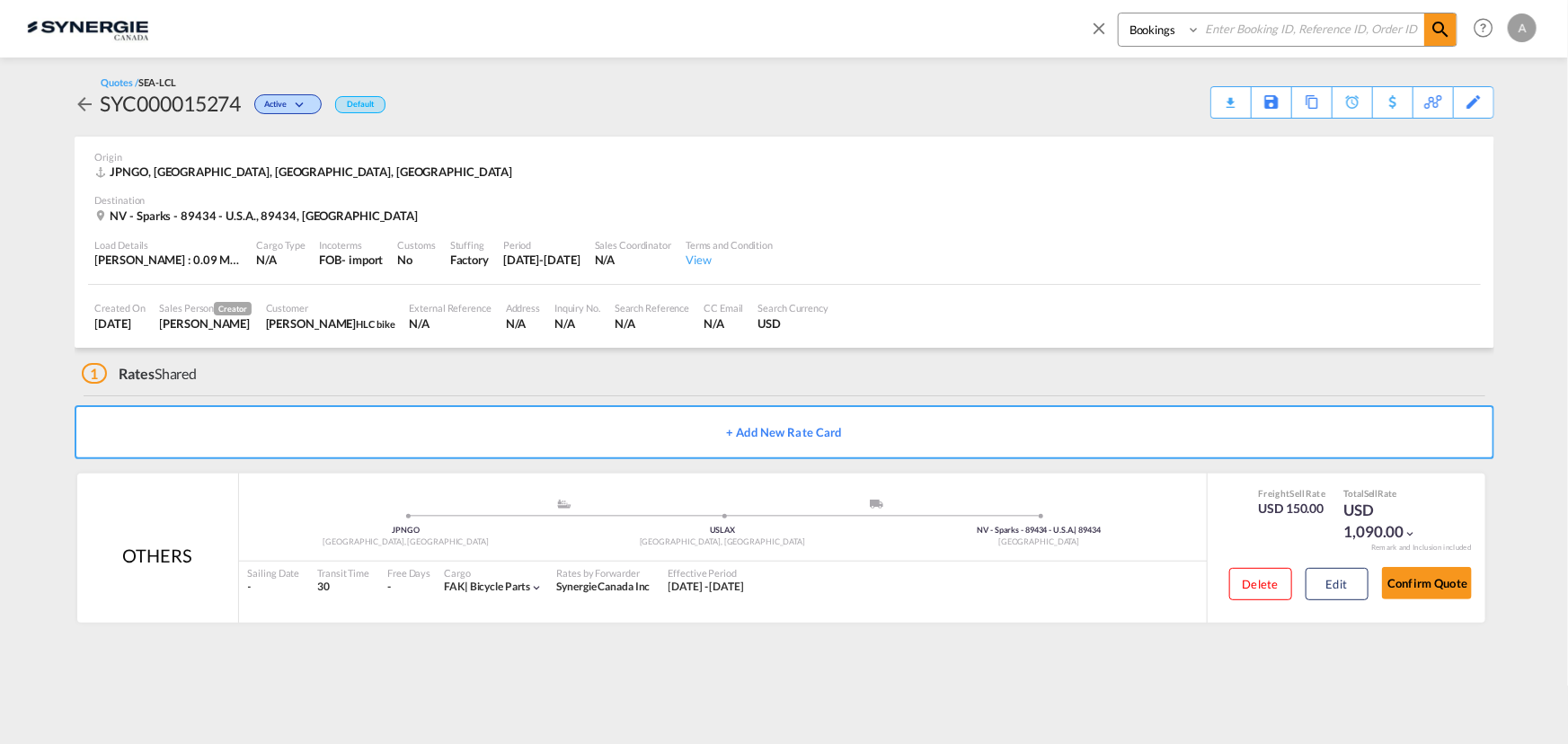
click at [1161, 30] on select "Bookings Quotes Enquiries" at bounding box center [1161, 30] width 85 height 33
select select "Quotes"
click at [1119, 13] on select "Bookings Quotes Enquiries" at bounding box center [1161, 30] width 85 height 33
click at [1262, 36] on input at bounding box center [1312, 29] width 223 height 32
type input "14675"
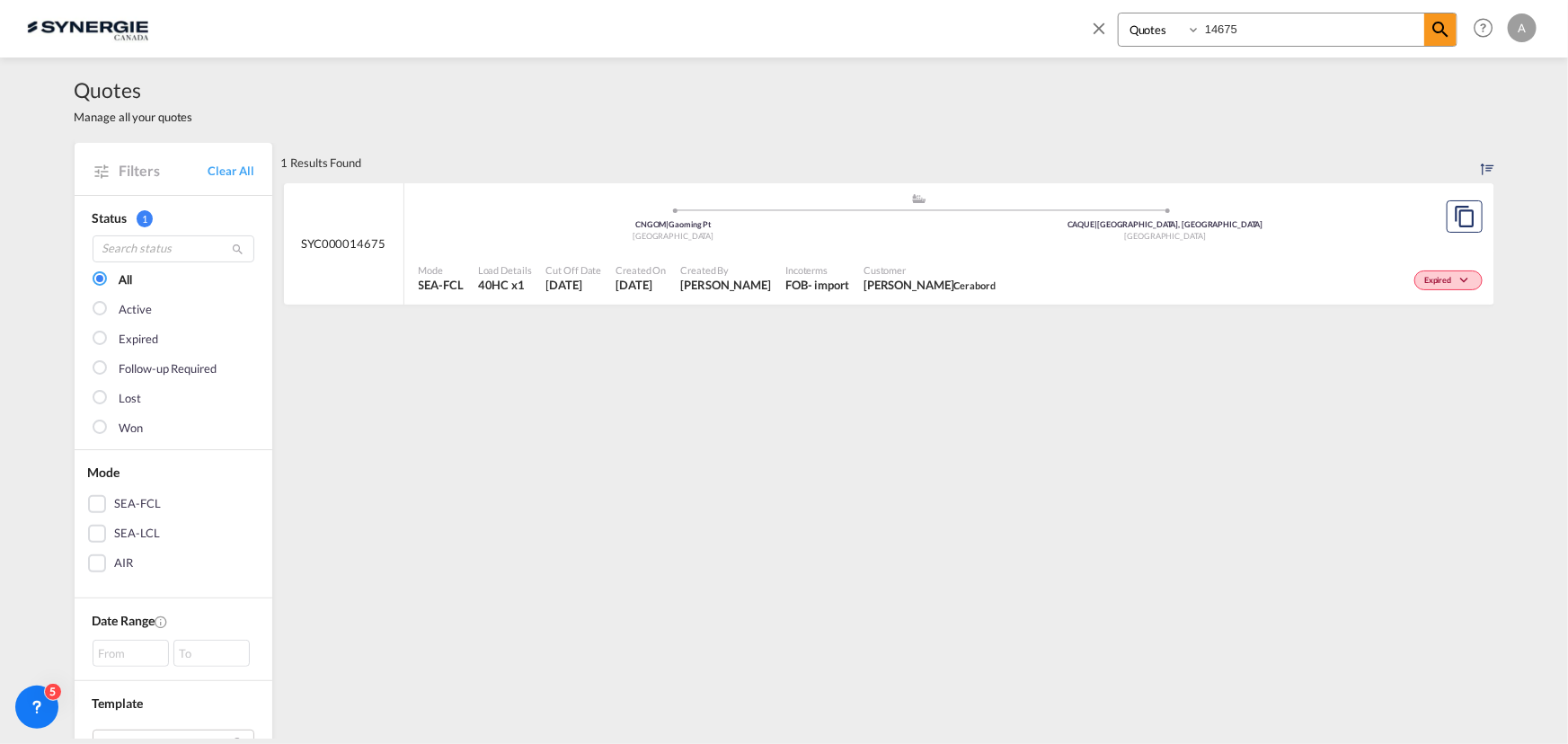
click at [1024, 266] on div "Expired" at bounding box center [1245, 278] width 484 height 45
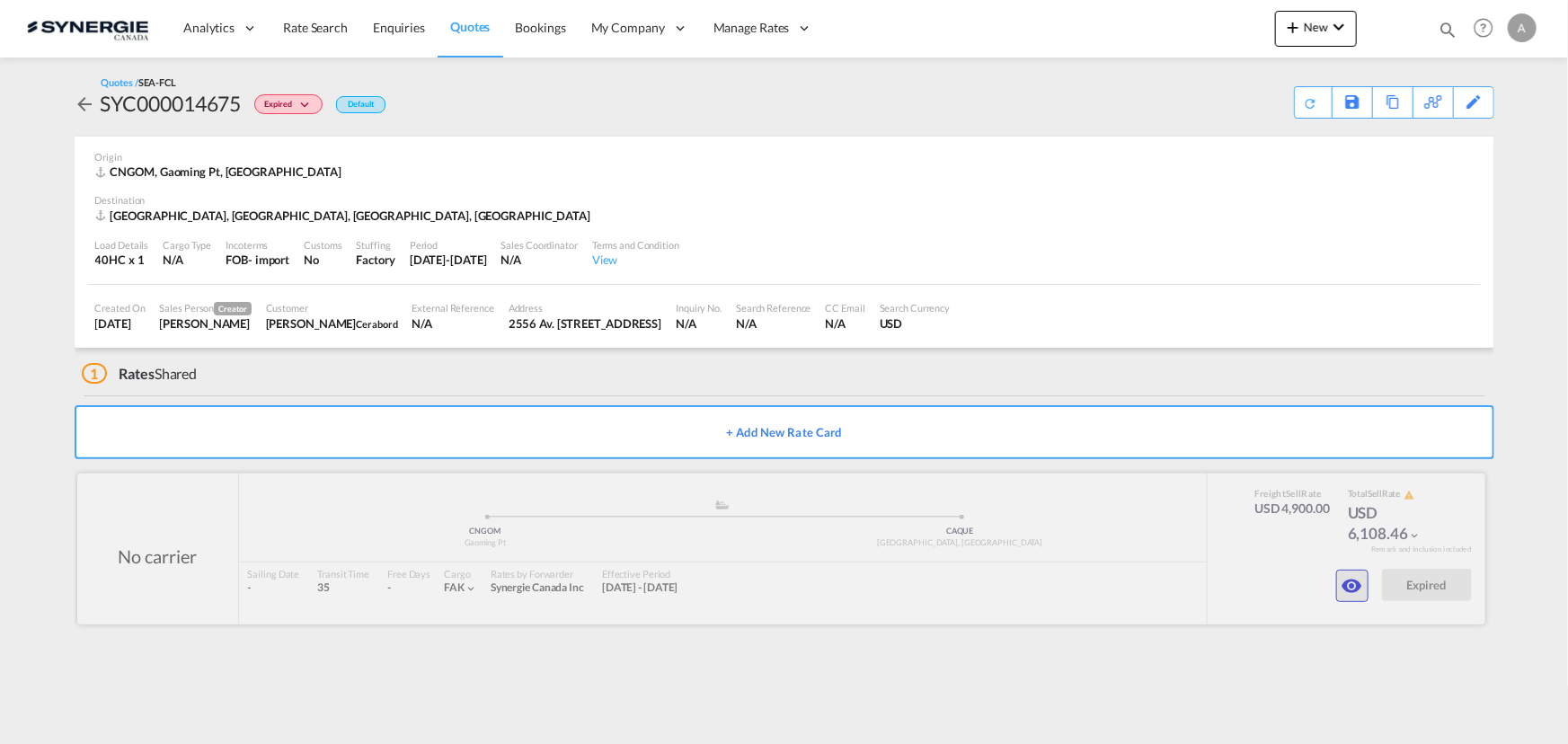
click at [1350, 584] on md-icon "icon-eye" at bounding box center [1352, 586] width 21 height 21
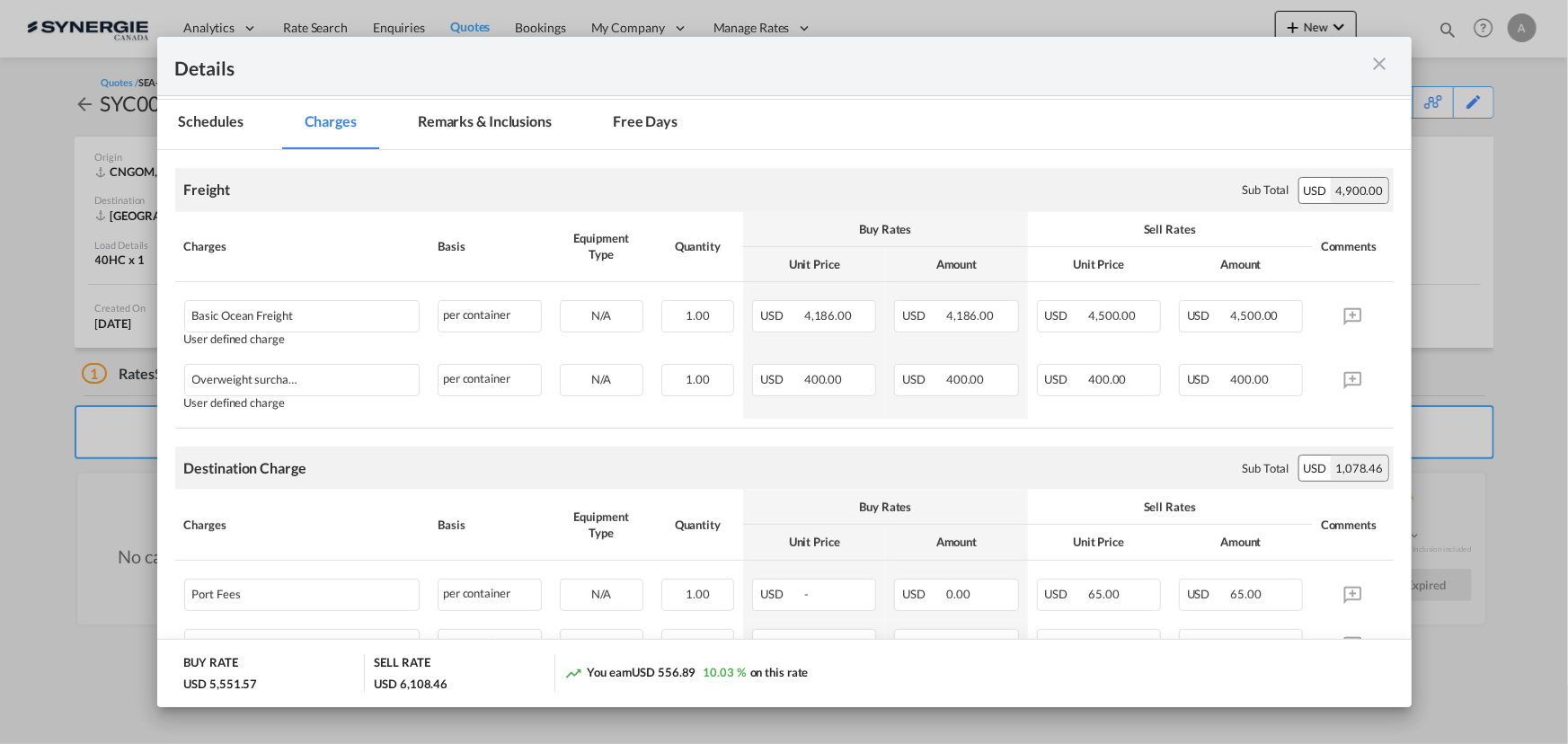
scroll to position [244, 0]
click at [1381, 59] on md-icon "icon-close m-3 fg-AAA8AD cursor" at bounding box center [1380, 63] width 21 height 21
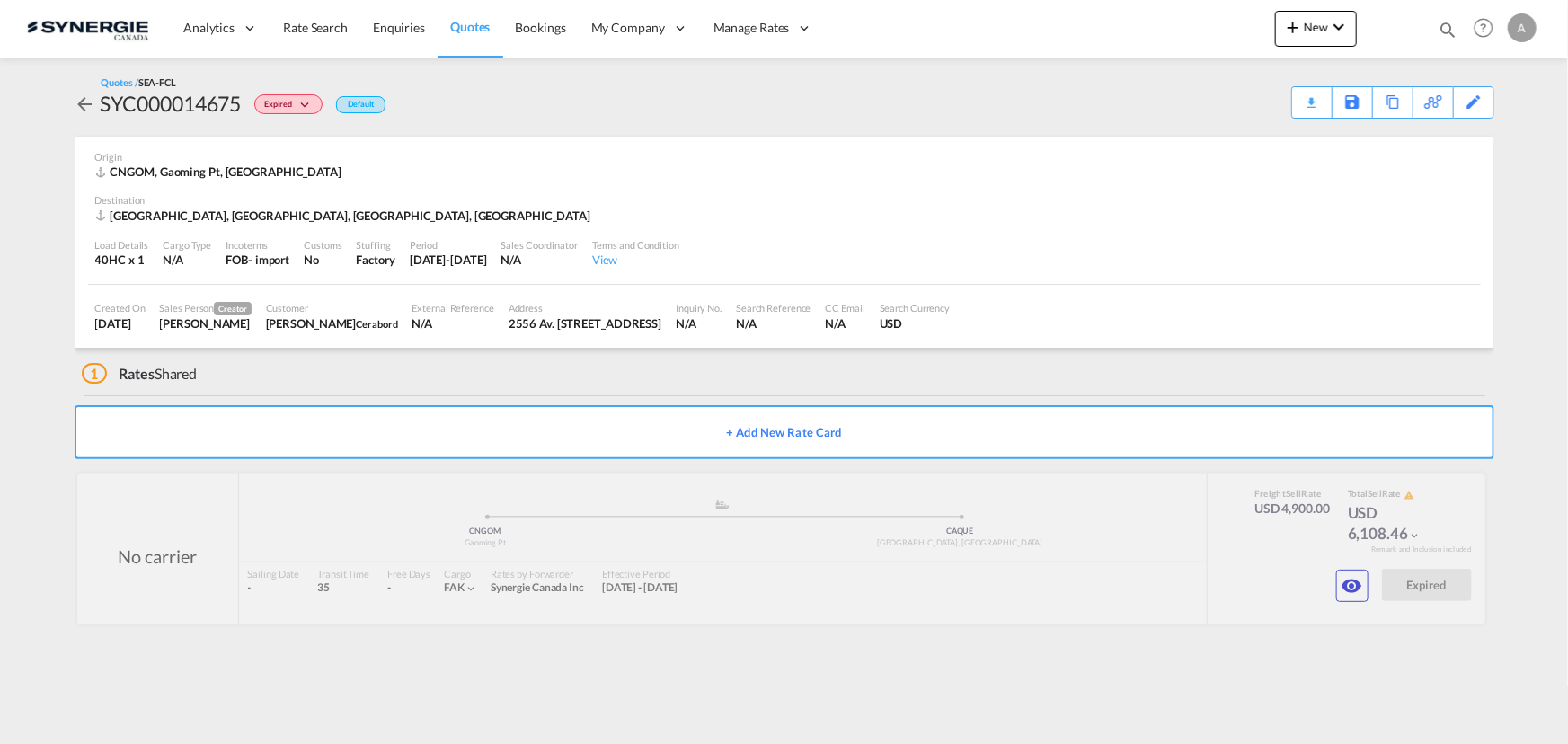
drag, startPoint x: 542, startPoint y: 366, endPoint x: 529, endPoint y: 334, distance: 34.5
click at [542, 366] on div "1 Rates Shared" at bounding box center [787, 369] width 1413 height 43
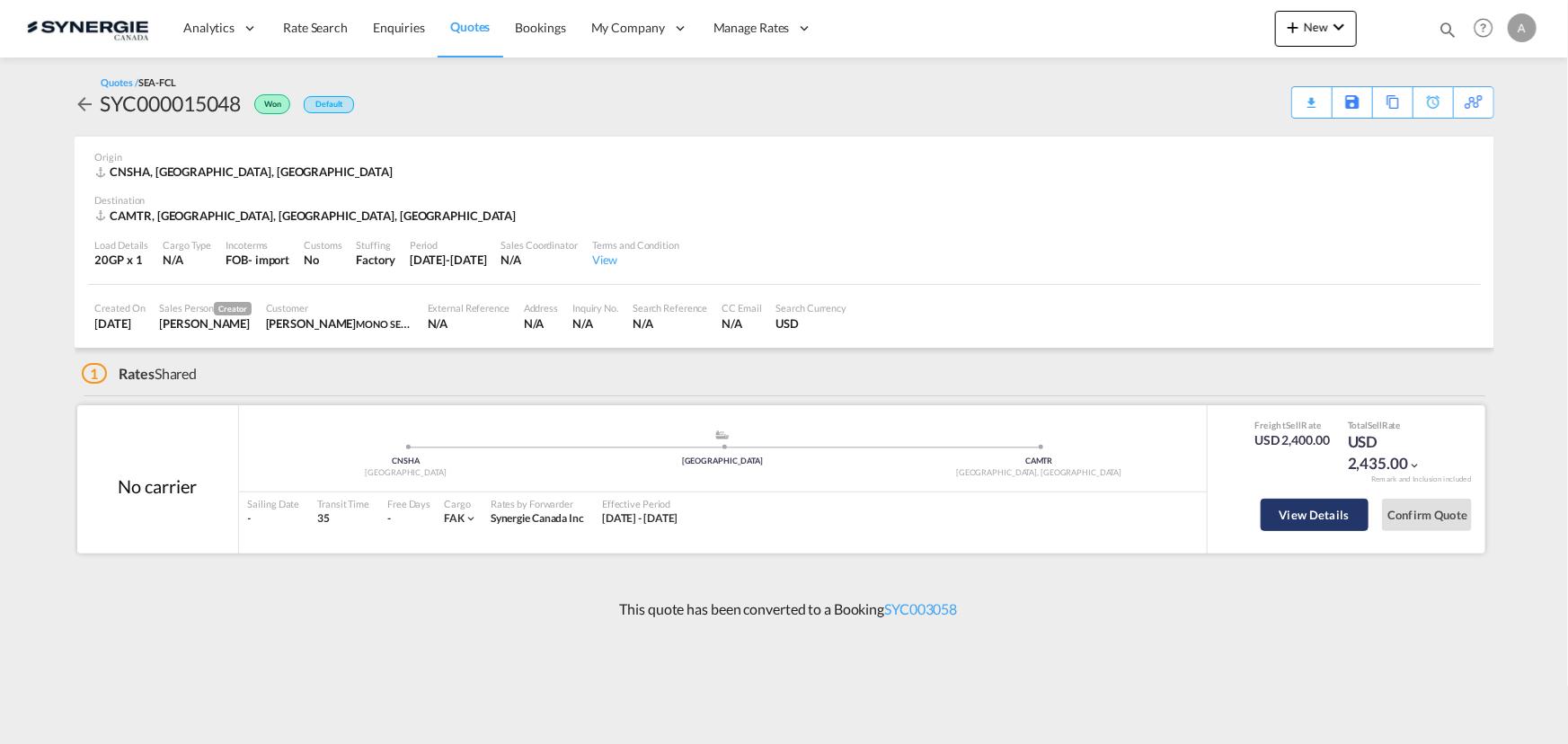
click at [1337, 520] on button "View Details" at bounding box center [1315, 515] width 107 height 33
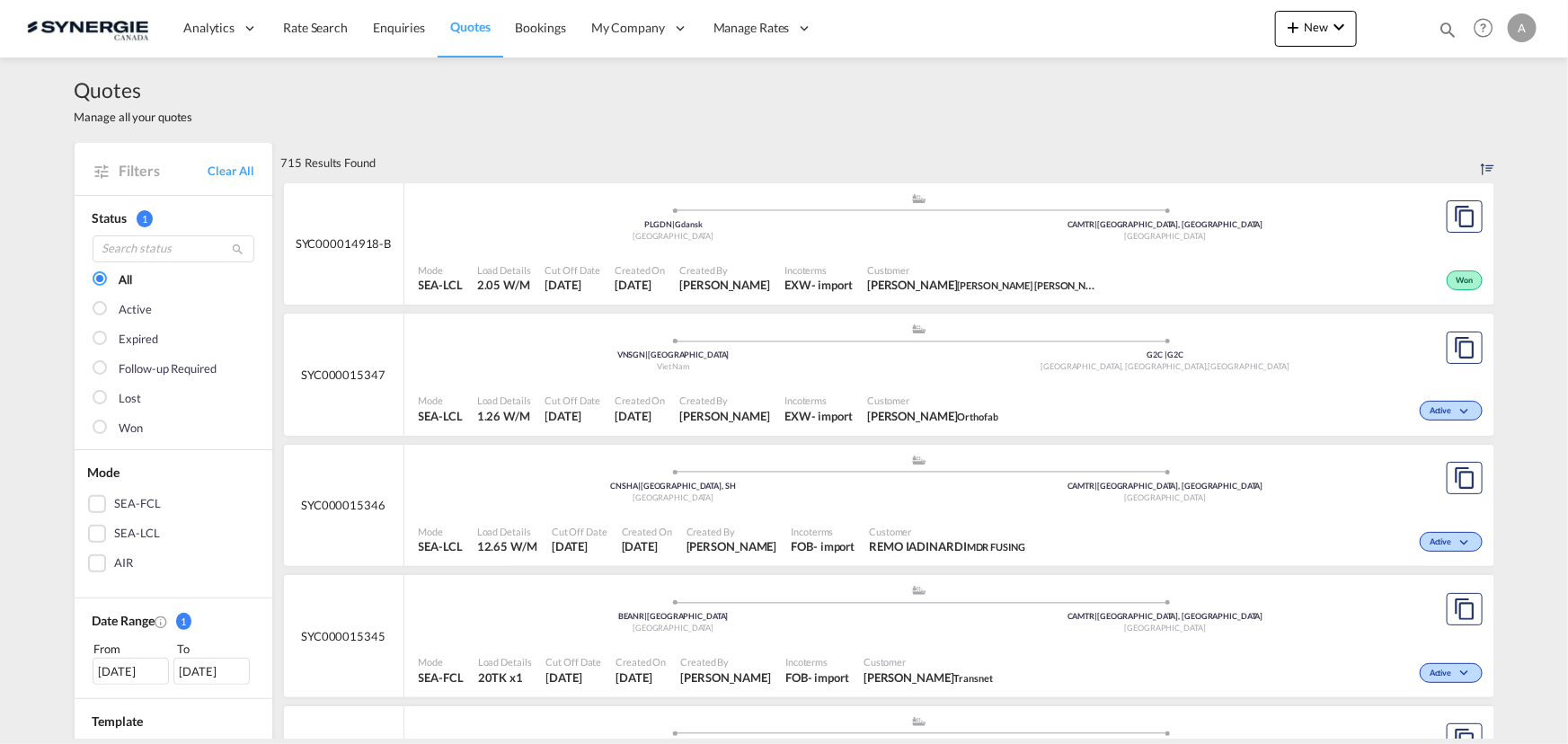
click at [1448, 23] on md-icon "icon-magnify" at bounding box center [1447, 30] width 20 height 20
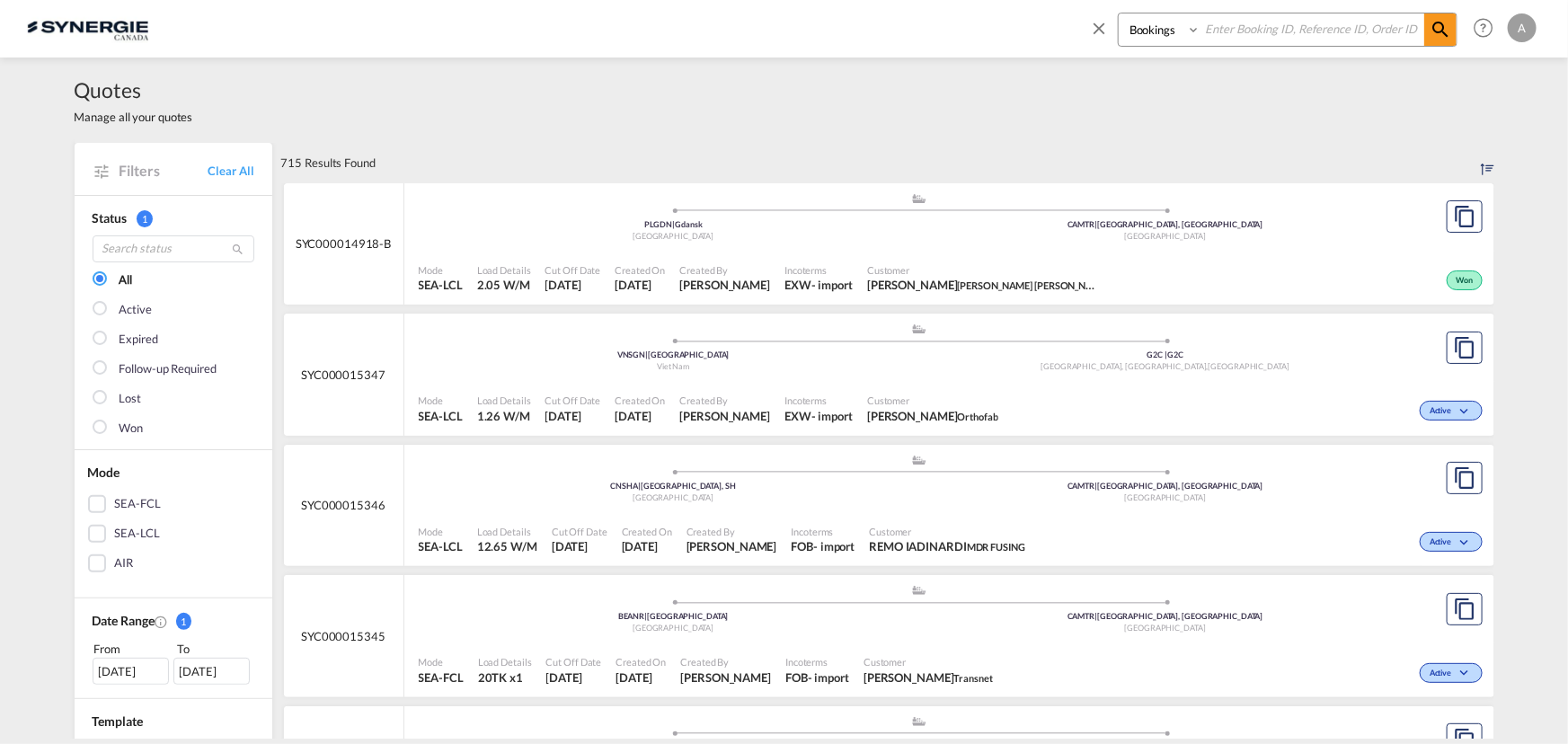
click at [1127, 37] on select "Bookings Quotes Enquiries" at bounding box center [1161, 30] width 85 height 33
select select "Quotes"
click at [1119, 13] on select "Bookings Quotes Enquiries" at bounding box center [1161, 30] width 85 height 33
click at [1280, 19] on input at bounding box center [1312, 29] width 223 height 32
type input "15346"
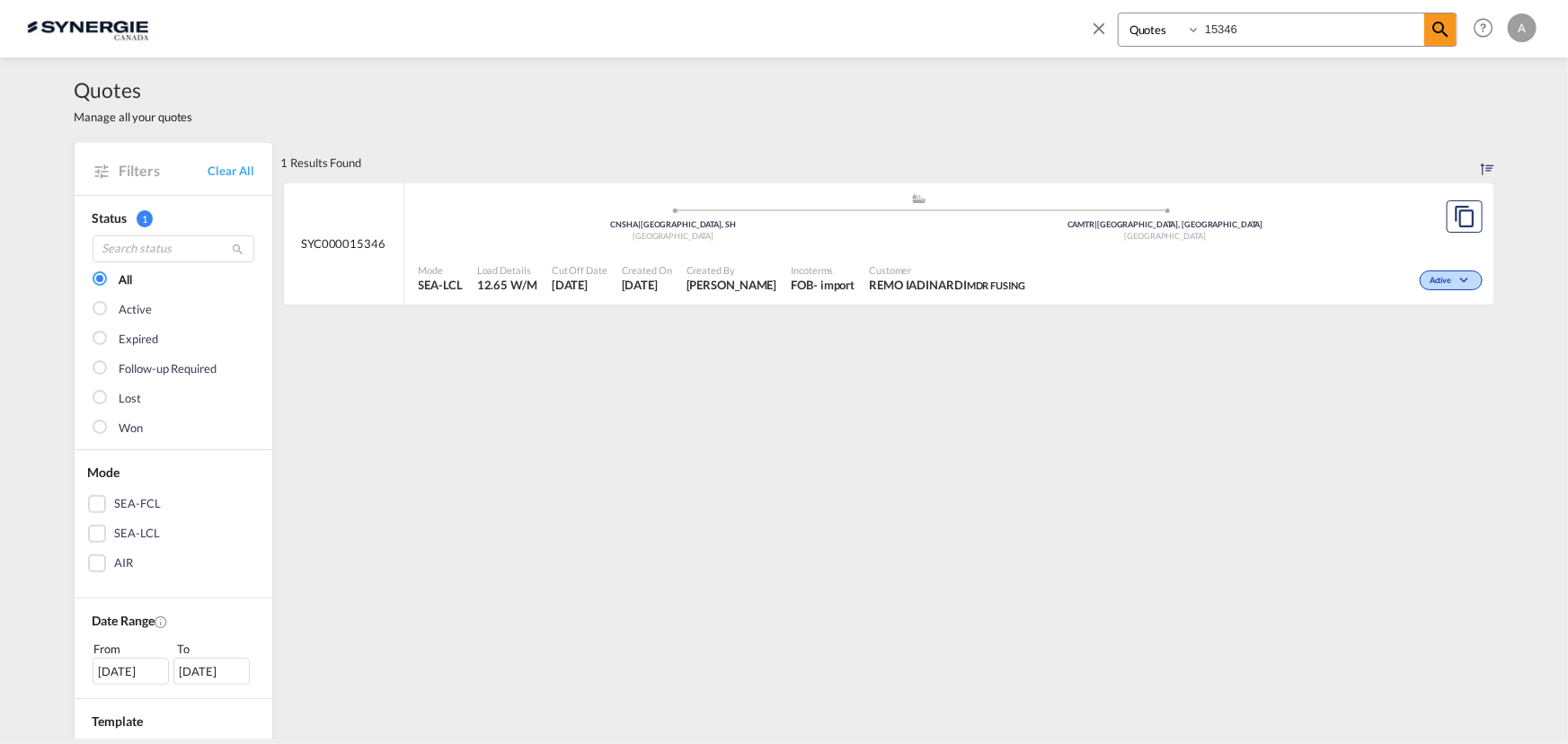
click at [1109, 262] on div "Active" at bounding box center [1260, 278] width 455 height 45
click at [1259, 276] on div "Active" at bounding box center [1260, 278] width 455 height 45
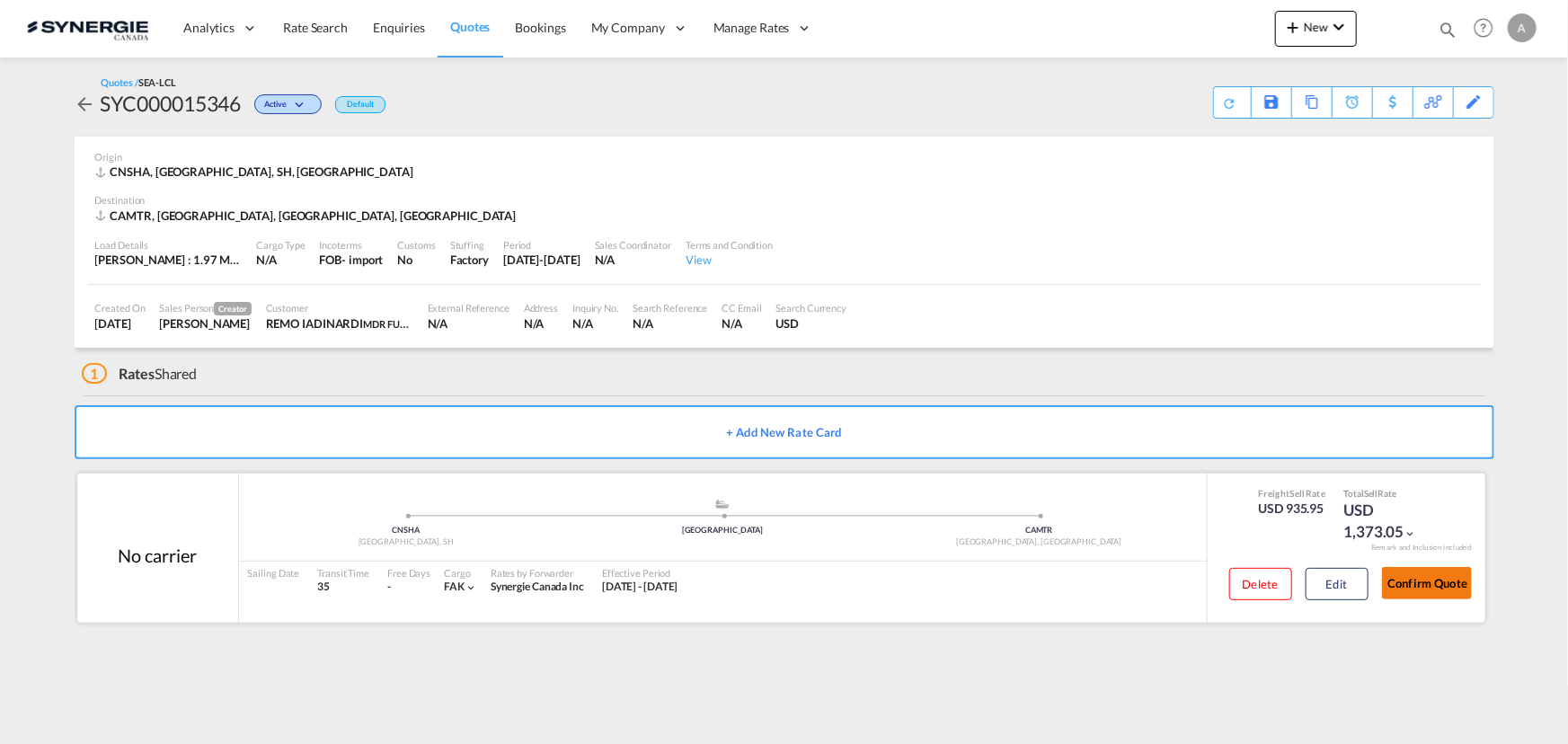
click at [1442, 589] on button "Confirm Quote" at bounding box center [1427, 583] width 90 height 33
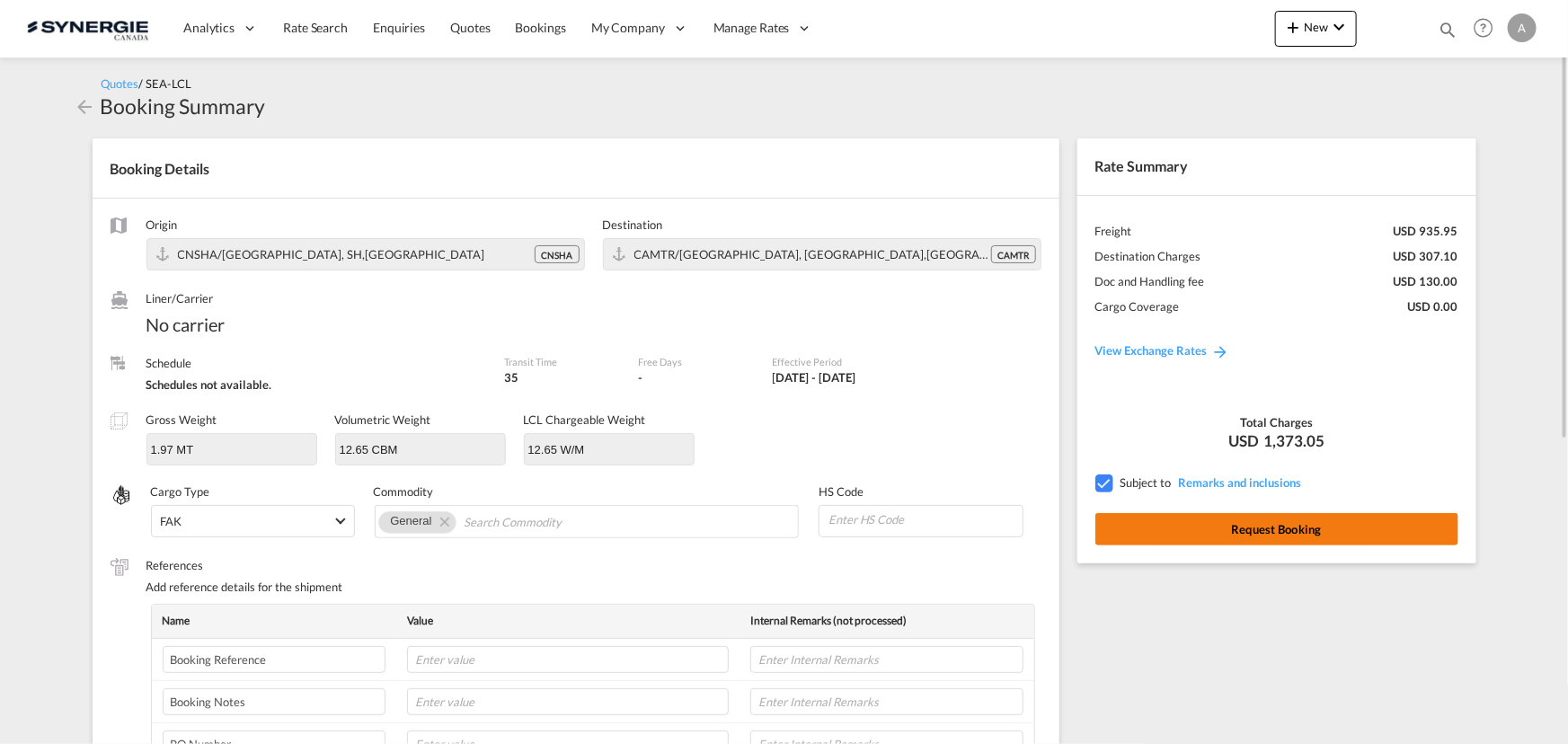
click at [1265, 531] on button "Request Booking" at bounding box center [1276, 529] width 363 height 33
